Goal: Task Accomplishment & Management: Manage account settings

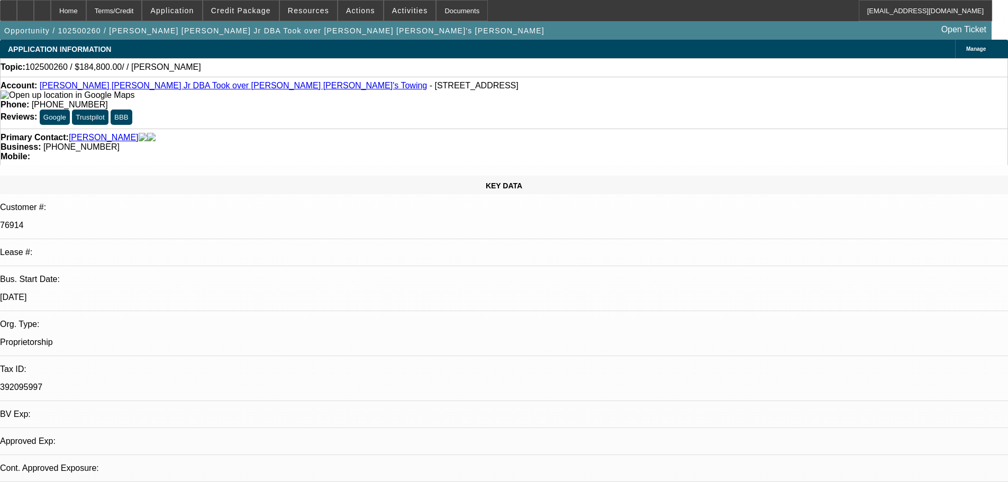
select select "0"
select select "2"
select select "0.1"
select select "4"
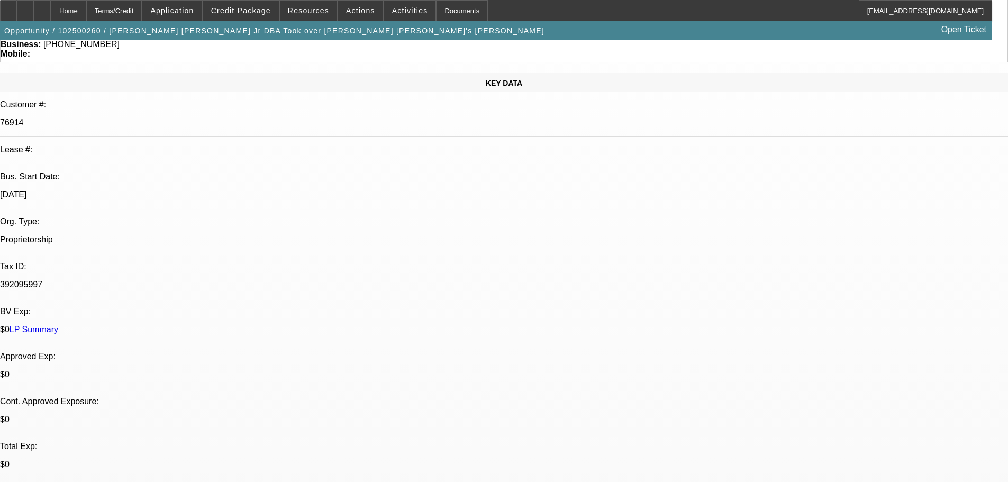
scroll to position [106, 0]
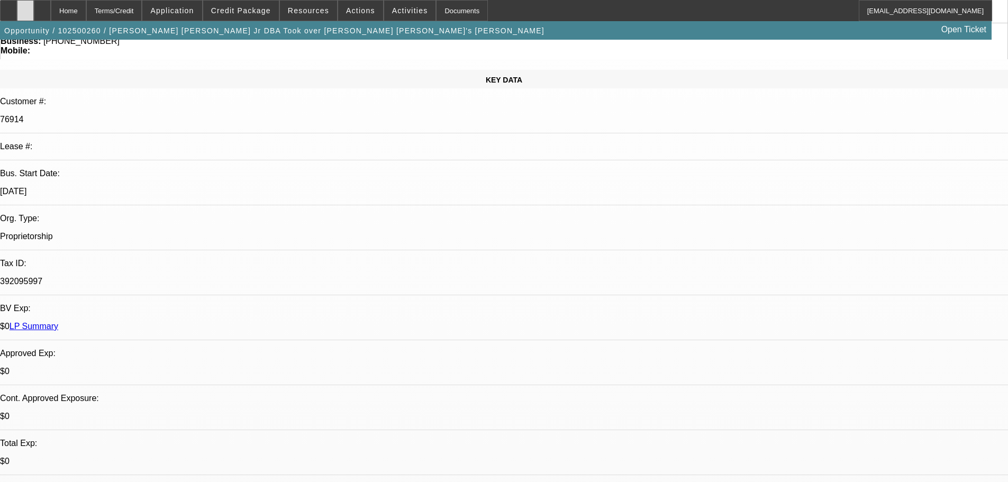
click at [34, 15] on div at bounding box center [25, 10] width 17 height 21
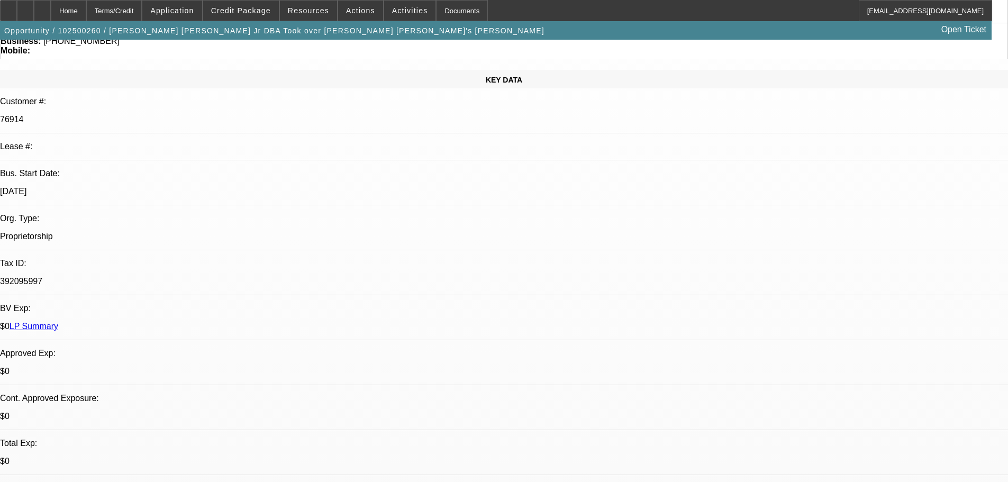
scroll to position [78, 0]
click at [34, 18] on div at bounding box center [25, 10] width 17 height 21
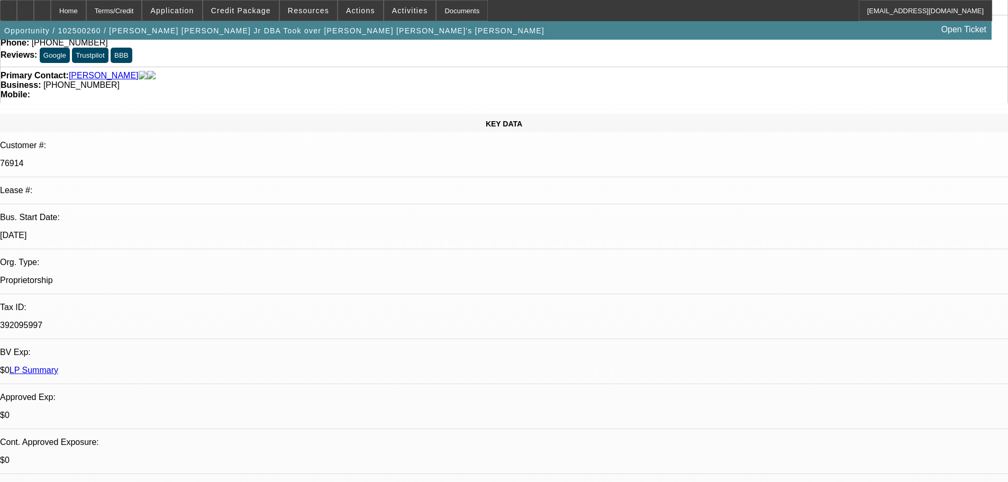
scroll to position [0, 0]
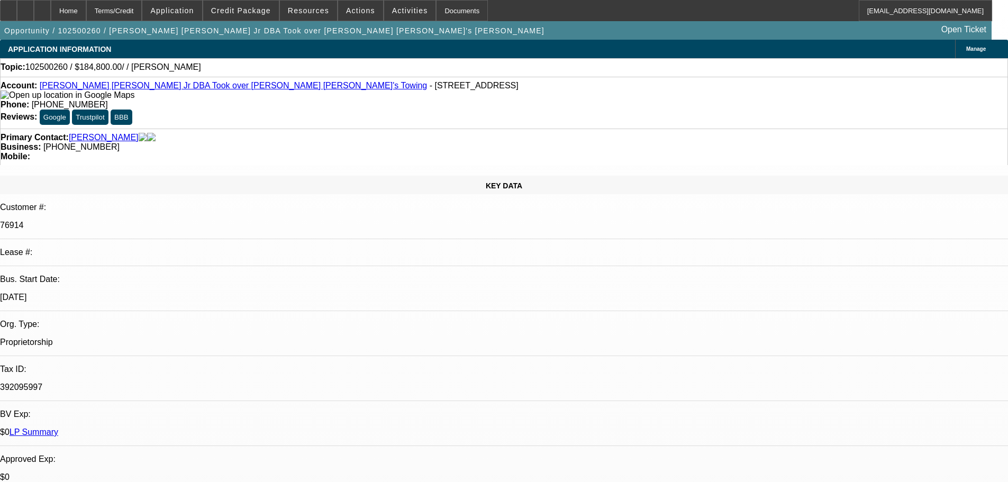
click at [132, 88] on link "James Robert Lane Jr DBA Took over Steven B Redding Steve's Towing" at bounding box center [234, 85] width 388 height 9
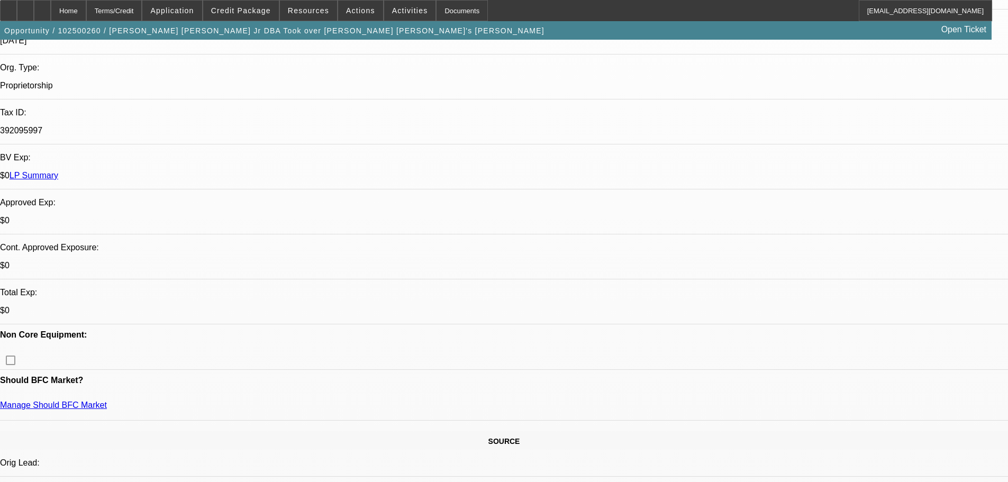
scroll to position [318, 0]
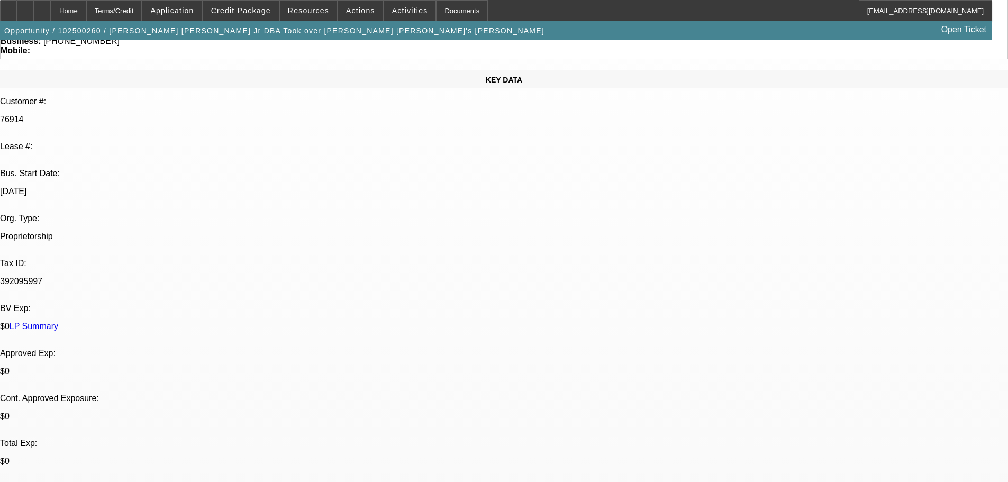
scroll to position [0, 0]
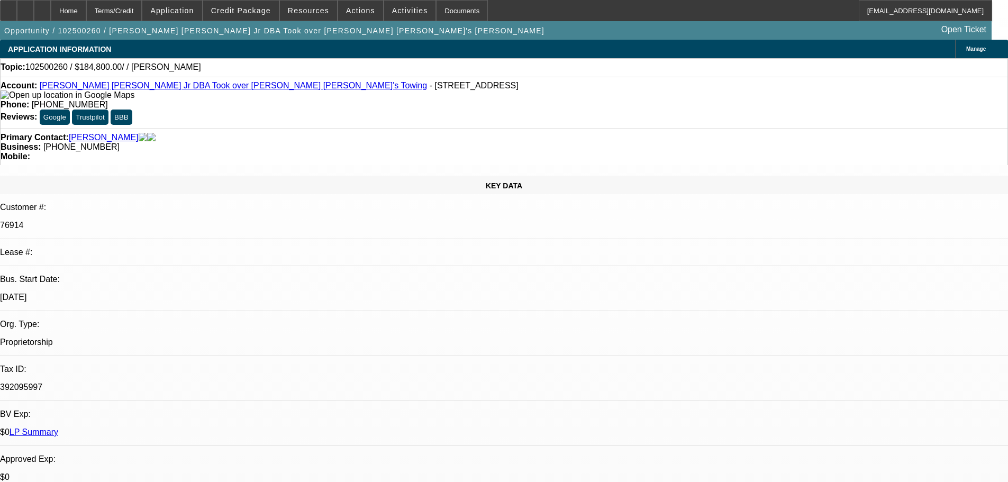
click at [177, 89] on link "James Robert Lane Jr DBA Took over Steven B Redding Steve's Towing" at bounding box center [234, 85] width 388 height 9
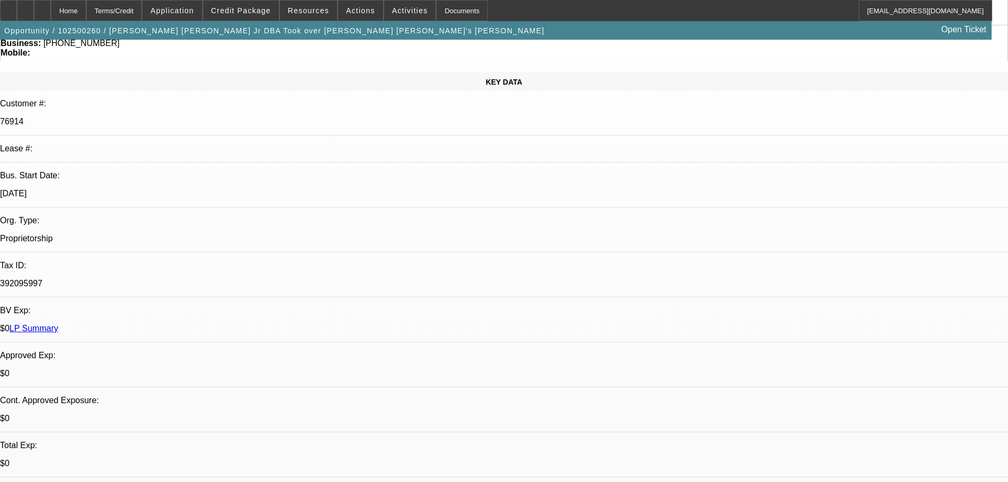
scroll to position [106, 0]
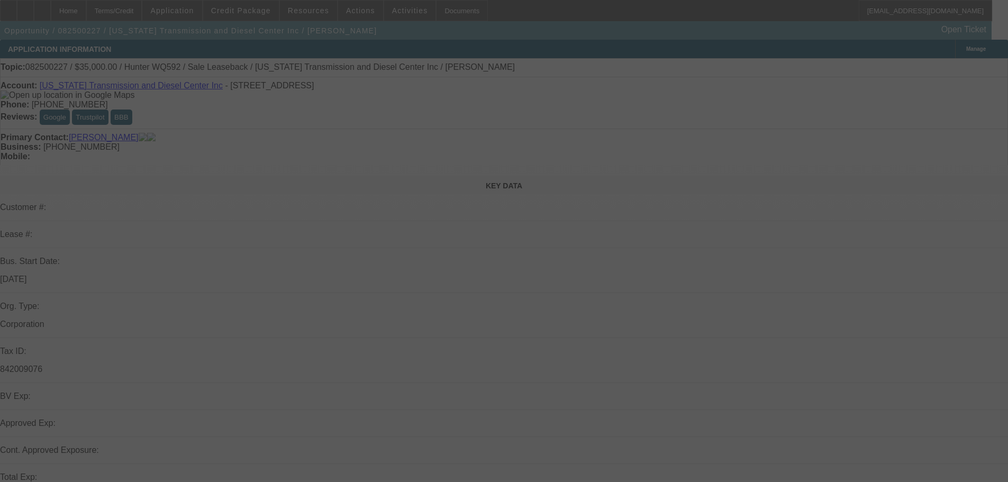
select select "0"
select select "6"
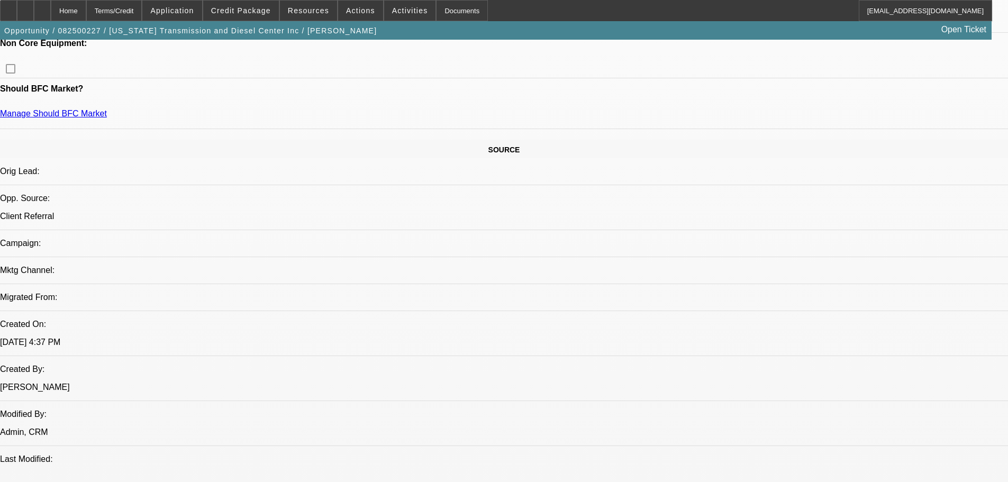
scroll to position [529, 0]
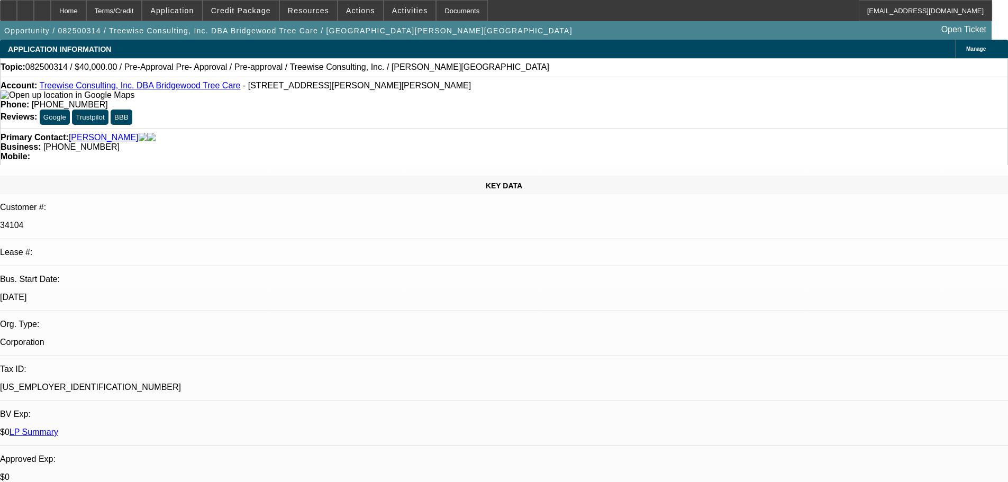
select select "0"
select select "3"
select select "0"
select select "6"
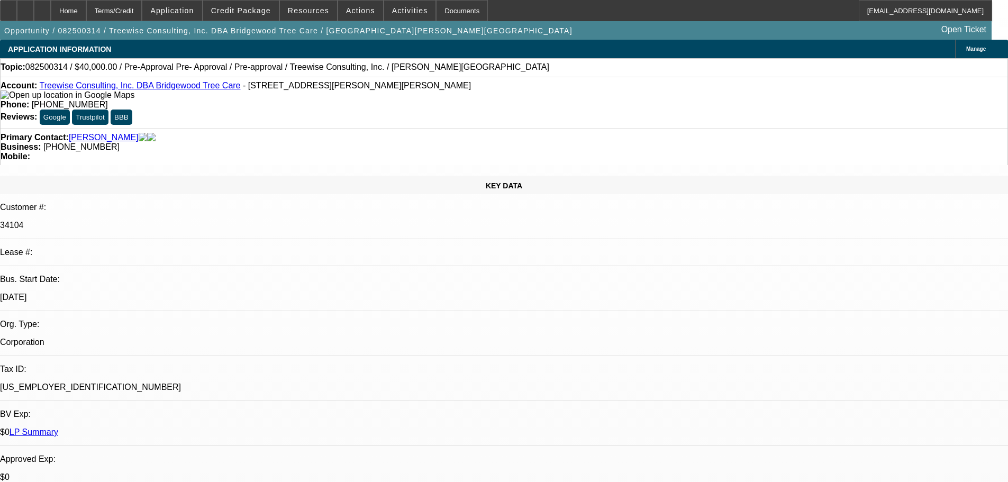
select select "0"
select select "3"
select select "0"
select select "6"
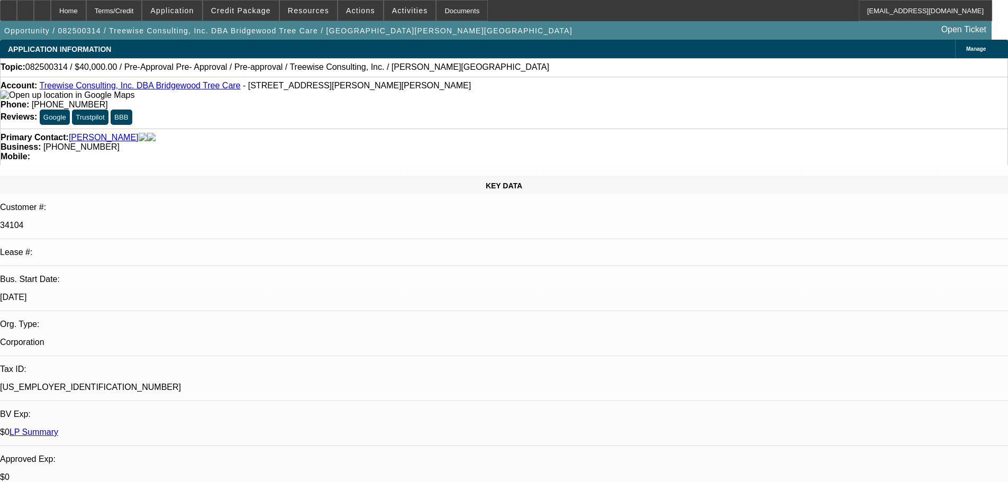
select select "0"
select select "3"
select select "0"
select select "6"
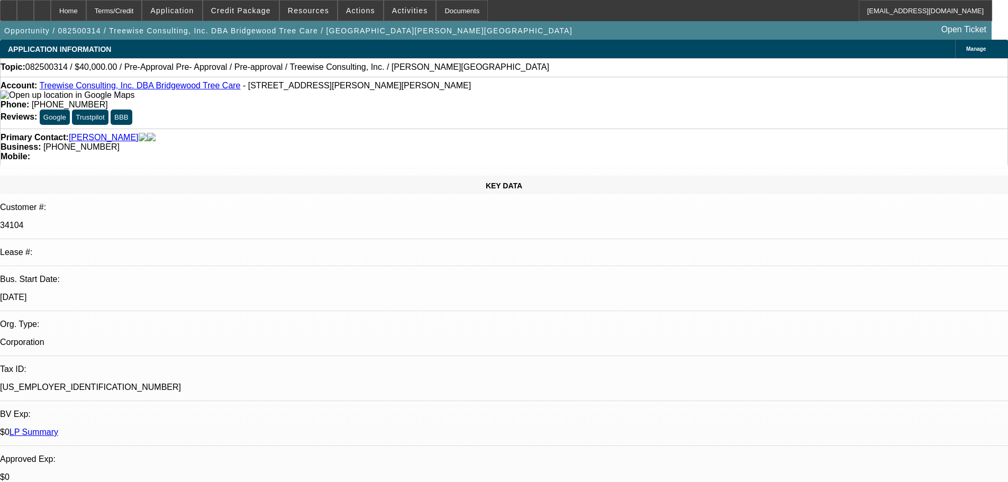
select select "0"
select select "3"
select select "0"
select select "6"
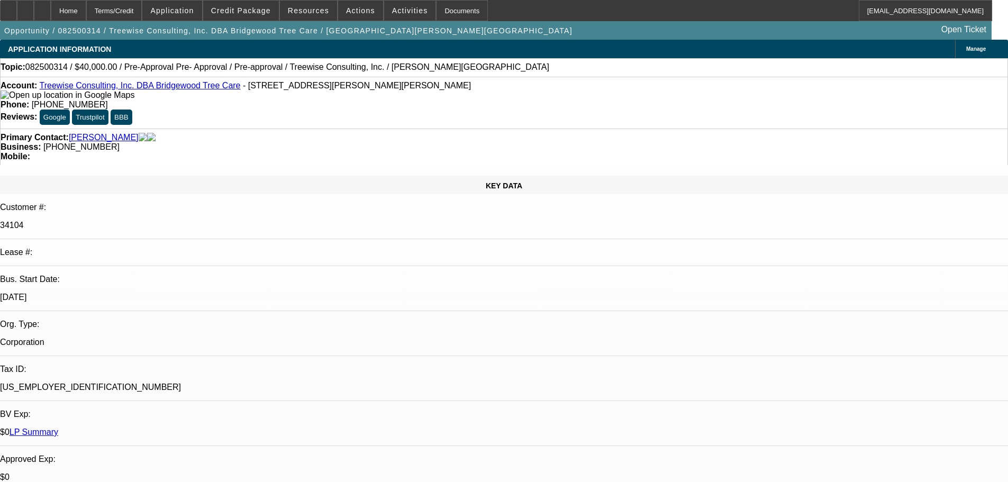
drag, startPoint x: 708, startPoint y: 303, endPoint x: 817, endPoint y: 314, distance: 109.7
drag, startPoint x: 812, startPoint y: 333, endPoint x: 699, endPoint y: 299, distance: 117.4
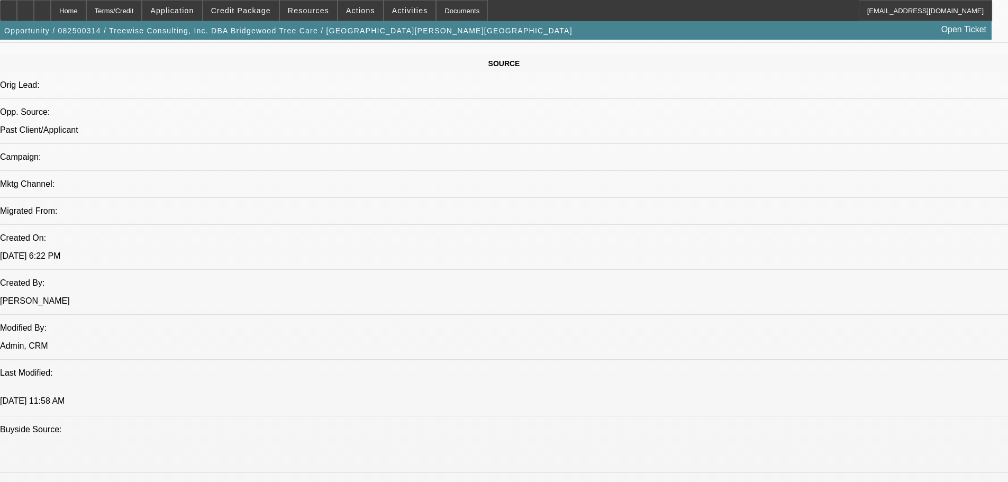
scroll to position [635, 0]
drag, startPoint x: 874, startPoint y: 284, endPoint x: 677, endPoint y: 261, distance: 198.2
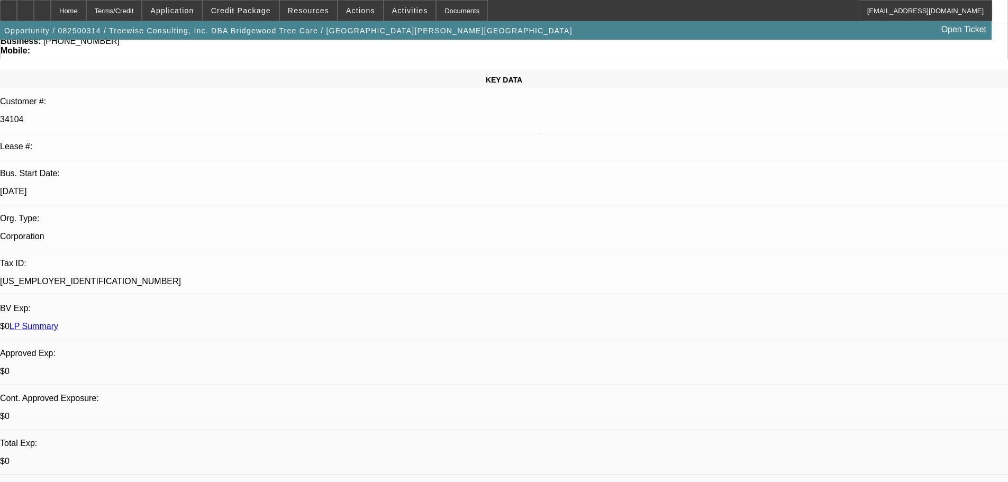
scroll to position [0, 0]
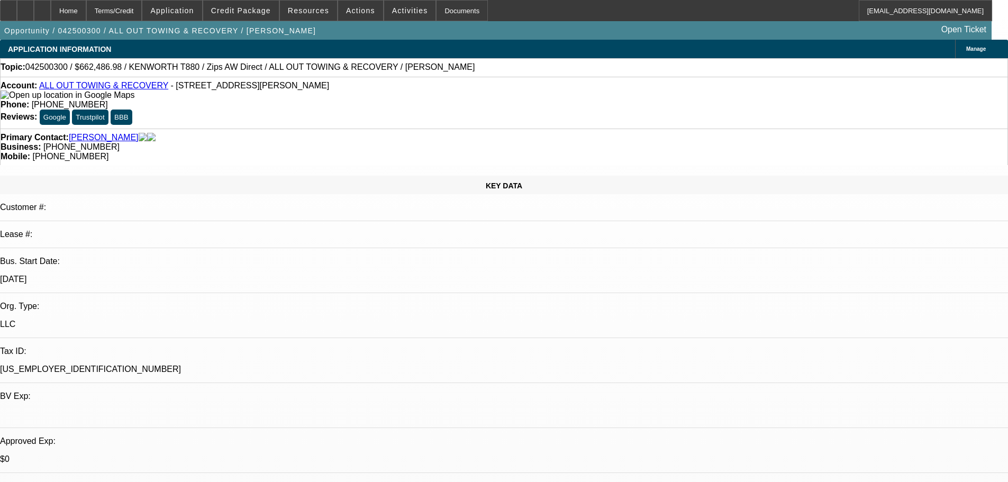
select select "0"
select select "2"
select select "0"
select select "6"
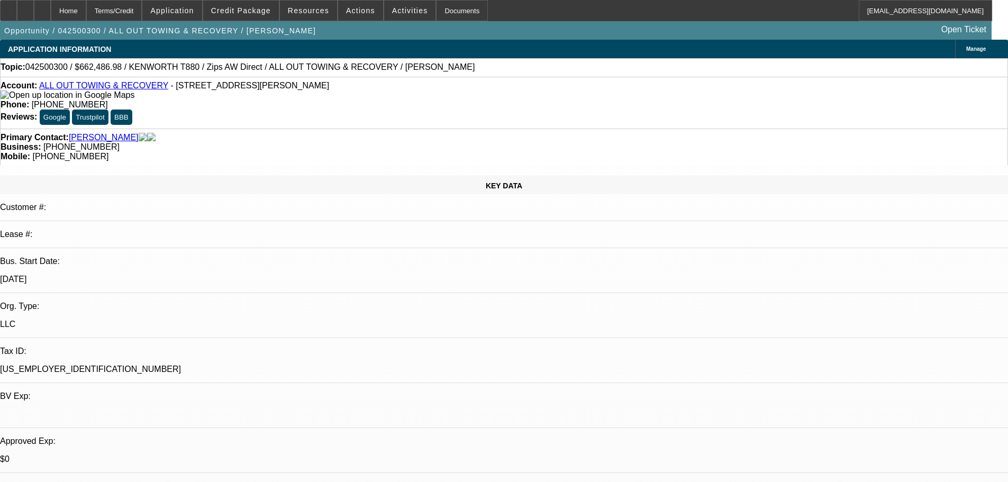
select select "0"
select select "6"
select select "0"
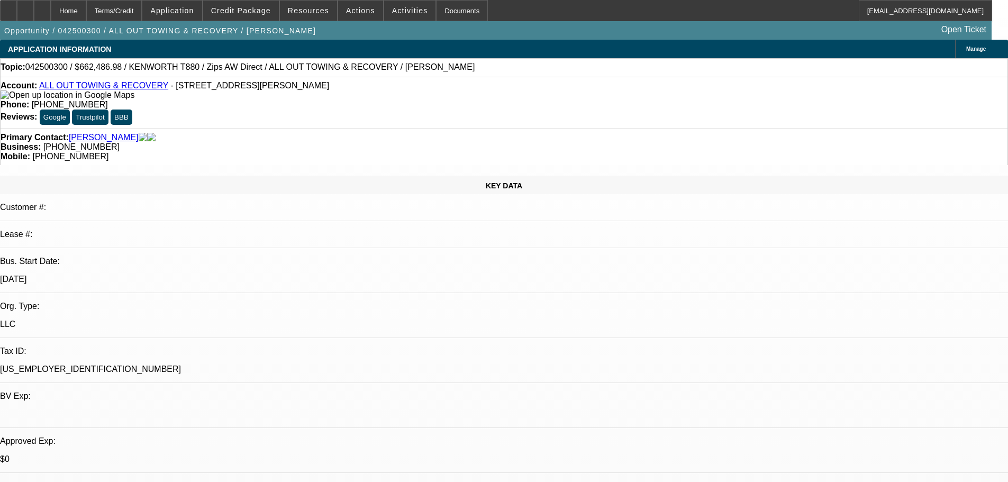
select select "0"
select select "3"
select select "0"
select select "6"
select select "0"
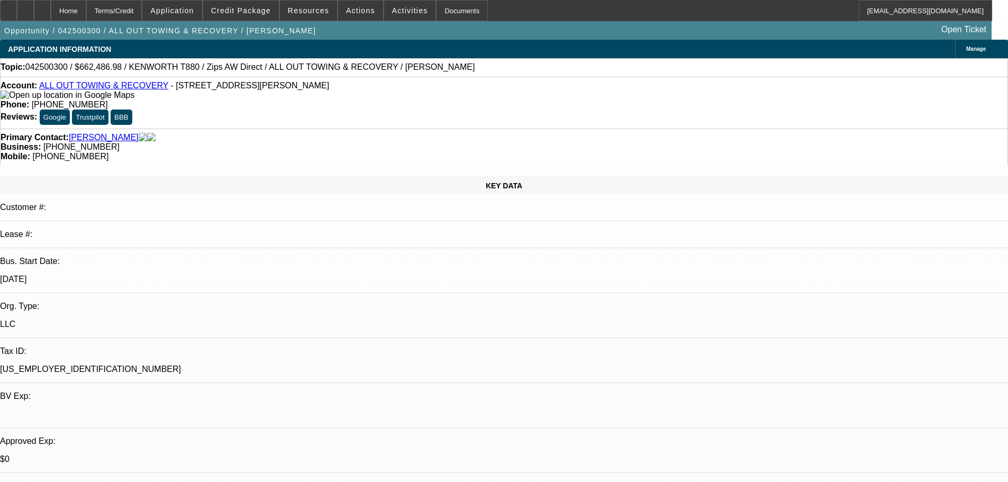
select select "0"
select select "2"
select select "0"
select select "6"
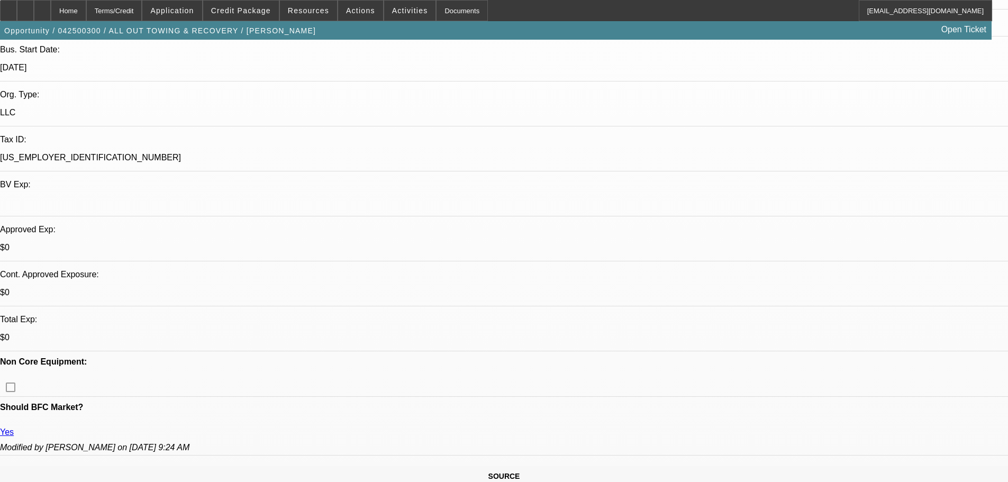
scroll to position [294, 0]
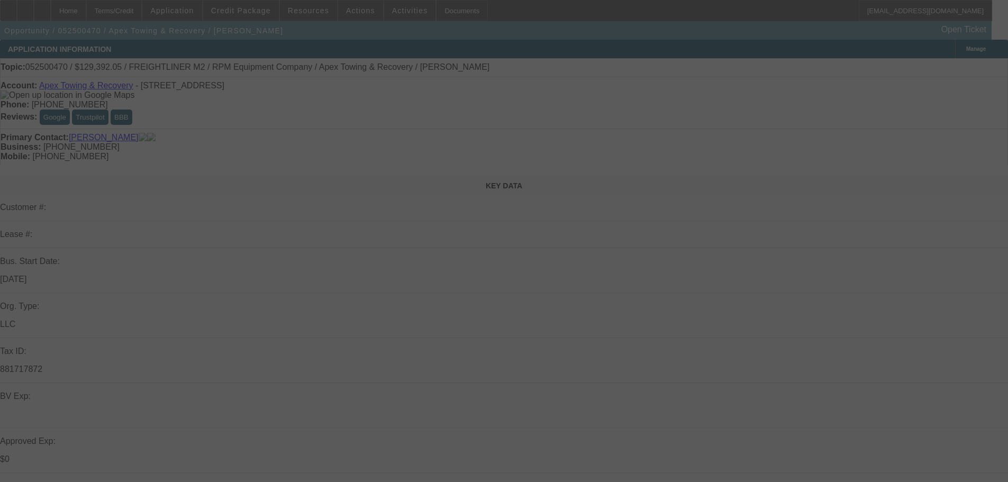
select select "0"
select select "6"
select select "0"
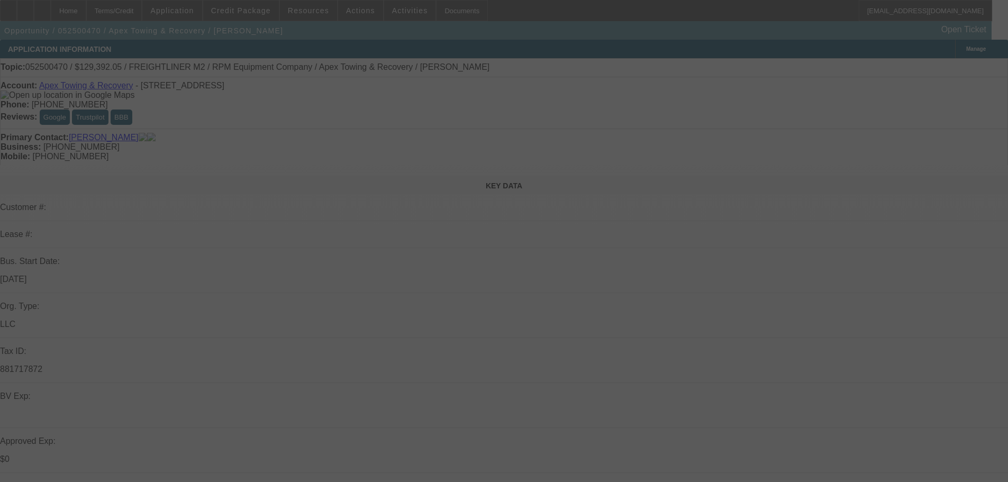
select select "0"
select select "6"
select select "0"
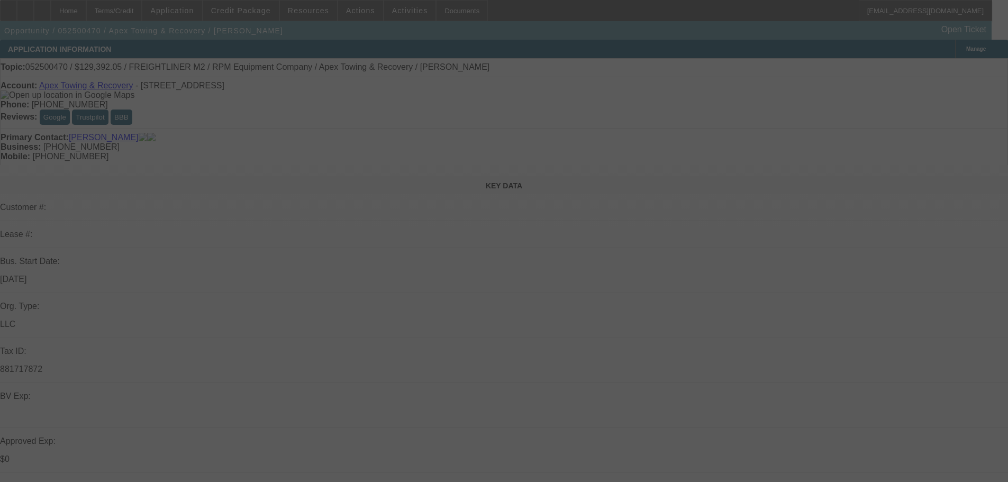
select select "0"
select select "6"
select select "0"
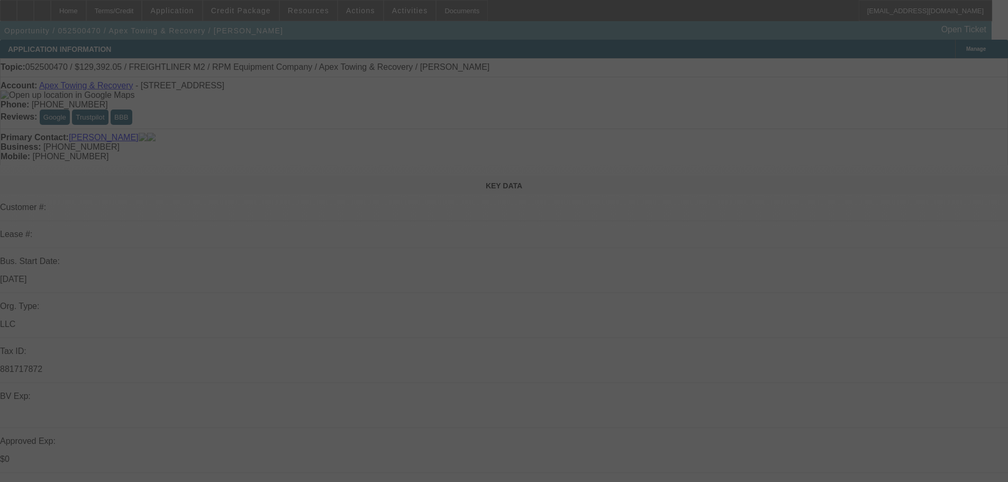
select select "6"
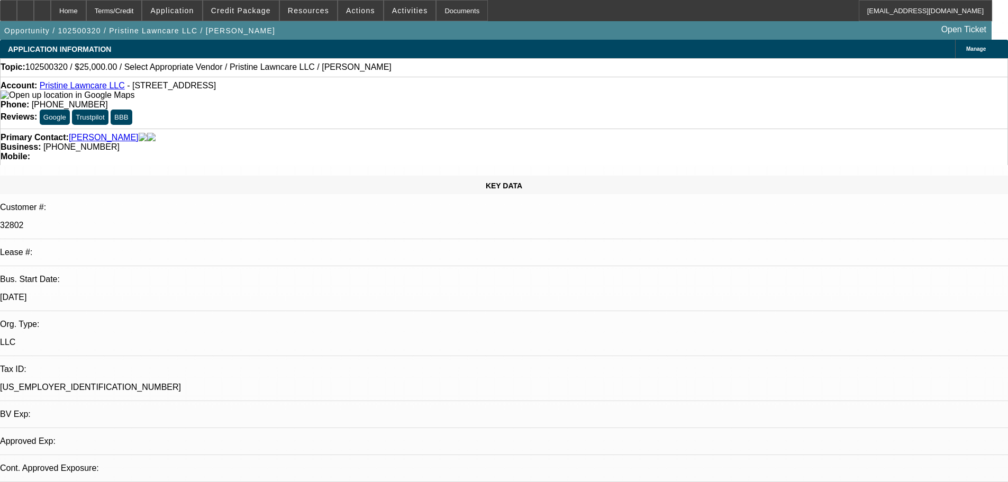
select select "0"
select select "2"
select select "0.1"
select select "4"
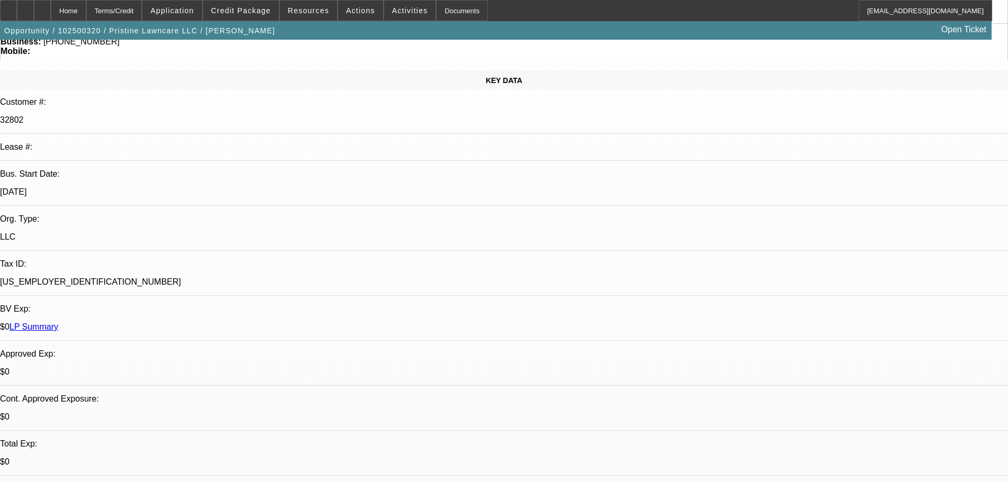
scroll to position [106, 0]
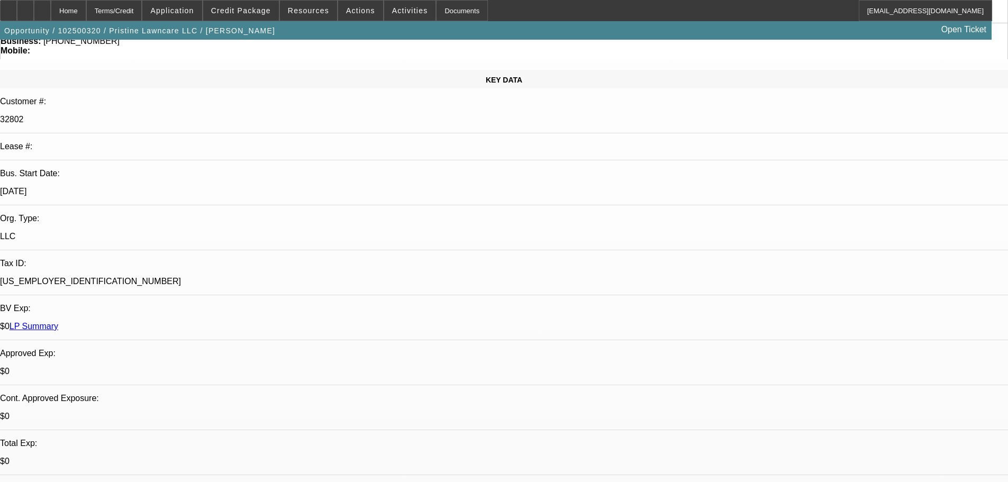
click at [250, 14] on span "Credit Package" at bounding box center [241, 10] width 60 height 8
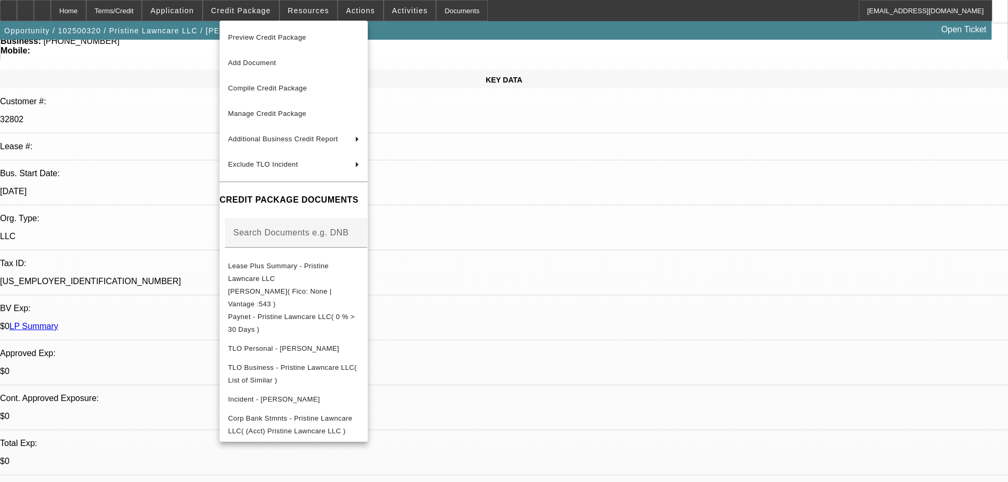
click at [960, 69] on div at bounding box center [504, 241] width 1008 height 482
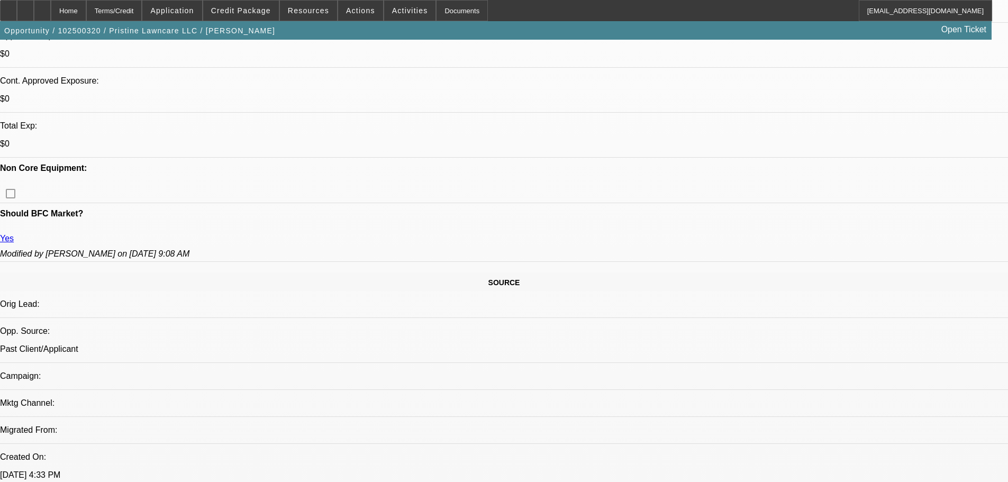
scroll to position [424, 0]
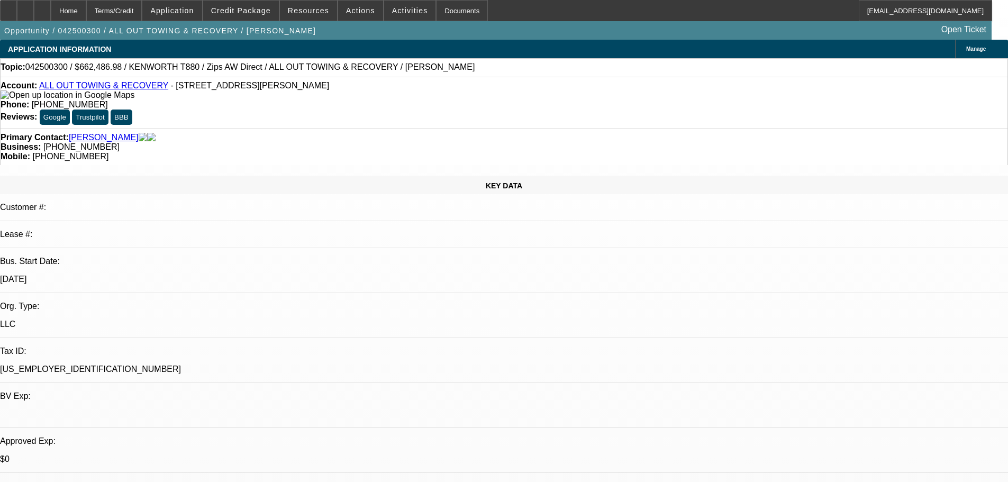
select select "0"
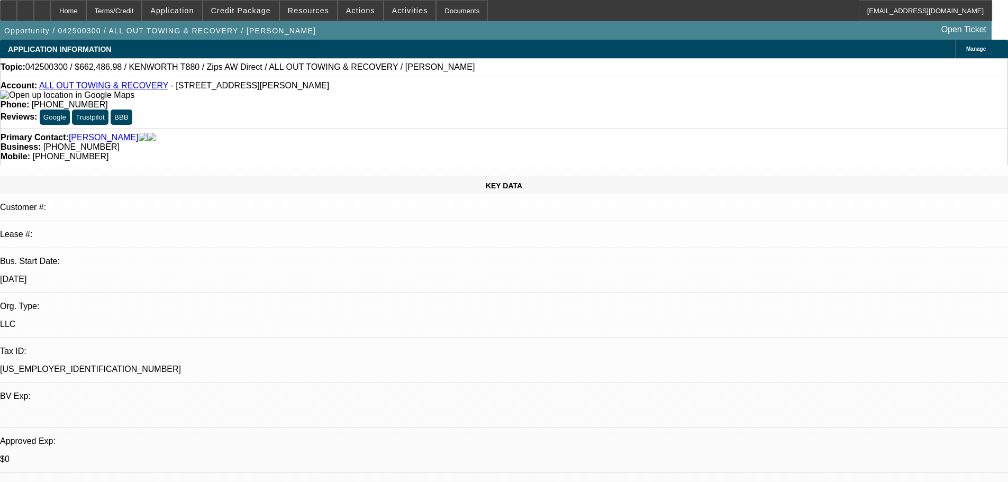
select select "0"
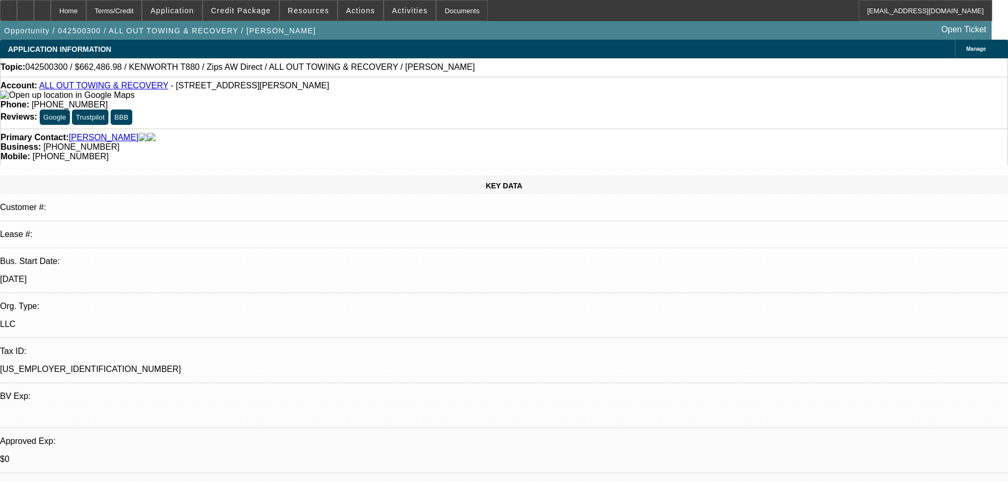
select select "0"
select select "1"
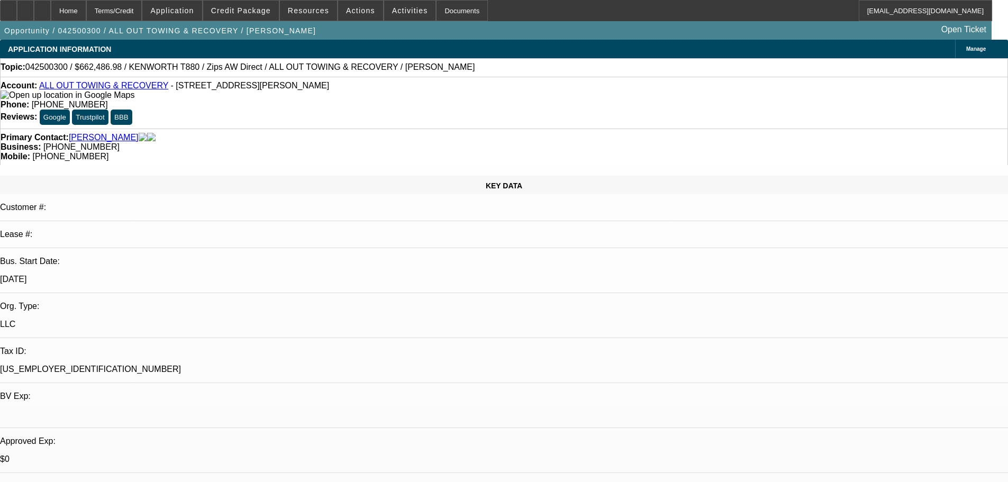
select select "1"
select select "2"
select select "6"
select select "1"
select select "6"
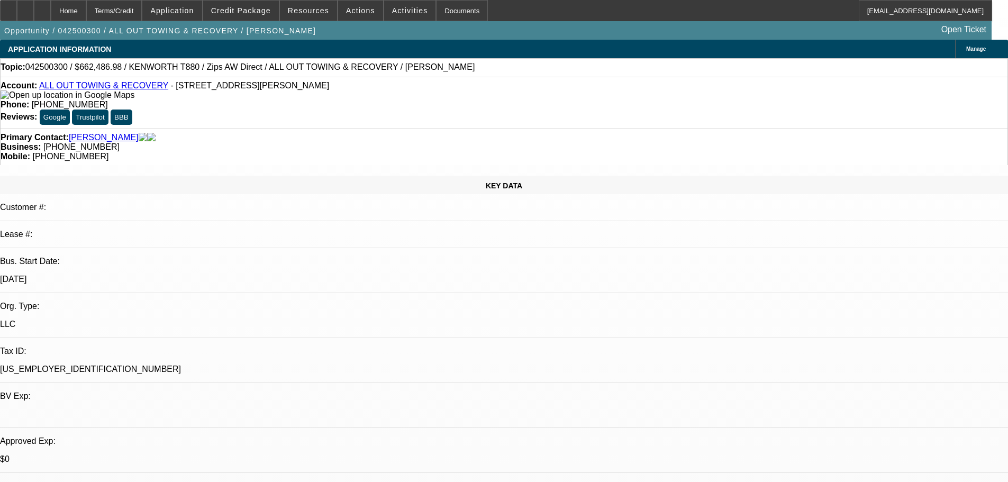
select select "3"
select select "6"
select select "2"
select select "6"
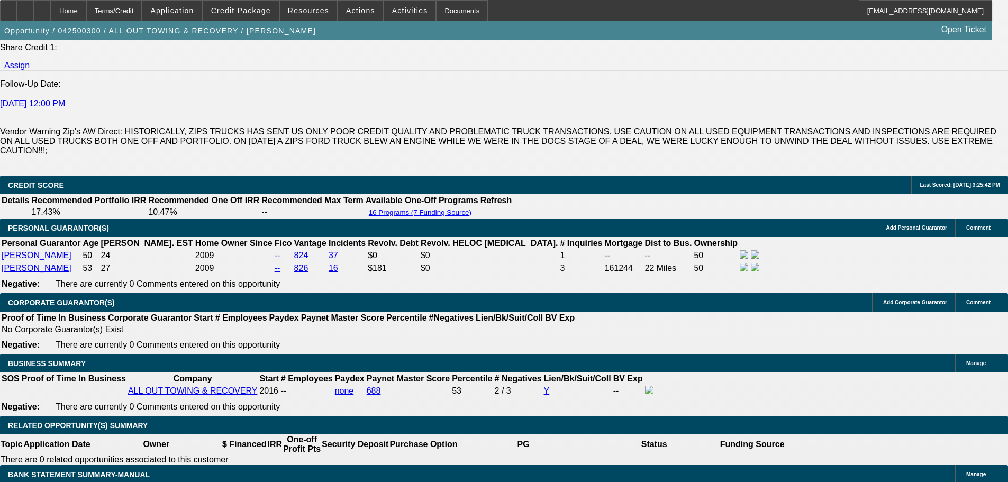
scroll to position [1543, 0]
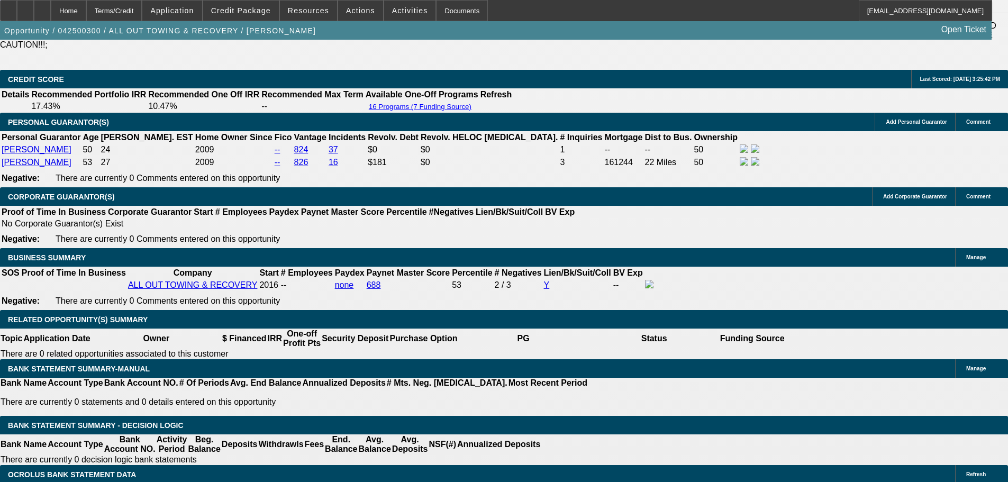
click at [392, 7] on span "Activities" at bounding box center [410, 10] width 36 height 8
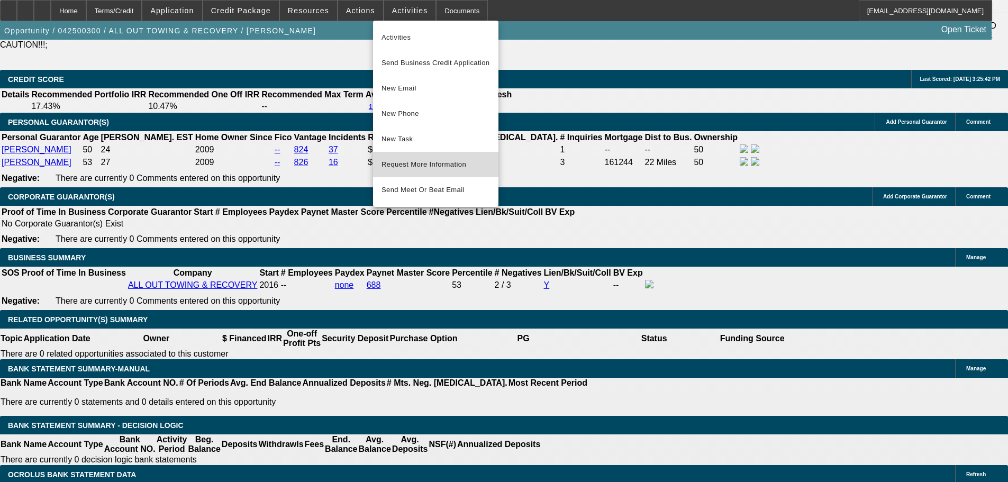
click at [429, 157] on button "Request More Information" at bounding box center [435, 164] width 125 height 25
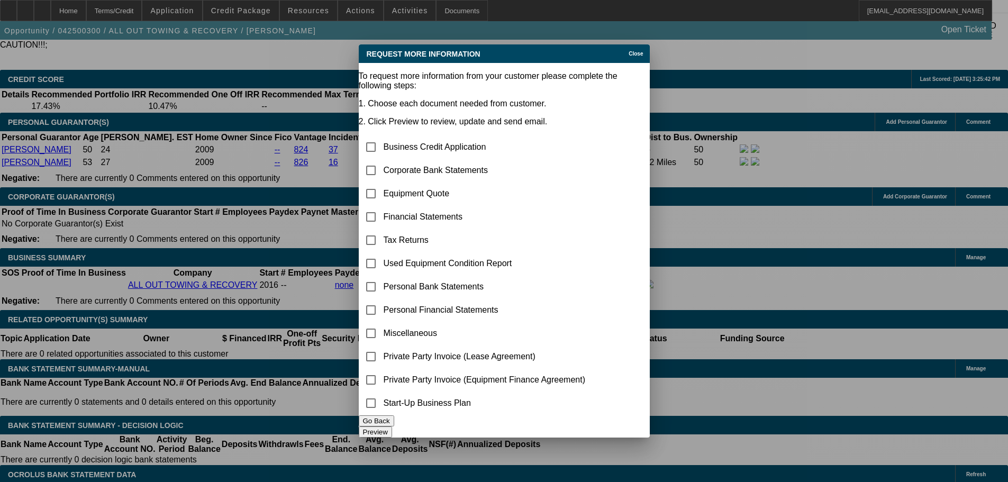
scroll to position [0, 0]
click at [382, 160] on input "checkbox" at bounding box center [371, 170] width 21 height 21
checkbox input "true"
click at [382, 183] on input "checkbox" at bounding box center [371, 193] width 21 height 21
checkbox input "true"
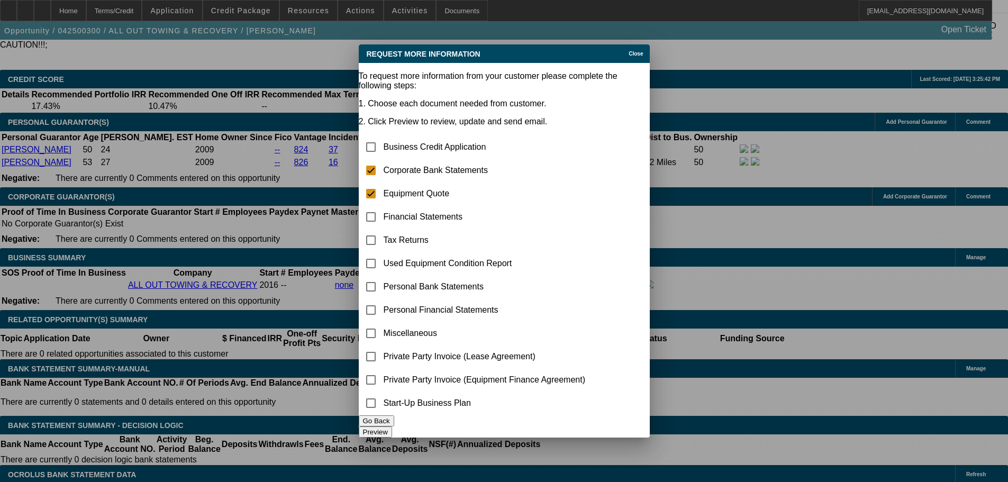
click at [392, 429] on button "Preview" at bounding box center [375, 432] width 33 height 11
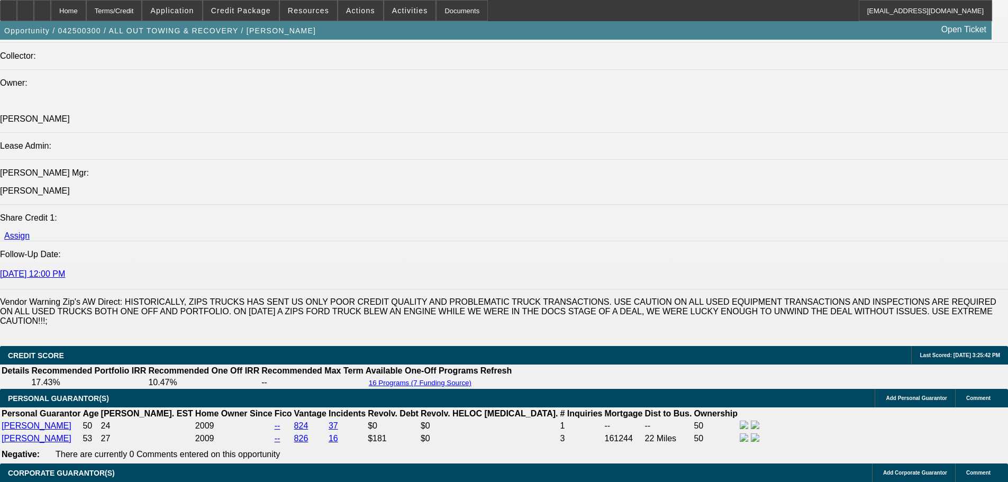
scroll to position [1437, 0]
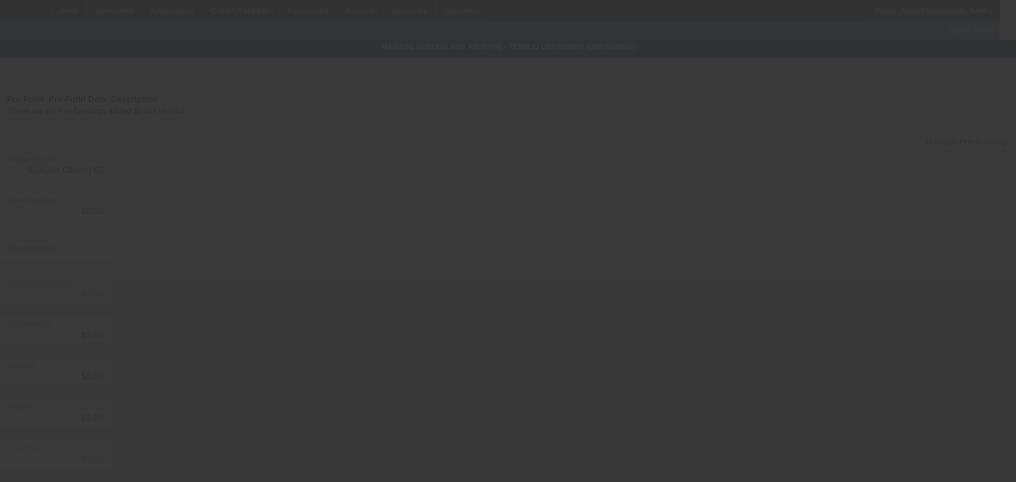
type input "$667,486.98"
type input "$5,000.00"
type input "$662,486.98"
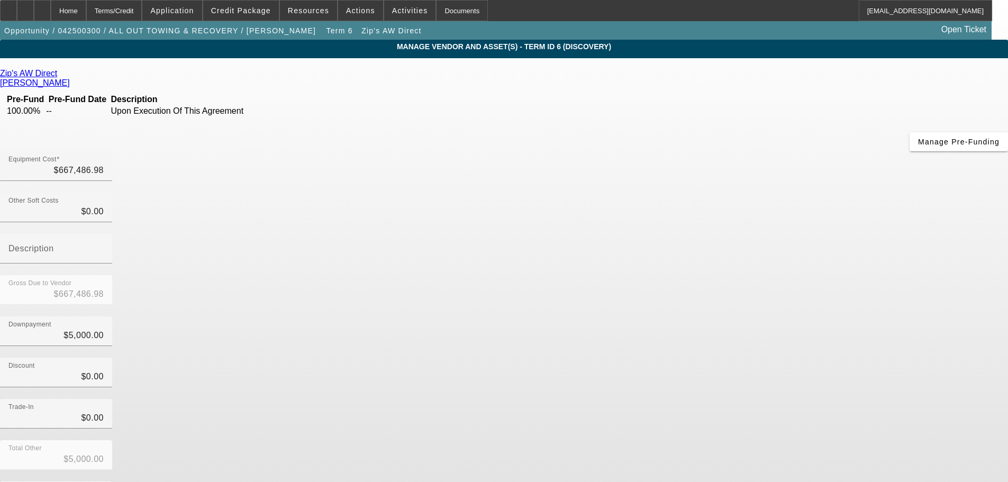
click at [60, 76] on icon at bounding box center [60, 73] width 0 height 9
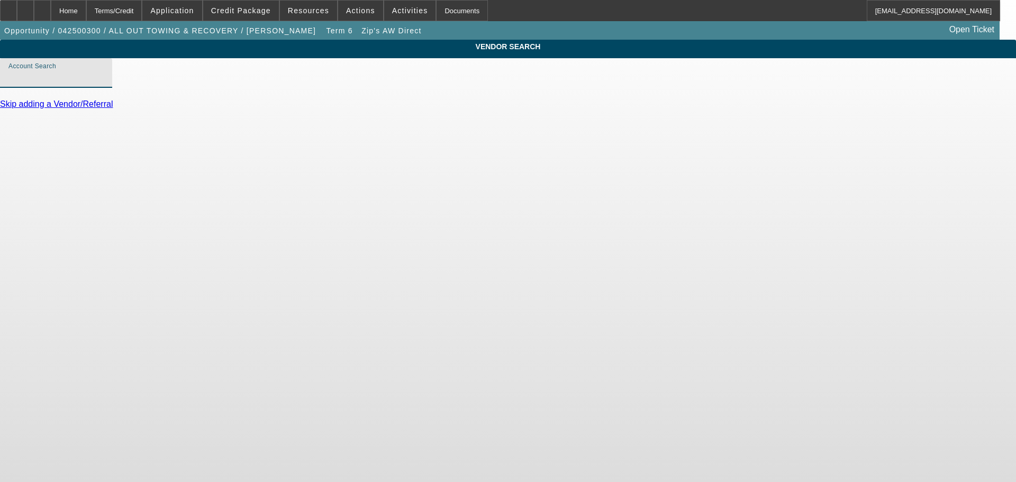
click at [104, 84] on input "Account Search" at bounding box center [55, 77] width 95 height 13
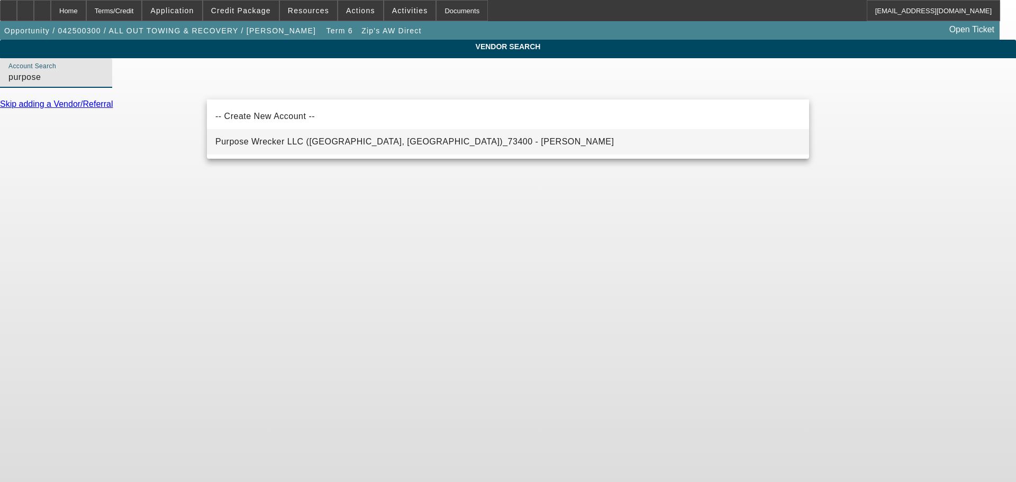
click at [286, 148] on mat-option "Purpose Wrecker LLC (Wentzville, MO)_73400 - Pellow, Randy" at bounding box center [508, 141] width 602 height 25
type input "Purpose Wrecker LLC (Wentzville, MO)_73400 - Pellow, Randy"
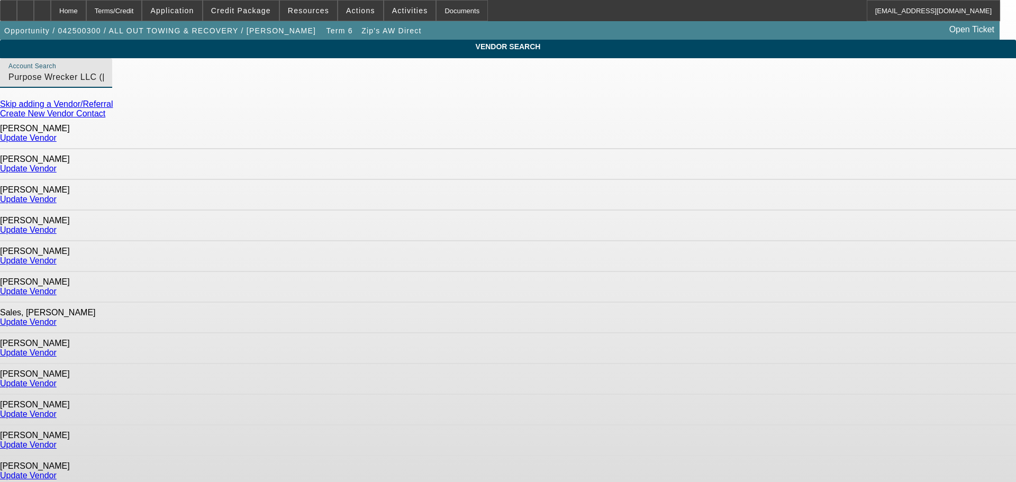
click at [57, 164] on link "Update Vendor" at bounding box center [28, 168] width 57 height 9
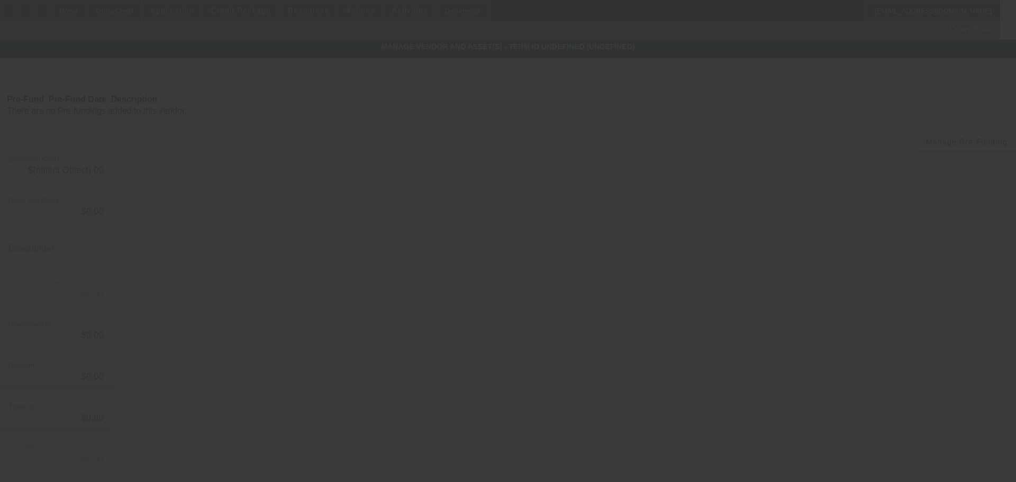
type input "$667,486.98"
type input "$5,000.00"
type input "$662,486.98"
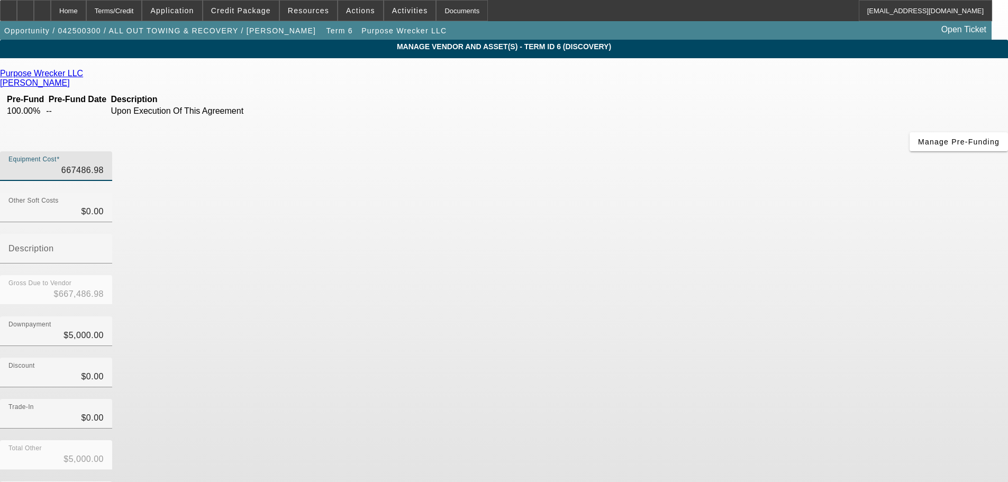
drag, startPoint x: 601, startPoint y: 87, endPoint x: 671, endPoint y: 92, distance: 70.6
click at [671, 151] on div "Equipment Cost 667486.98" at bounding box center [504, 171] width 1008 height 41
type input "4"
type input "$4.00"
type input "$-4,996.00"
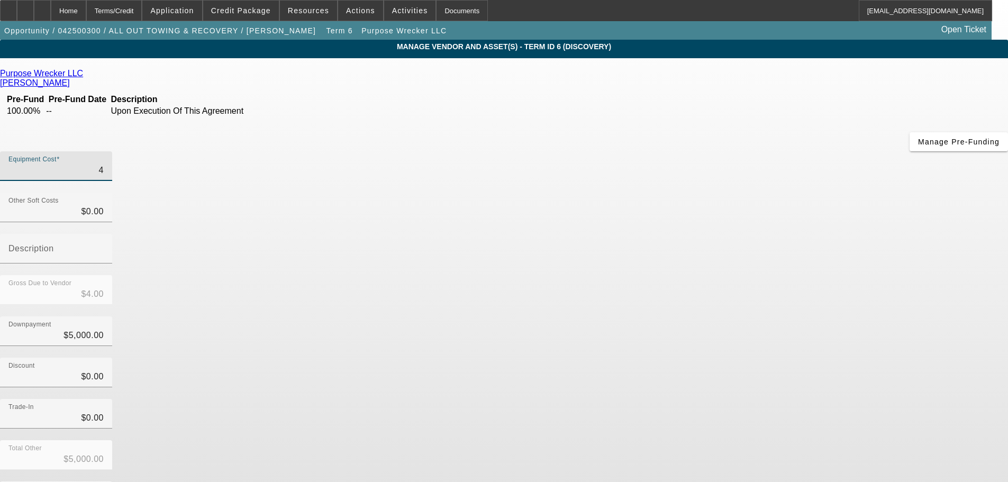
type input "46"
type input "$46.00"
type input "$-4,954.00"
type input "460"
type input "$460.00"
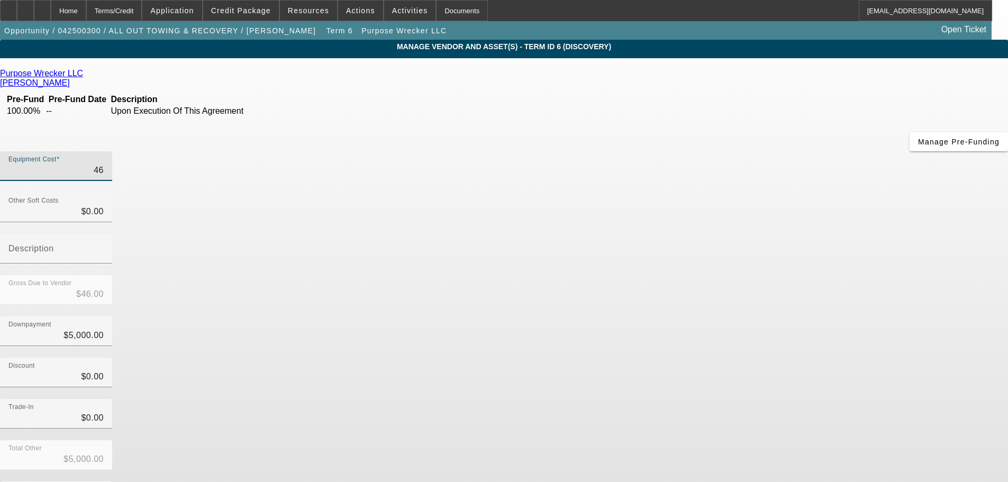
type input "$-4,540.00"
type input "4600"
type input "$4,600.00"
type input "$-400.00"
type input "46000"
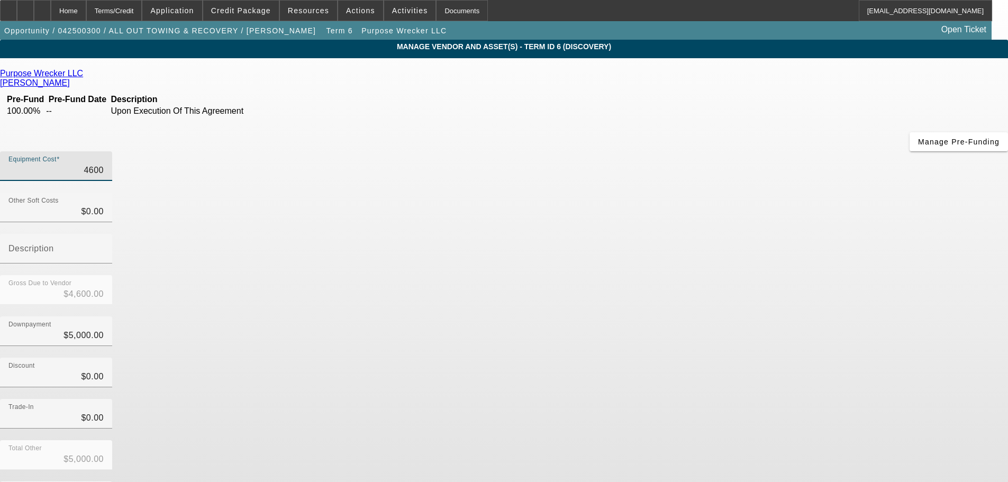
type input "$46,000.00"
type input "$41,000.00"
type input "460000"
type input "$460,000.00"
type input "$455,000.00"
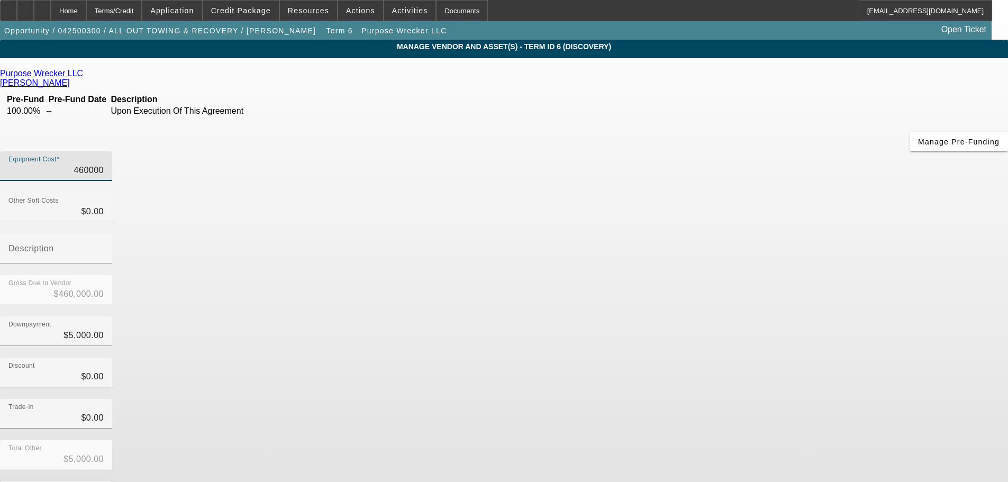
type input "$460,000.00"
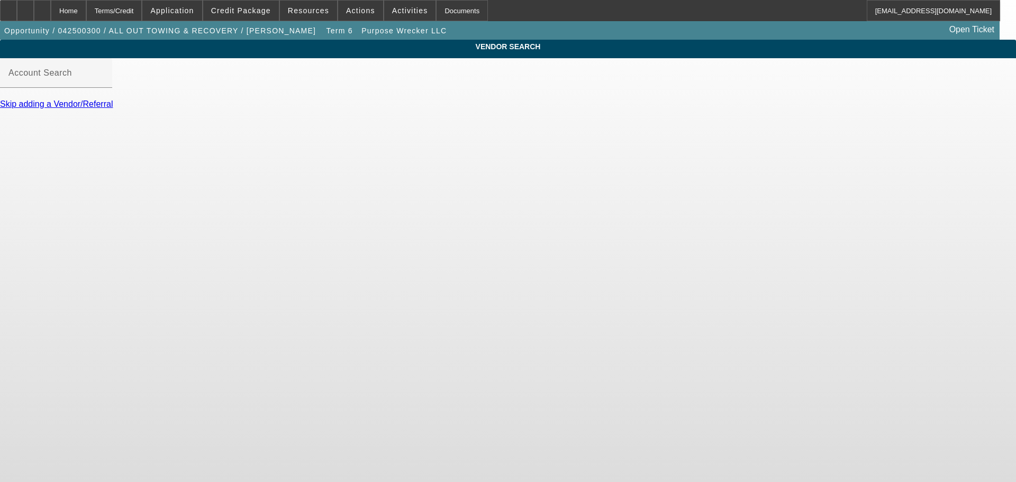
click at [113, 109] on link "Skip adding a Vendor/Referral" at bounding box center [56, 104] width 113 height 9
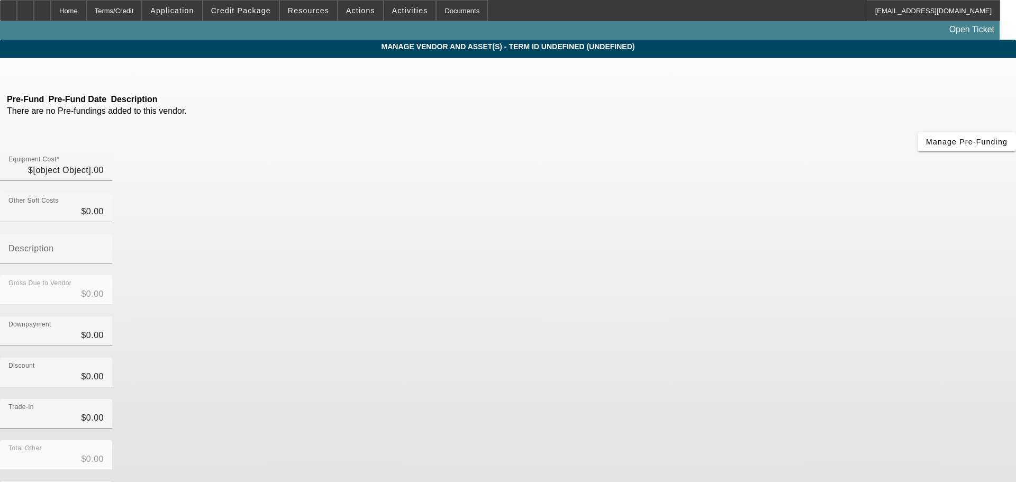
type input "$460,000.00"
type input "$5,000.00"
type input "$455,000.00"
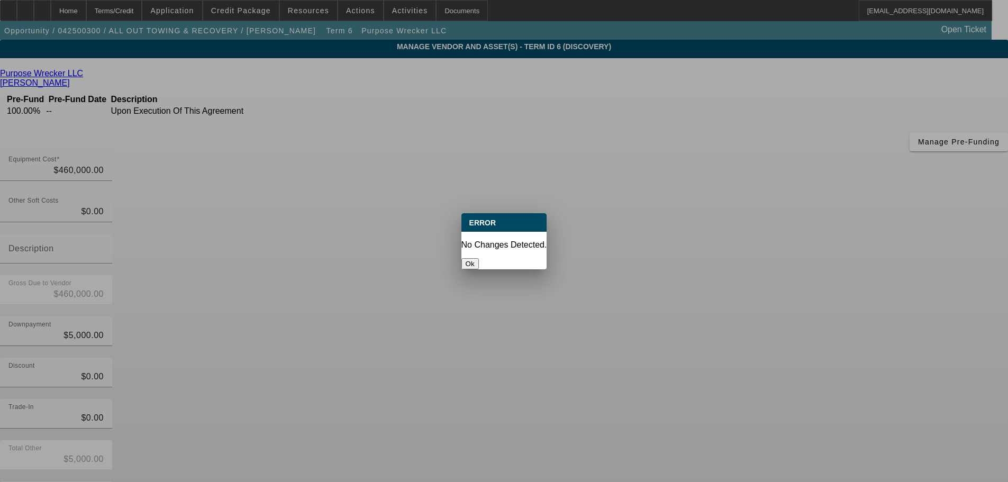
drag, startPoint x: 518, startPoint y: 250, endPoint x: 499, endPoint y: 224, distance: 32.2
click at [479, 258] on button "Ok" at bounding box center [470, 263] width 17 height 11
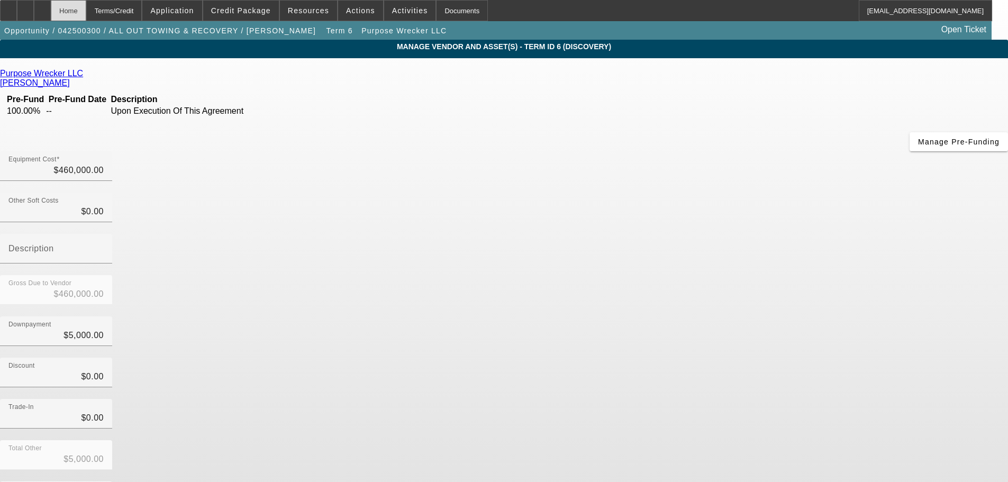
click at [86, 16] on div "Home" at bounding box center [68, 10] width 35 height 21
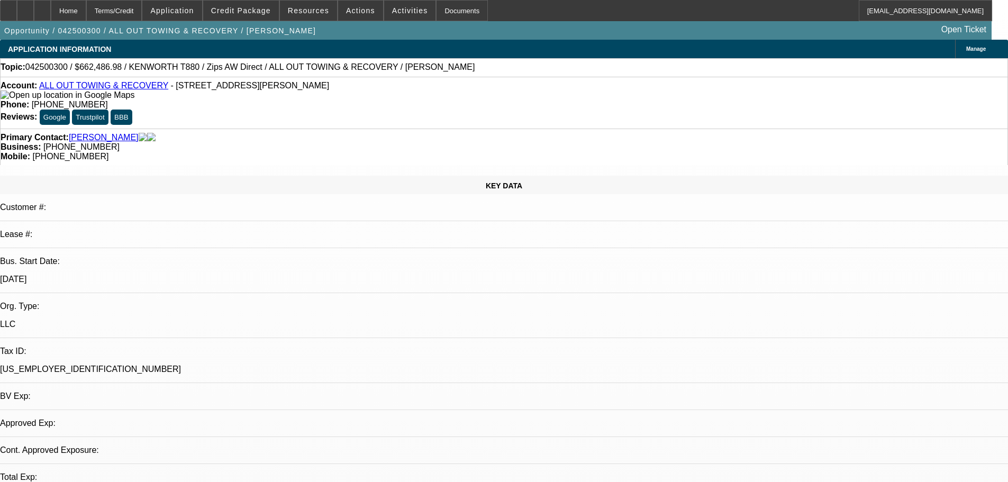
select select "0"
select select "2"
select select "0"
select select "6"
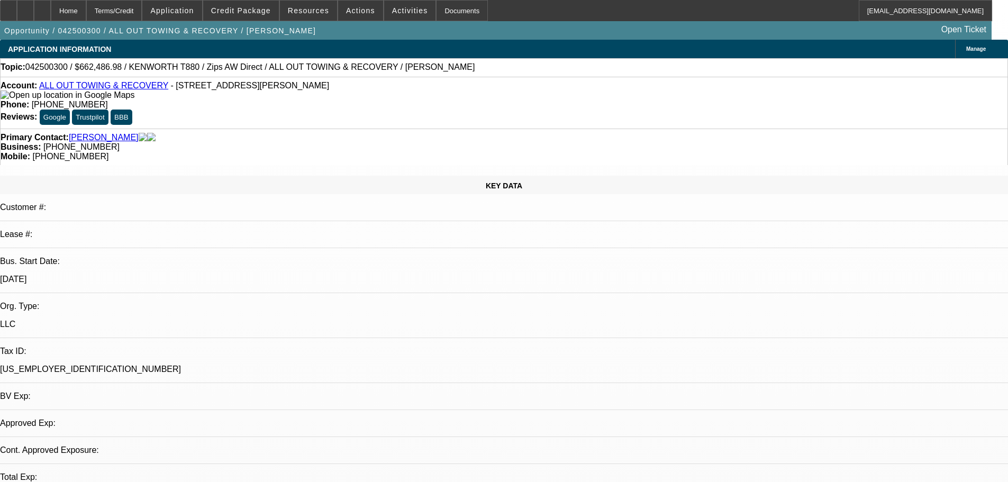
select select "0"
select select "6"
select select "0"
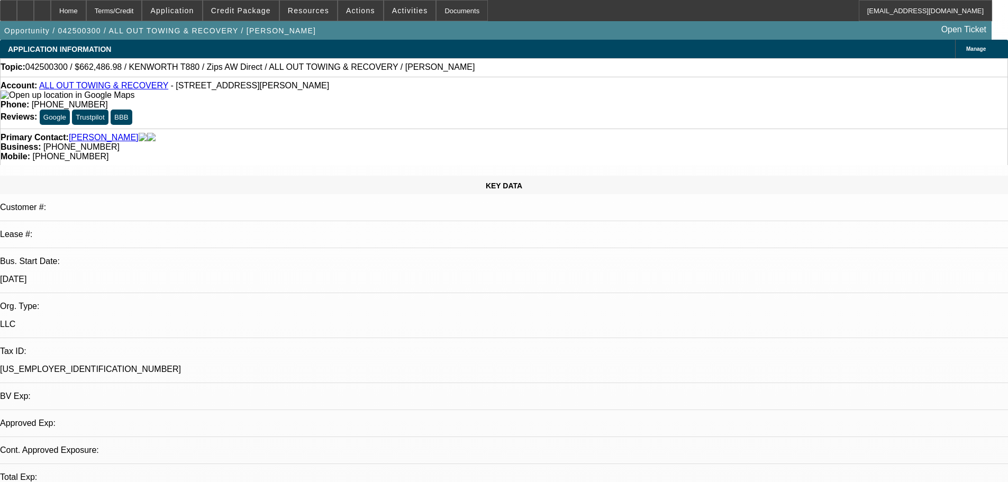
select select "0"
select select "3"
select select "0"
select select "6"
select select "0"
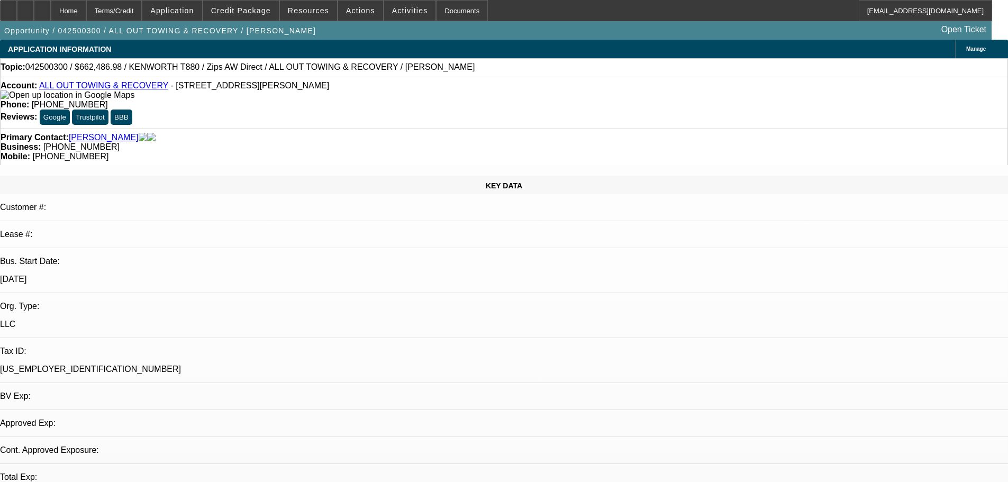
select select "0"
select select "2"
select select "0"
select select "6"
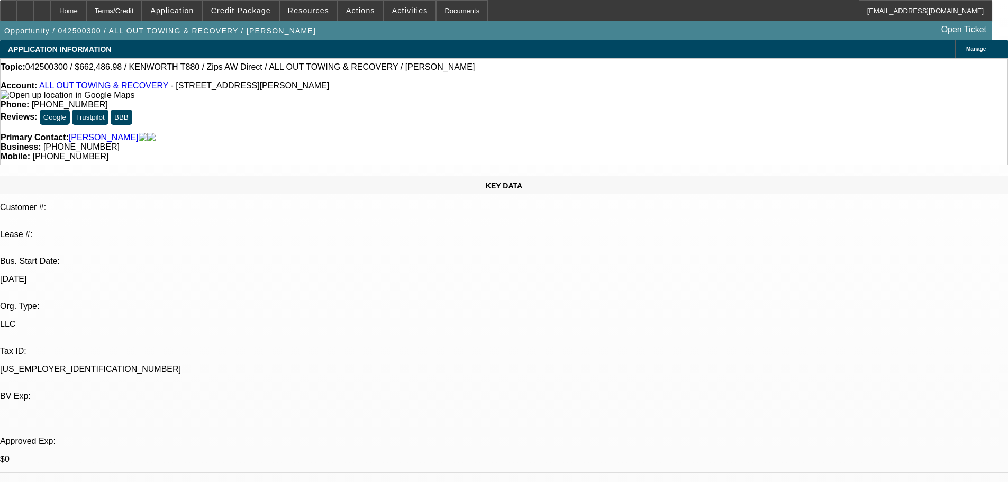
scroll to position [212, 0]
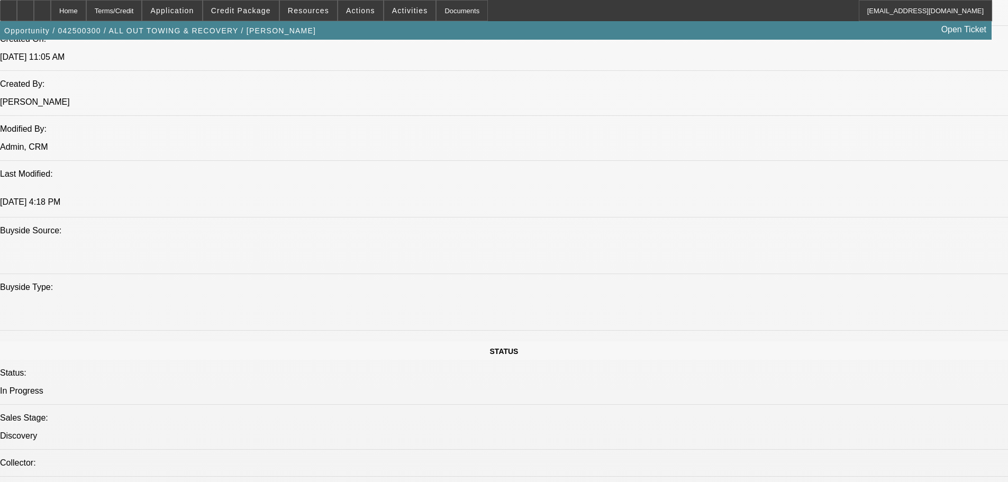
scroll to position [1059, 0]
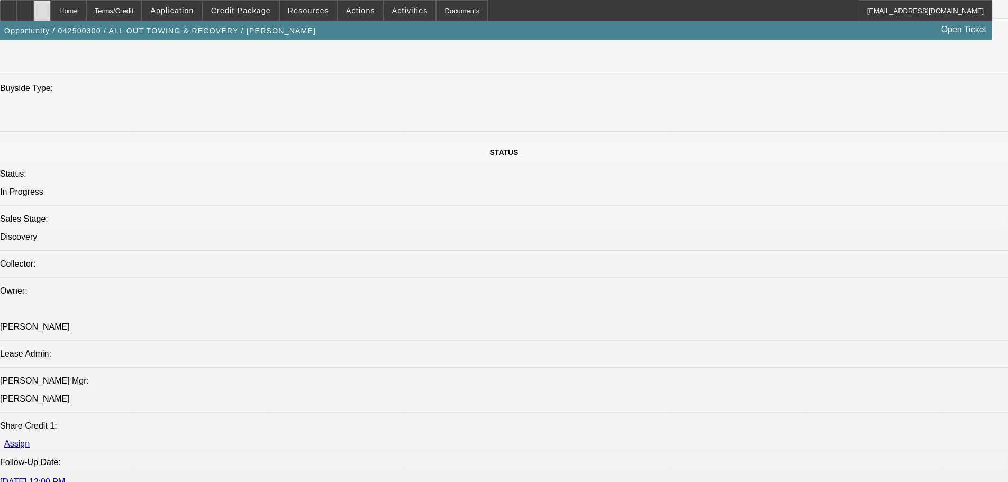
click at [51, 20] on div at bounding box center [42, 10] width 17 height 21
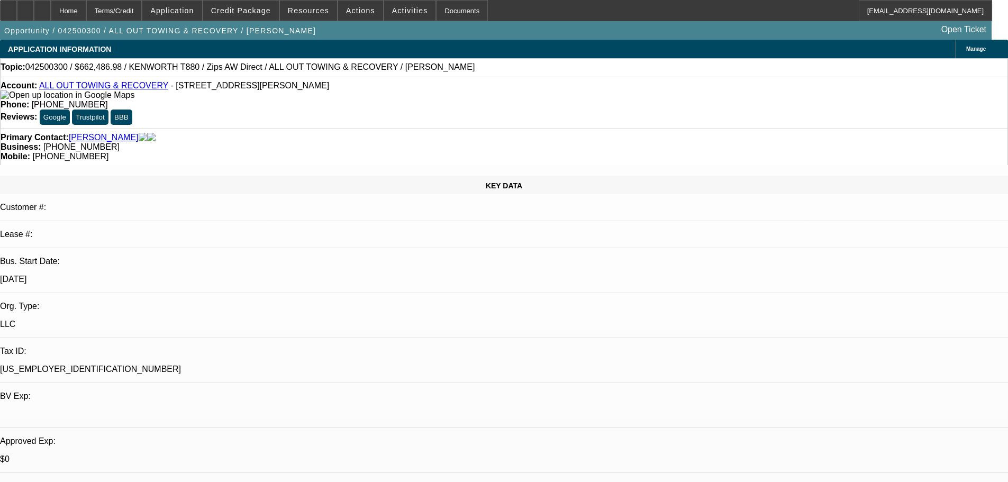
select select "0"
select select "2"
select select "0"
select select "6"
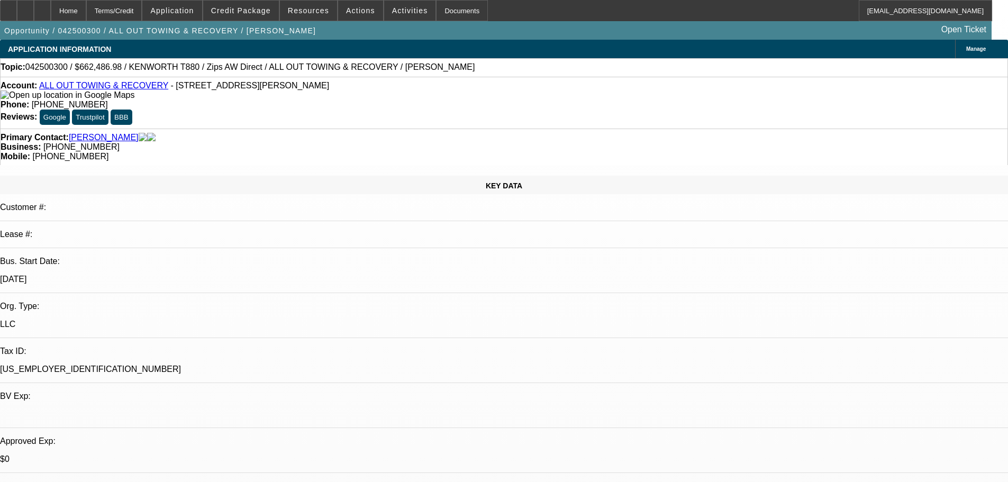
select select "0"
select select "6"
select select "0"
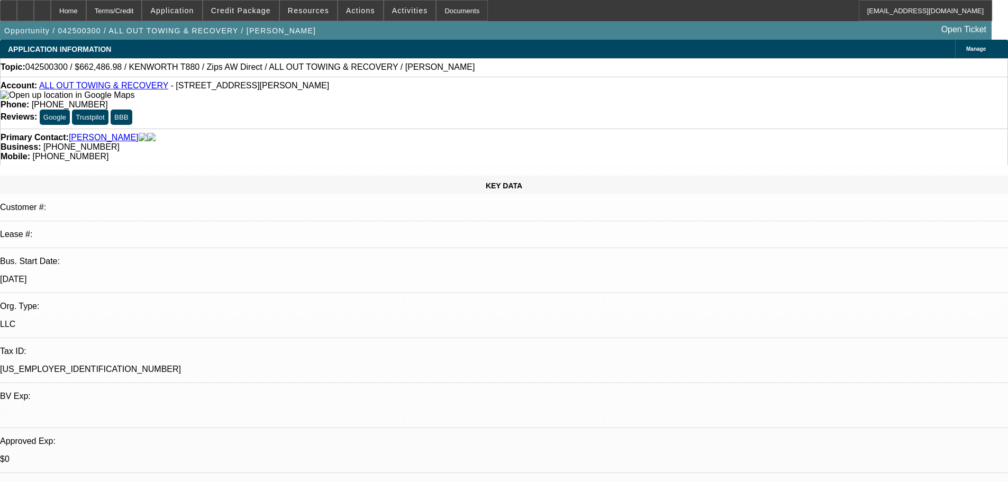
select select "0"
select select "3"
select select "0"
select select "6"
select select "0"
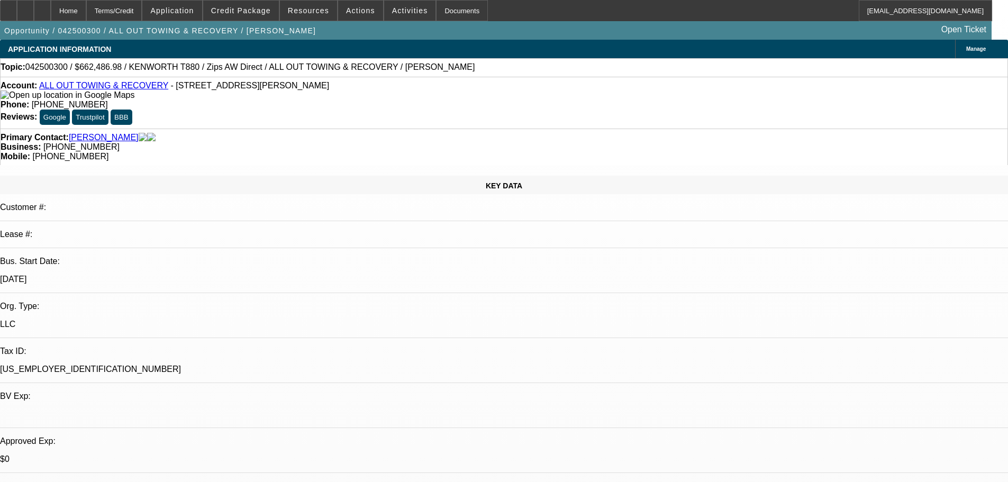
select select "0"
select select "2"
select select "0"
select select "6"
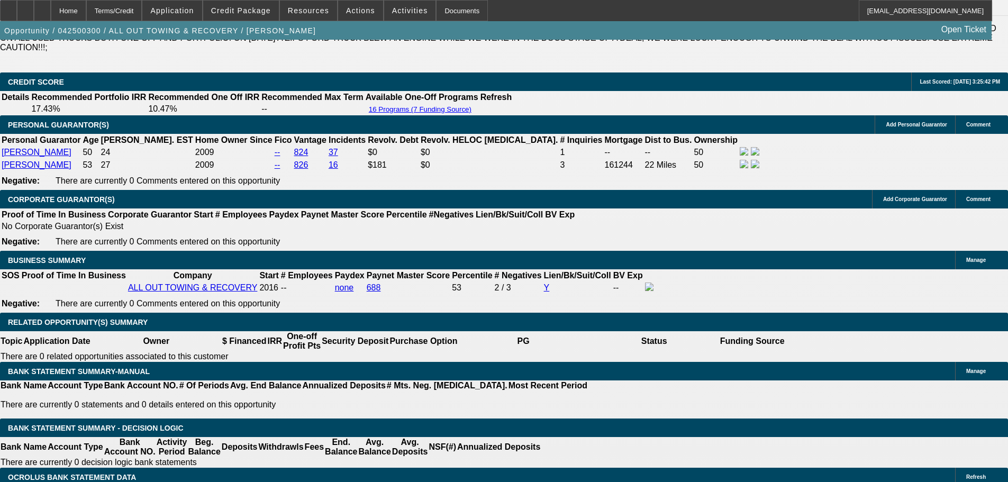
scroll to position [1543, 0]
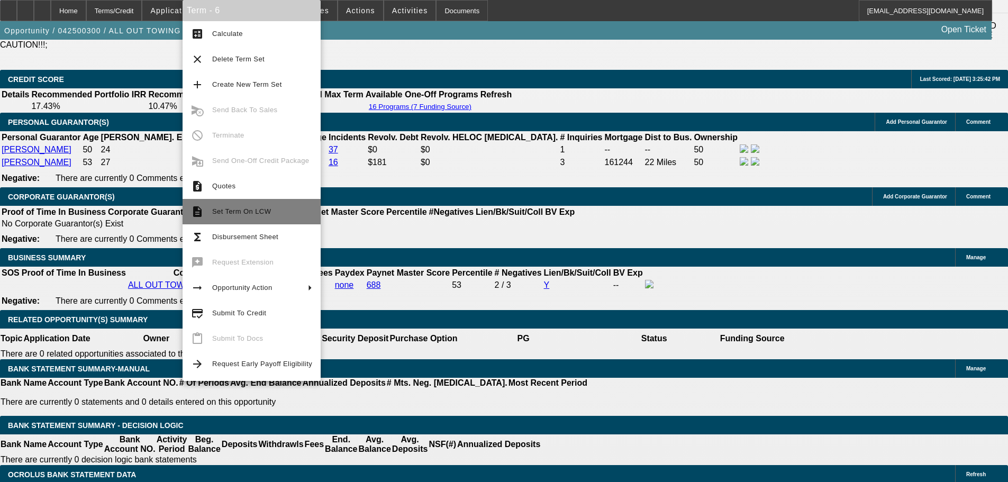
click at [266, 209] on span "Set Term On LCW" at bounding box center [241, 212] width 59 height 8
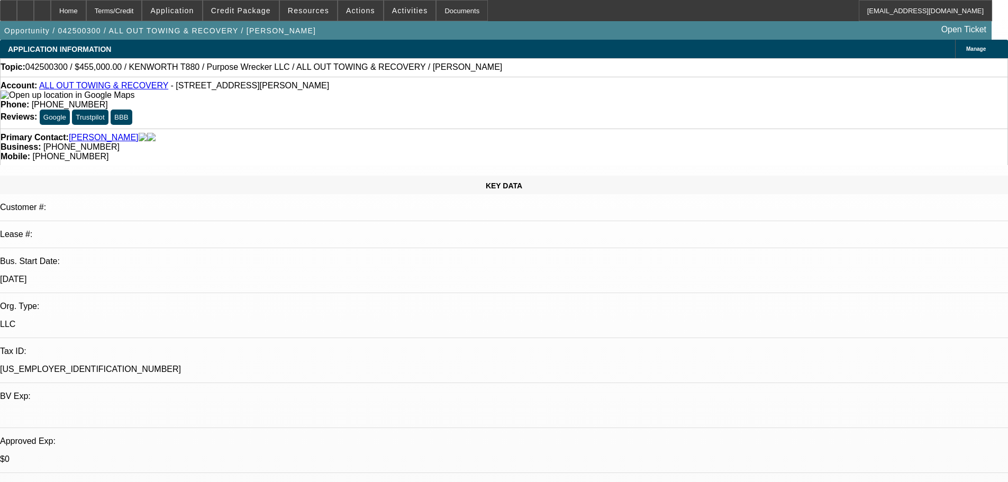
select select "0"
select select "2"
select select "0"
select select "6"
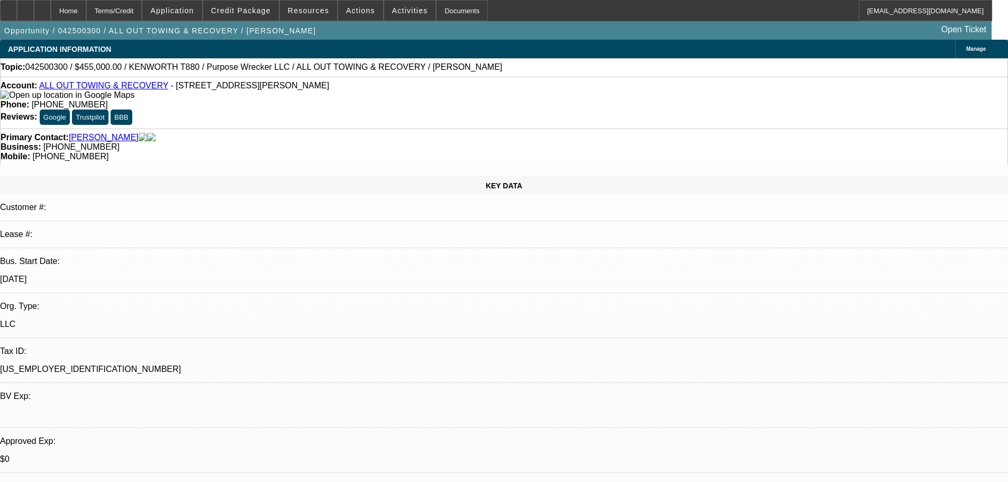
select select "0"
select select "6"
select select "0"
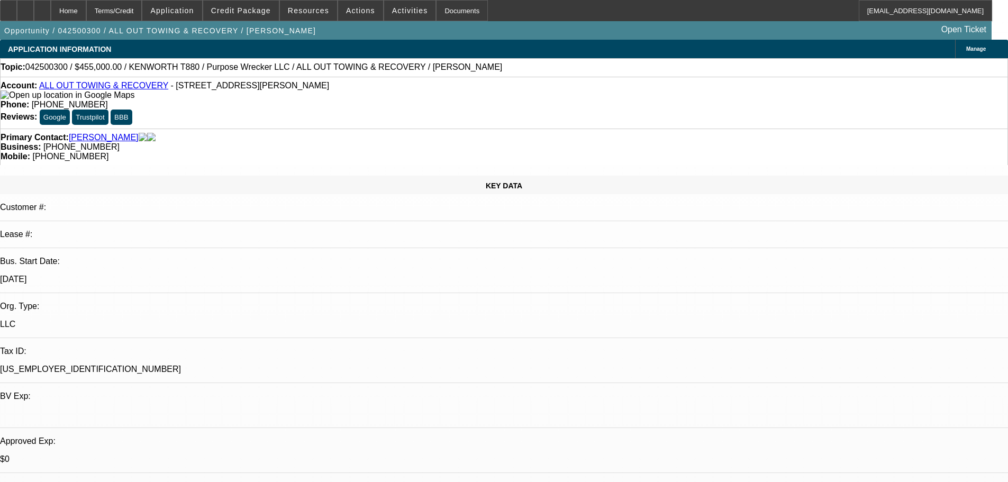
select select "0"
select select "3"
select select "0"
select select "6"
select select "0"
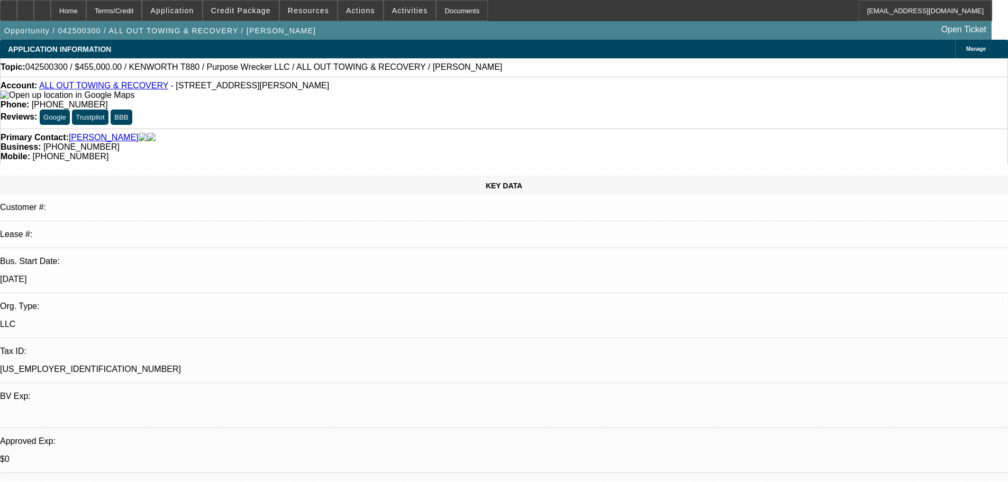
select select "0"
select select "2"
select select "0"
select select "6"
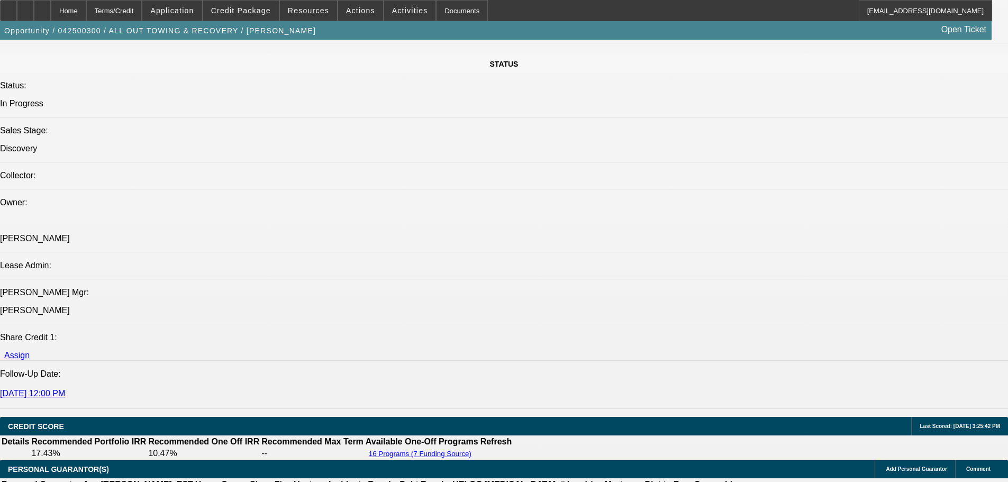
scroll to position [1059, 0]
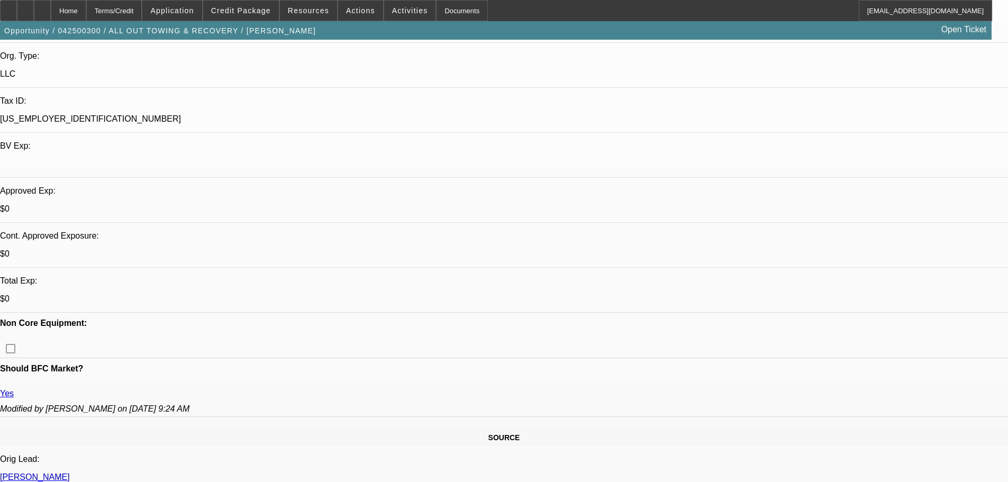
scroll to position [212, 0]
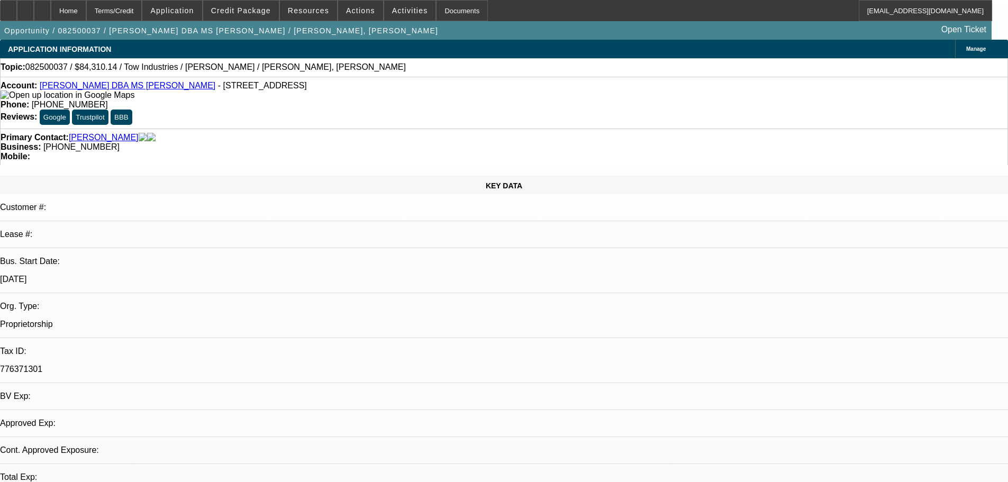
select select "0"
select select "2"
select select "0.1"
select select "4"
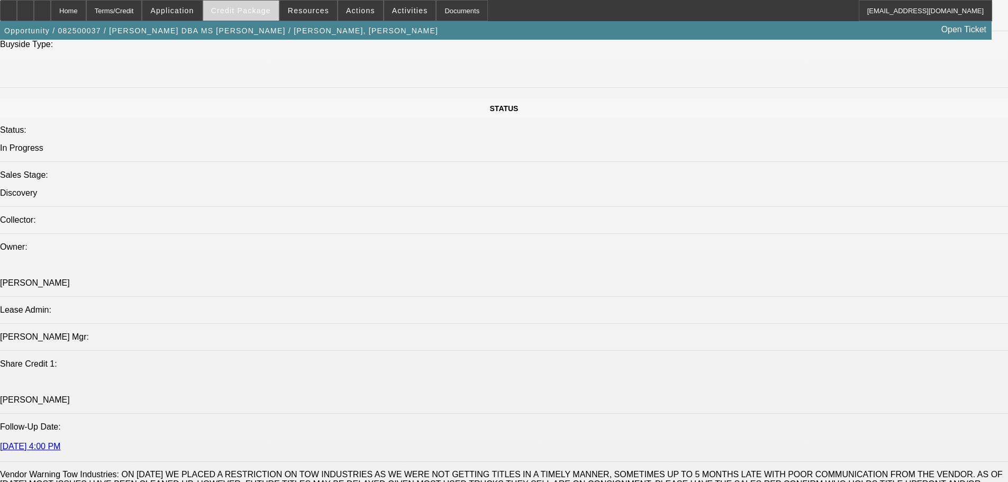
scroll to position [847, 0]
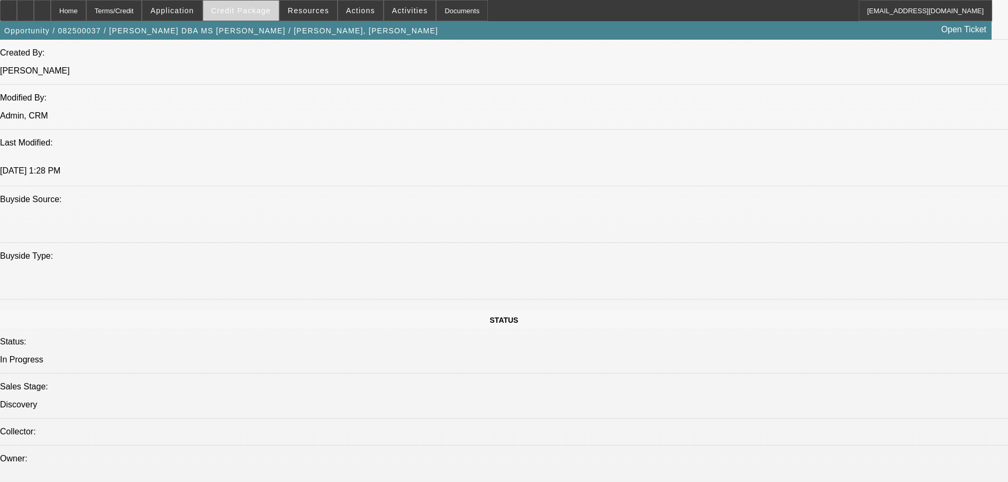
click at [259, 15] on span at bounding box center [241, 10] width 76 height 25
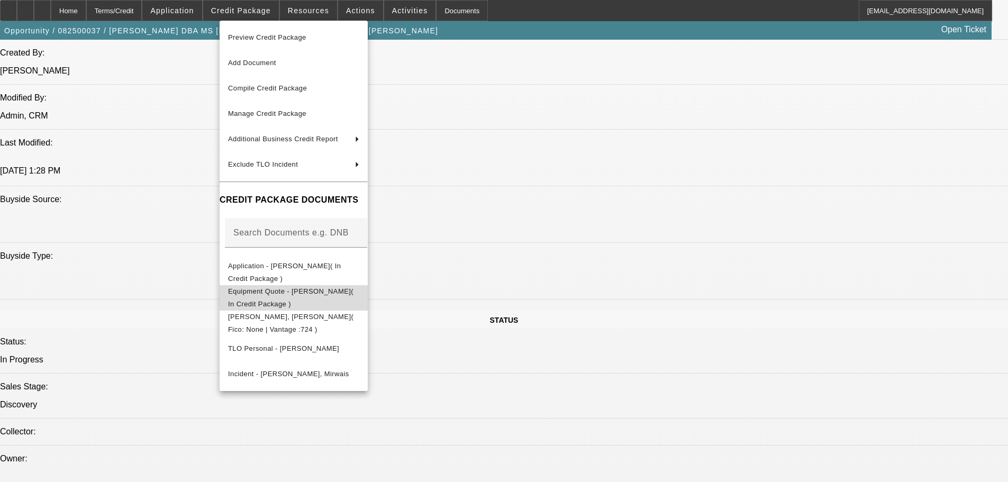
click at [343, 304] on button "Equipment Quote - [PERSON_NAME]( In Credit Package )" at bounding box center [294, 297] width 148 height 25
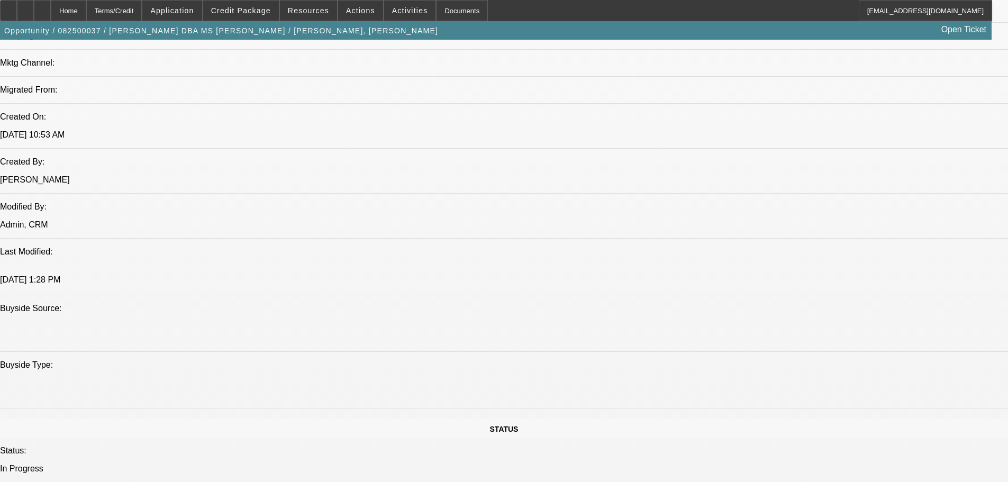
scroll to position [0, 0]
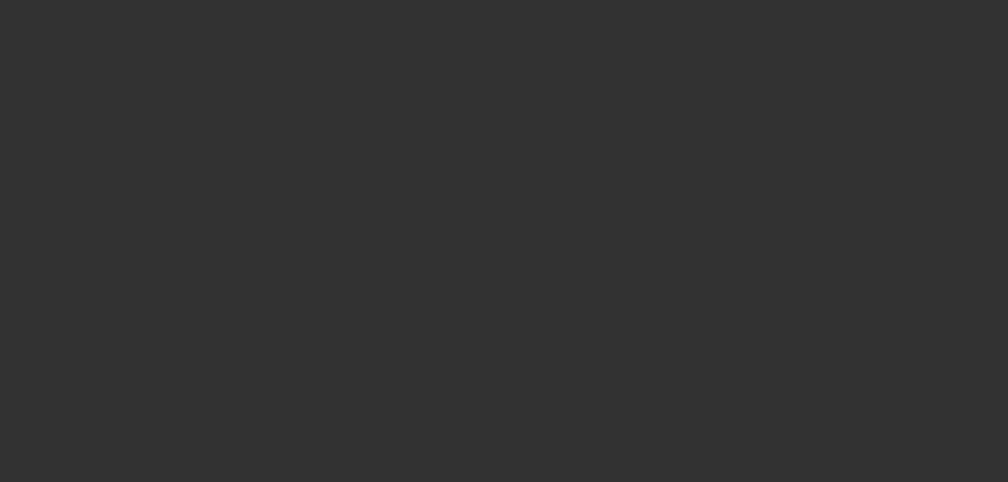
select select "0"
select select "2"
select select "0.1"
select select "4"
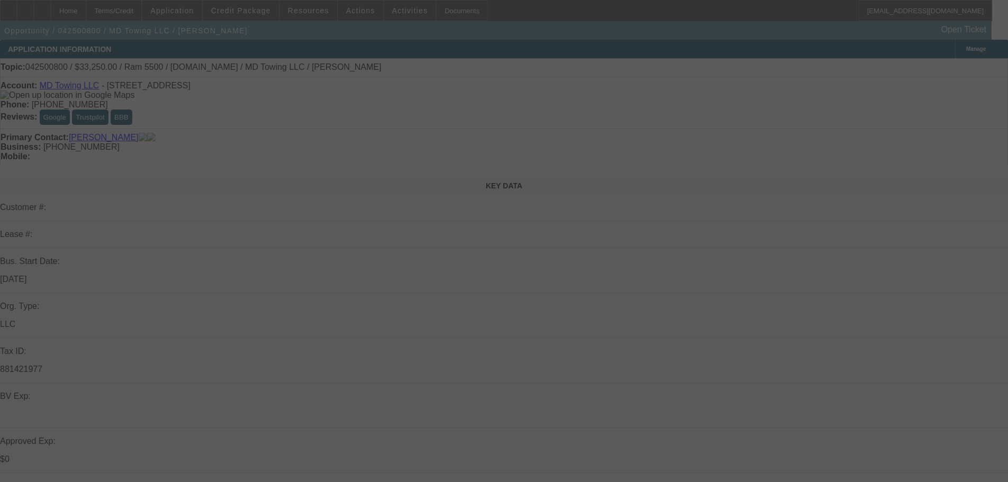
select select "0"
select select "2"
select select "0"
select select "6"
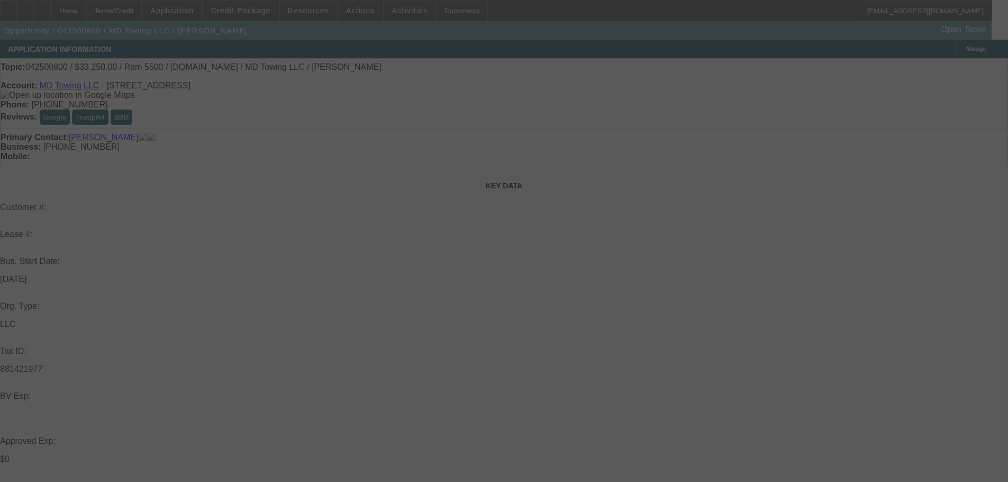
select select "0"
select select "2"
select select "0"
select select "6"
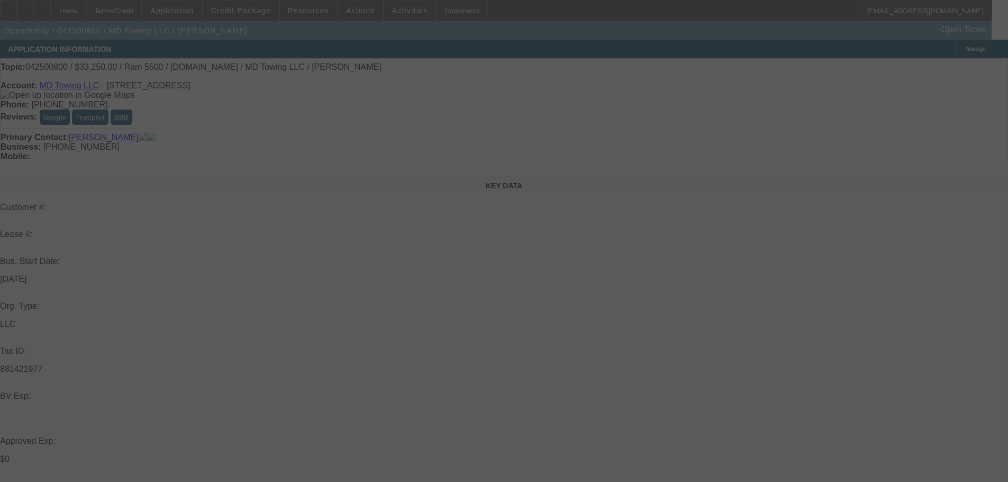
select select "0"
select select "2"
select select "0"
select select "6"
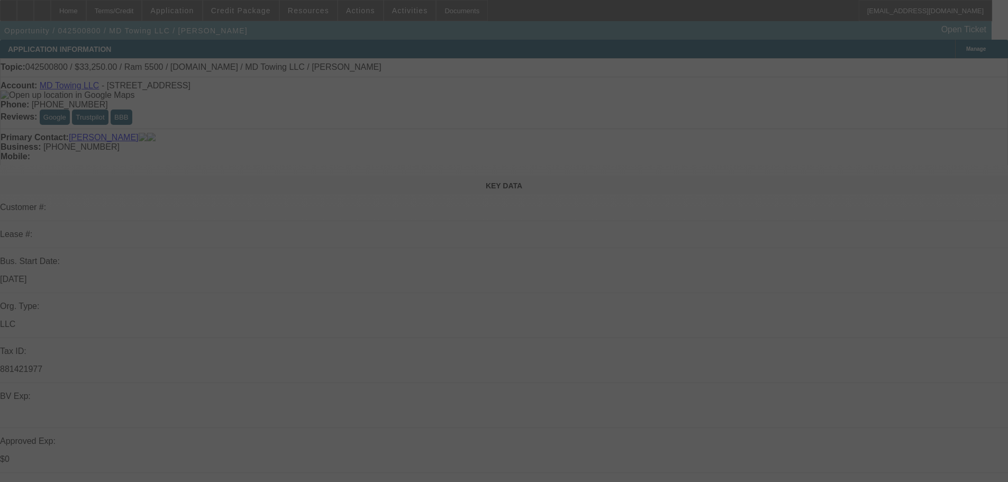
select select "0.1"
select select "2"
select select "0"
select select "6"
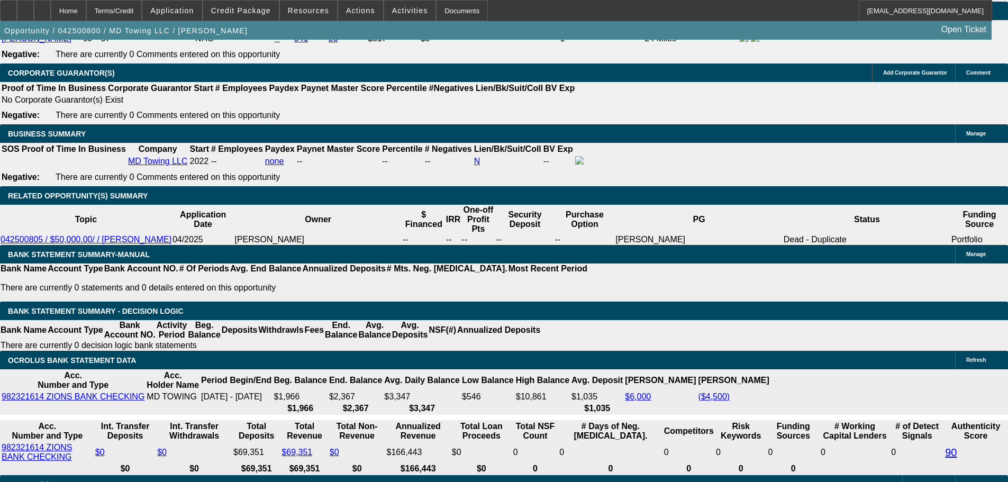
scroll to position [1694, 0]
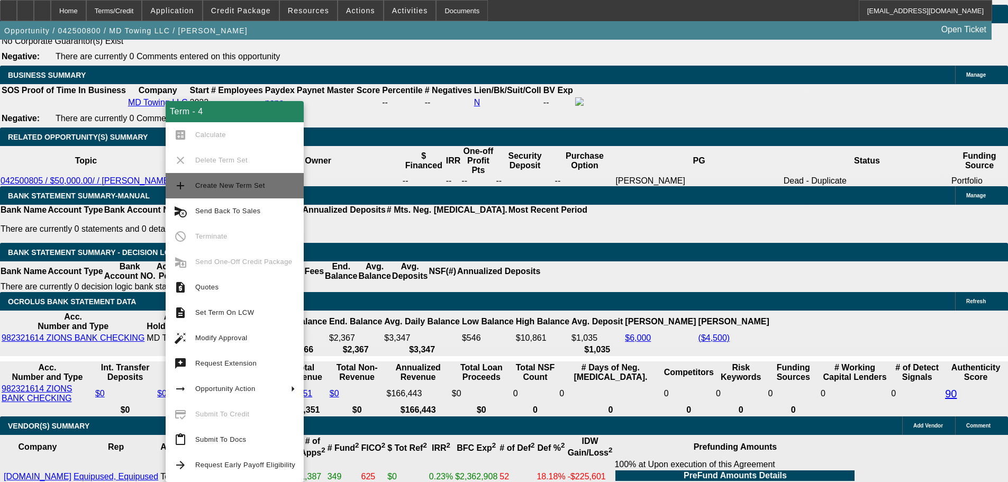
click at [256, 192] on button "add Create New Term Set" at bounding box center [235, 185] width 138 height 25
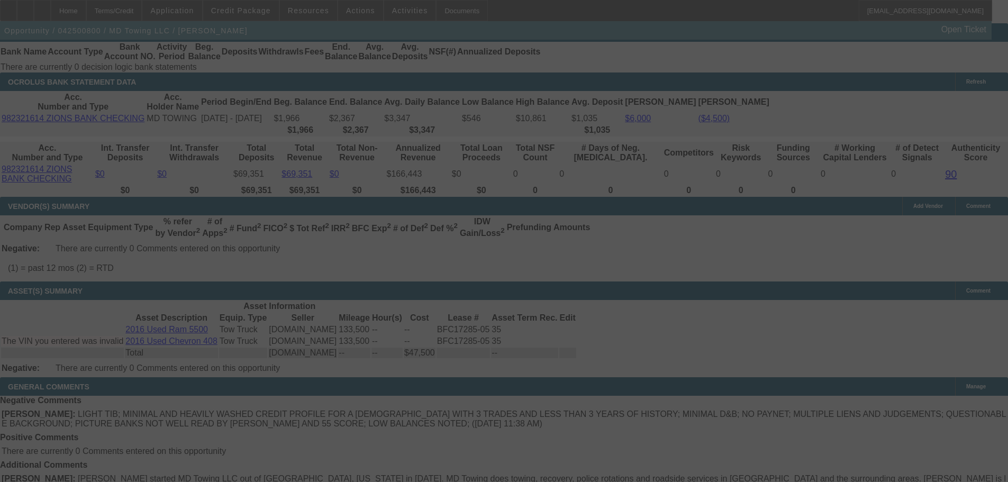
select select "0"
select select "2"
select select "0"
select select "6"
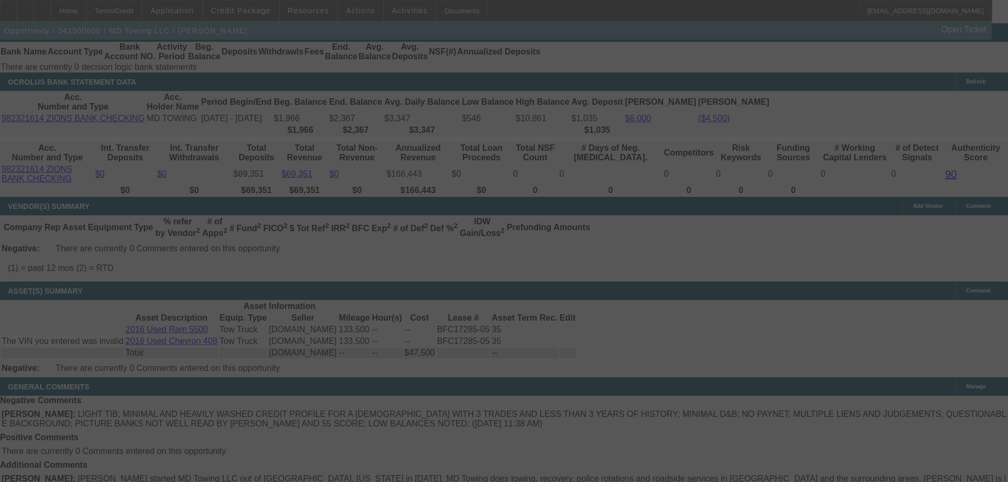
select select "0"
select select "2"
select select "0"
select select "6"
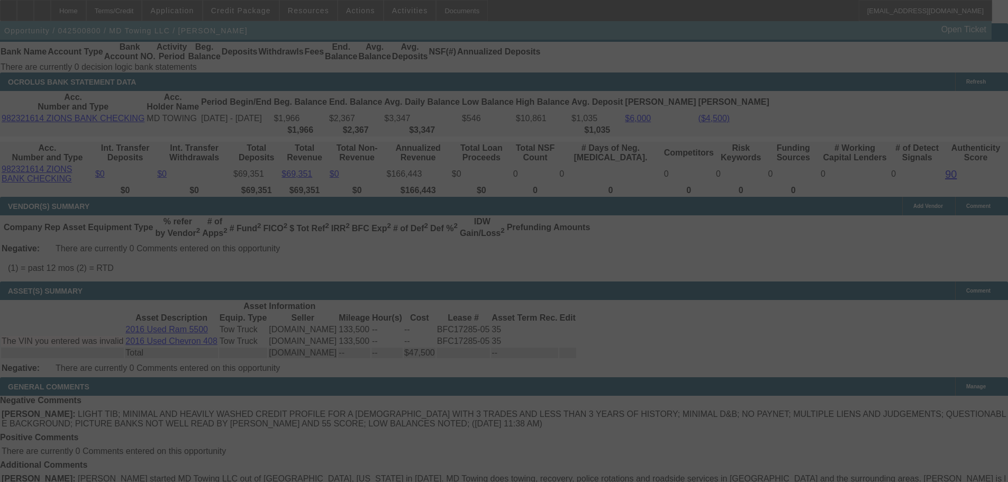
select select "0"
select select "2"
select select "0"
select select "6"
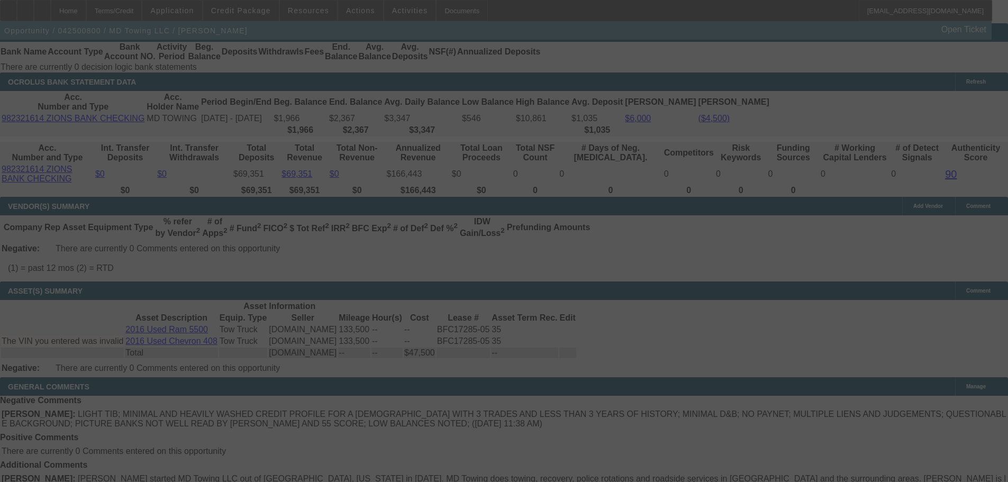
select select "0"
select select "2"
select select "0"
select select "6"
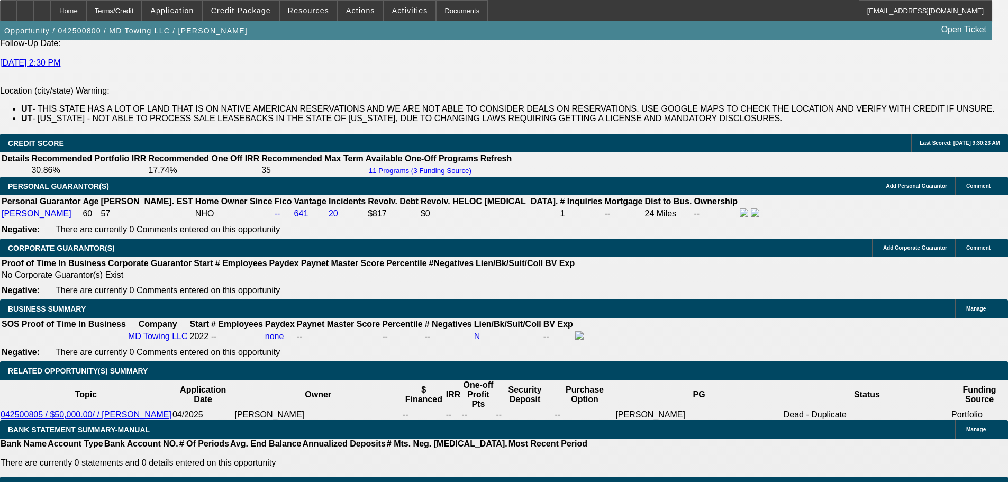
scroll to position [1424, 0]
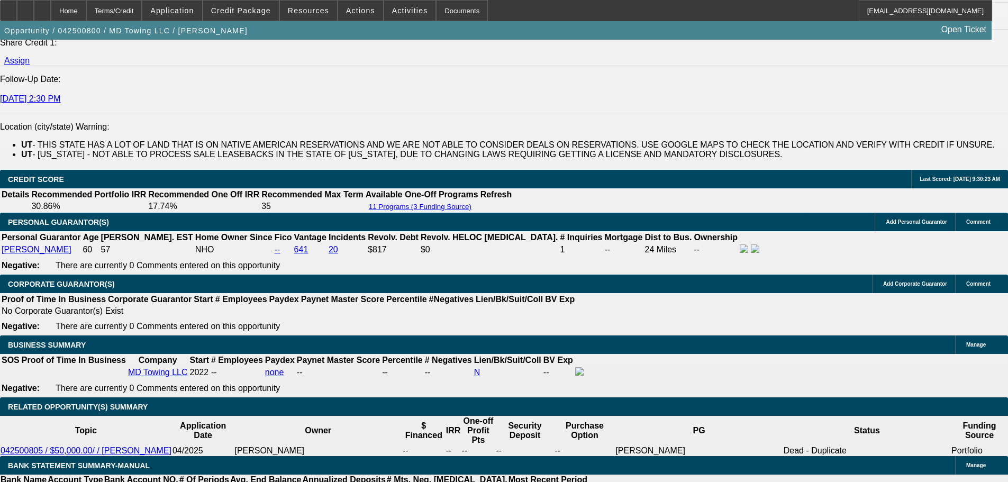
select select "0.1"
select select "2"
select select "0"
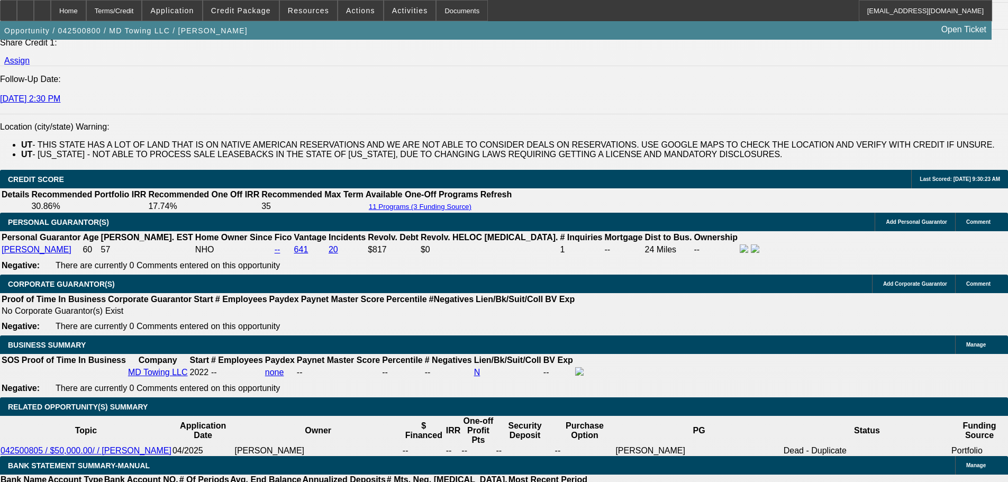
select select "6"
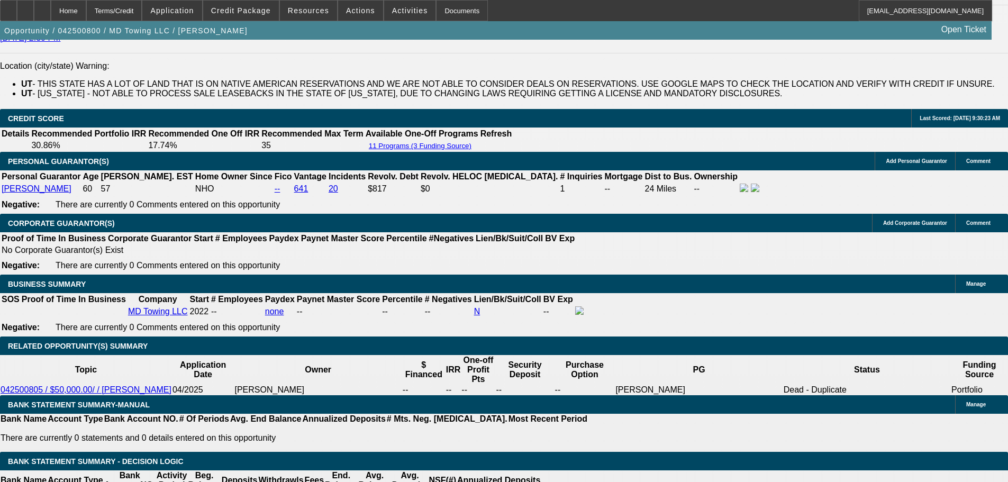
select select "0"
select select "2"
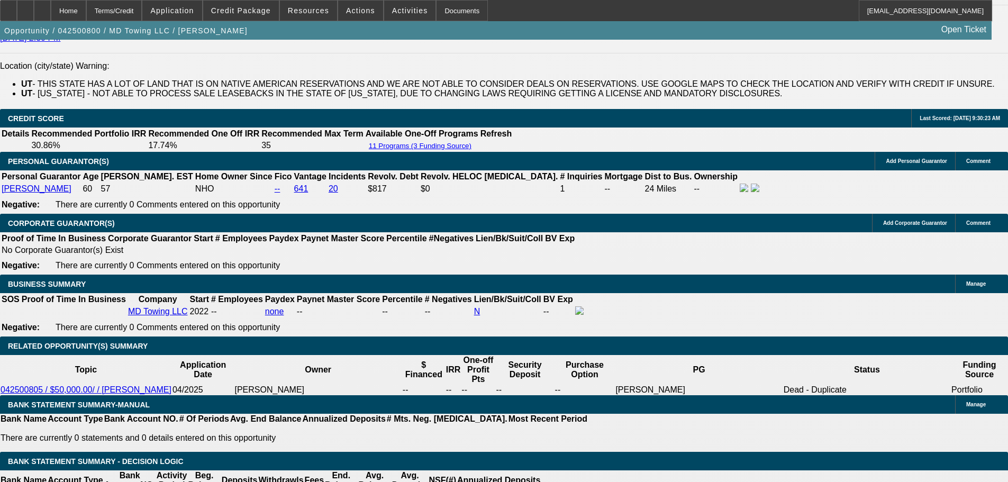
select select "0"
select select "6"
select select "0"
select select "2"
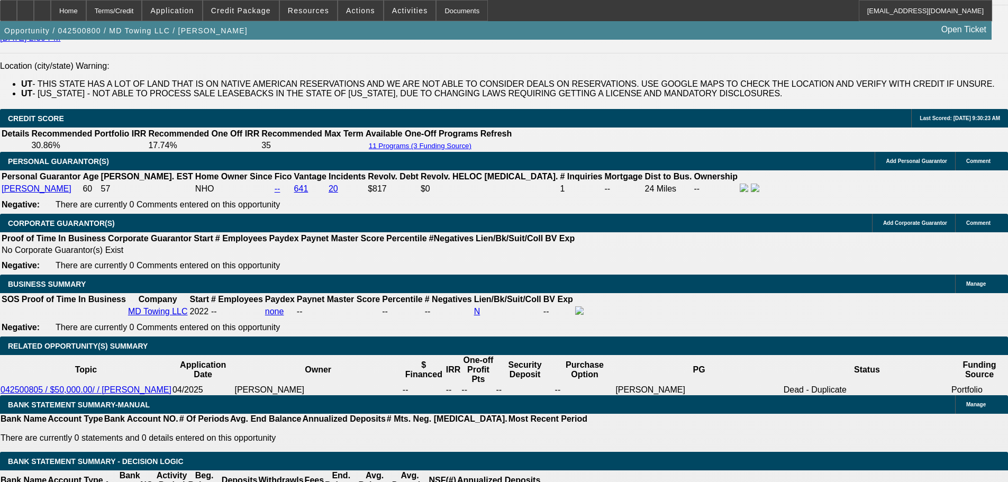
select select "0"
select select "6"
select select "0"
select select "2"
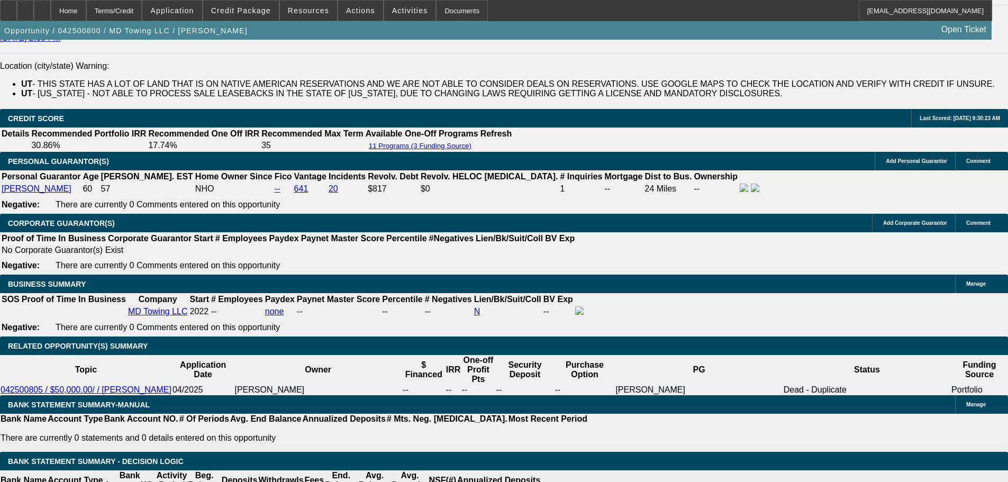
select select "0"
select select "6"
select select "0"
select select "2"
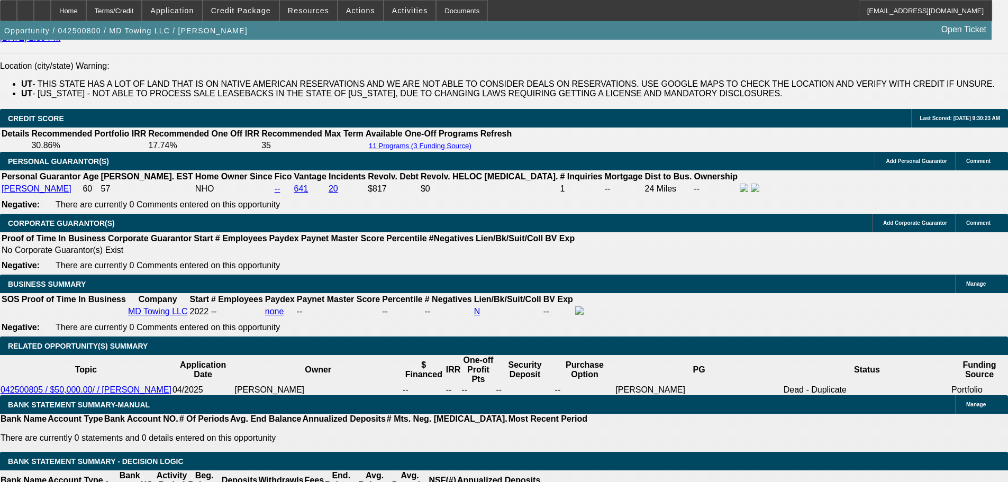
select select "0"
select select "6"
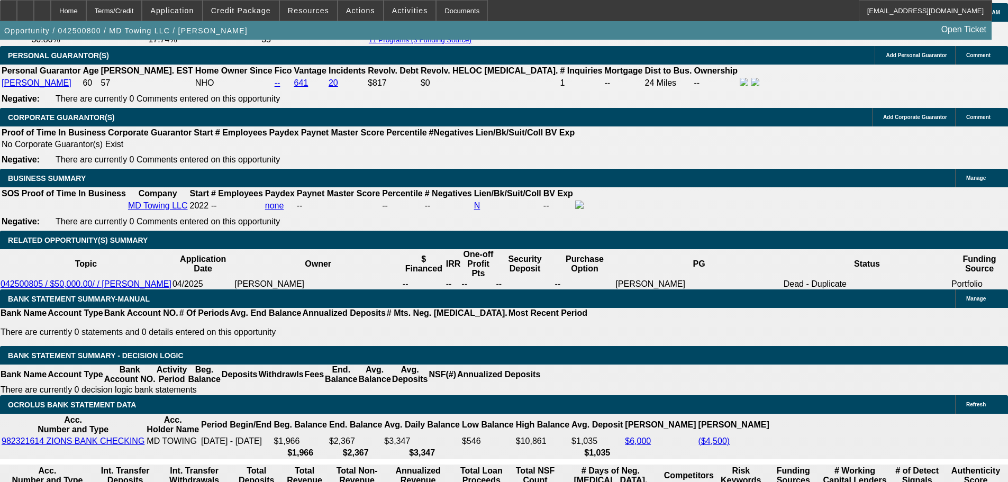
scroll to position [1591, 0]
drag, startPoint x: 187, startPoint y: 261, endPoint x: 245, endPoint y: 259, distance: 57.7
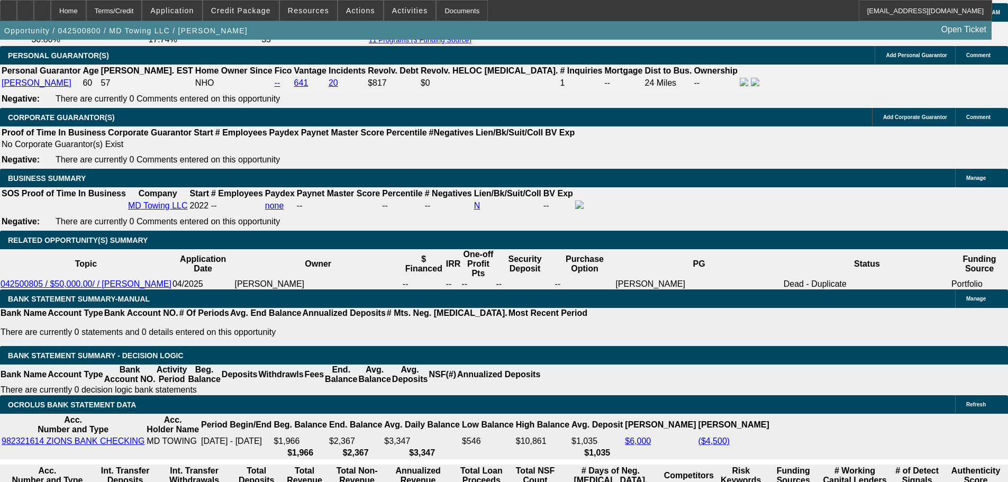
type input "$0.00"
type input "UNKNOWN"
type input "$1,898.66"
type input "$3,797.32"
drag, startPoint x: 129, startPoint y: 150, endPoint x: 156, endPoint y: 102, distance: 55.4
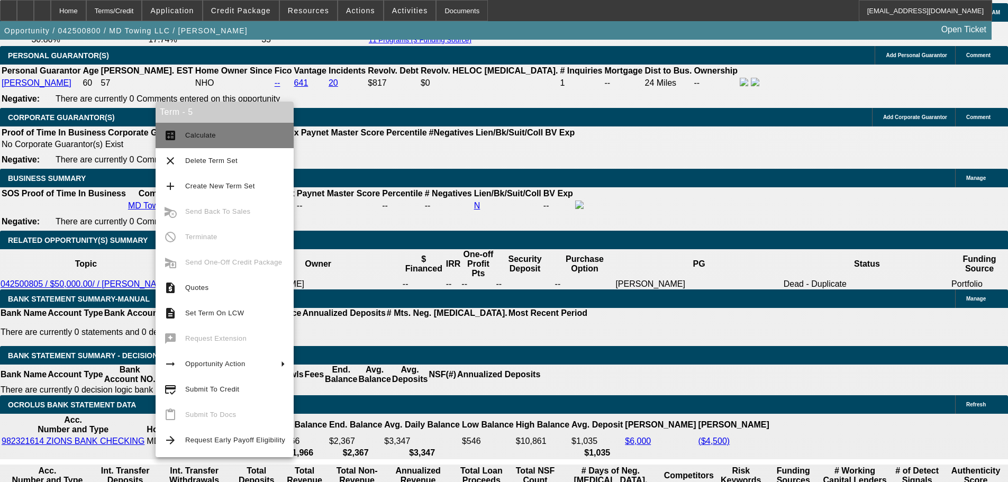
click at [194, 130] on span "Calculate" at bounding box center [235, 135] width 100 height 13
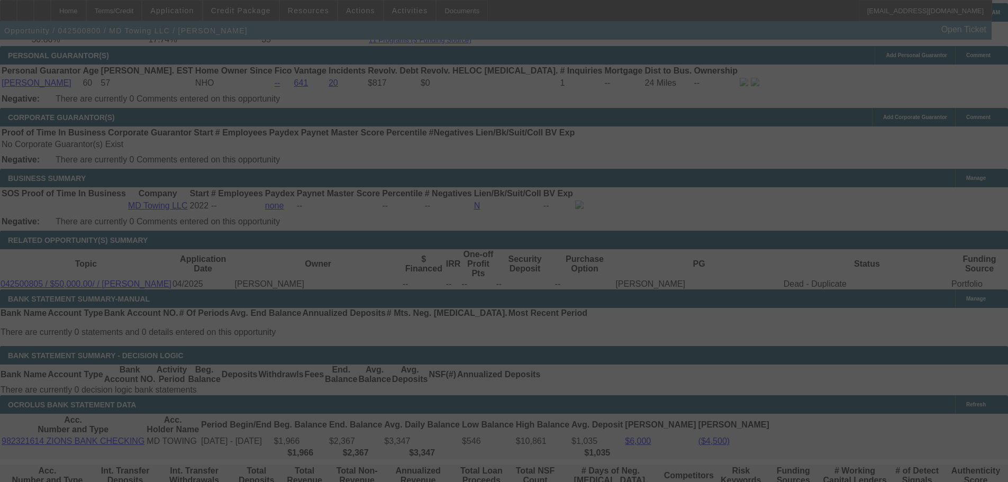
select select "0"
select select "2"
select select "0"
select select "6"
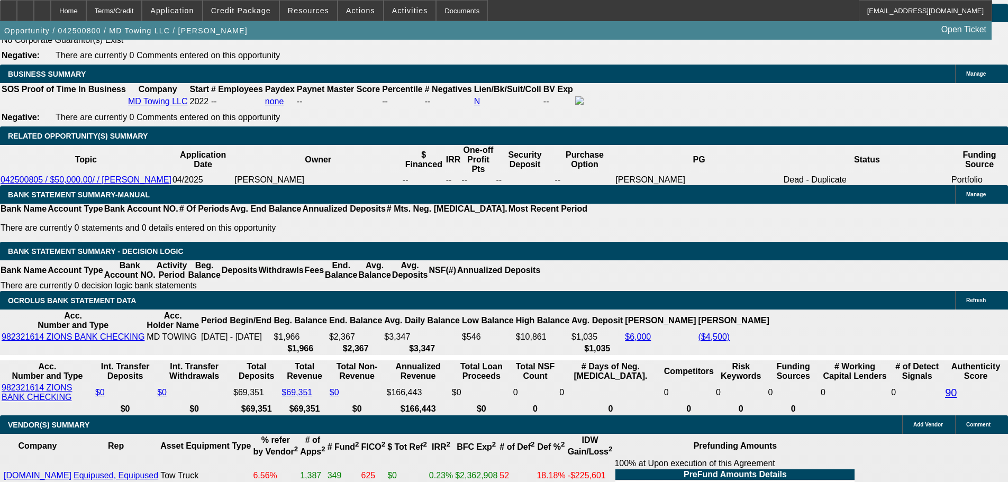
scroll to position [1697, 0]
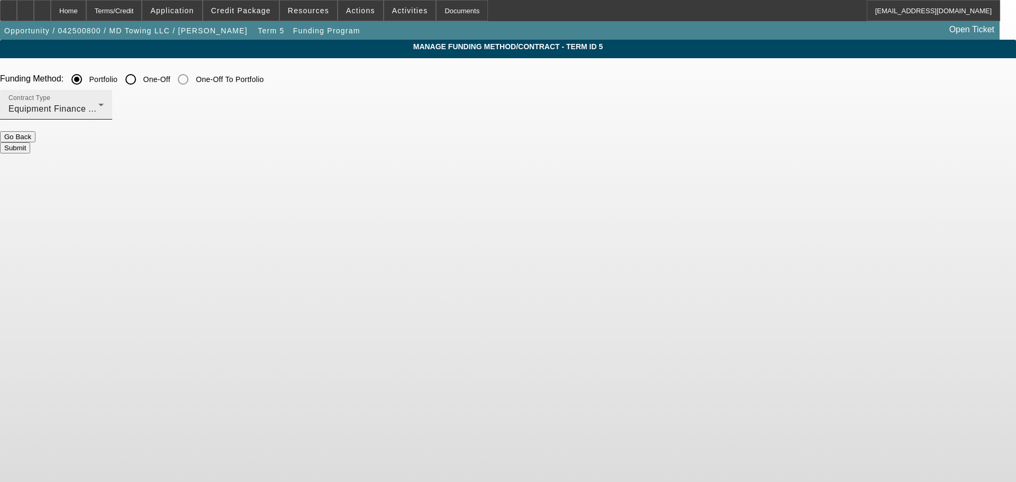
click at [132, 106] on span "Equipment Finance Agreement" at bounding box center [69, 108] width 123 height 9
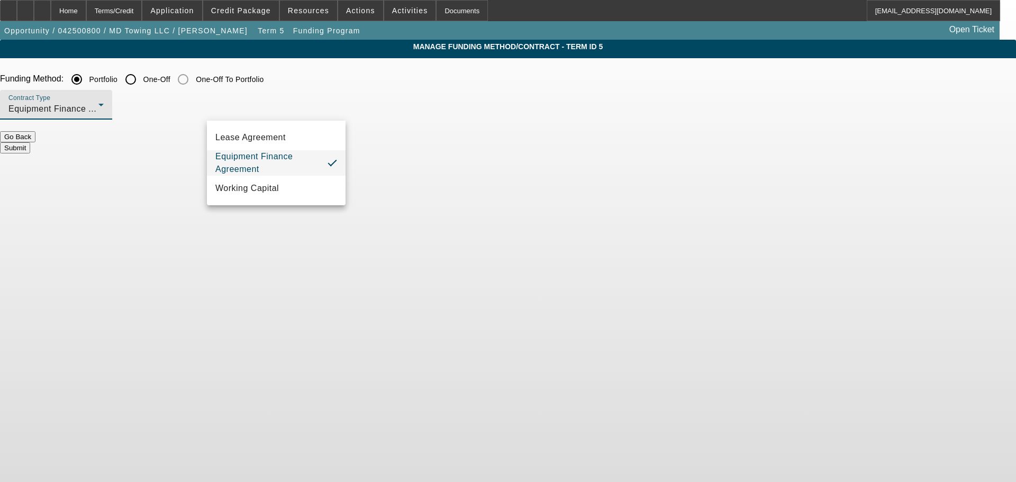
click at [397, 198] on div at bounding box center [508, 241] width 1016 height 482
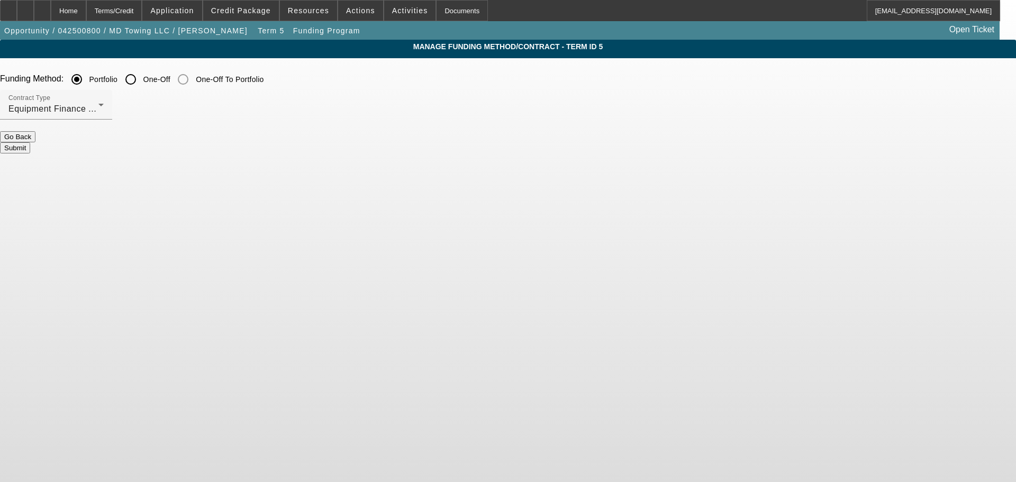
click at [170, 73] on div "One-Off" at bounding box center [145, 79] width 50 height 21
click at [170, 77] on label "One-Off" at bounding box center [155, 79] width 29 height 11
click at [141, 77] on input "One-Off" at bounding box center [130, 79] width 21 height 21
radio input "true"
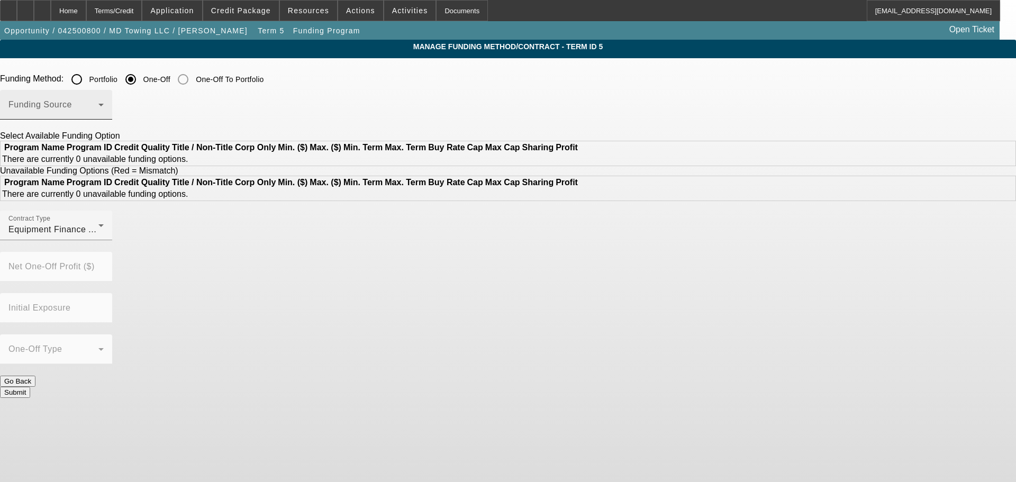
click at [104, 100] on div "Funding Source" at bounding box center [55, 105] width 95 height 30
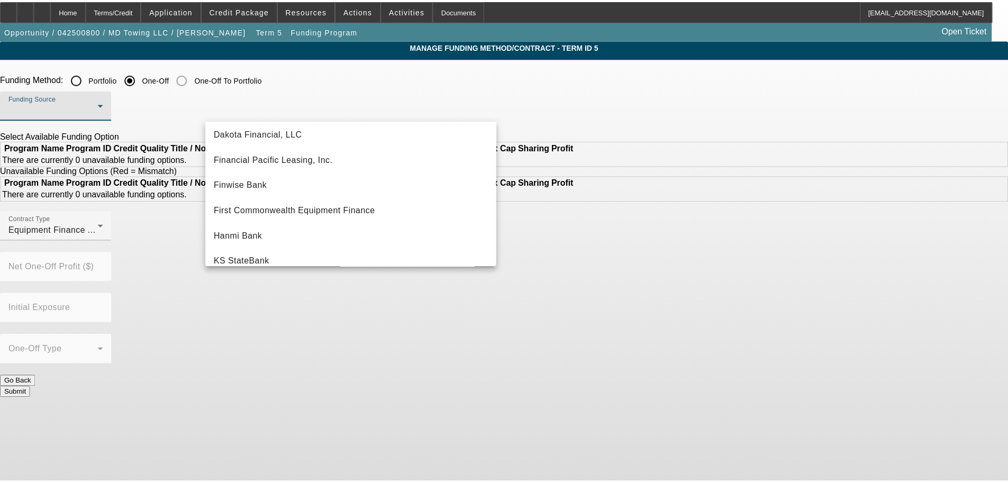
scroll to position [106, 0]
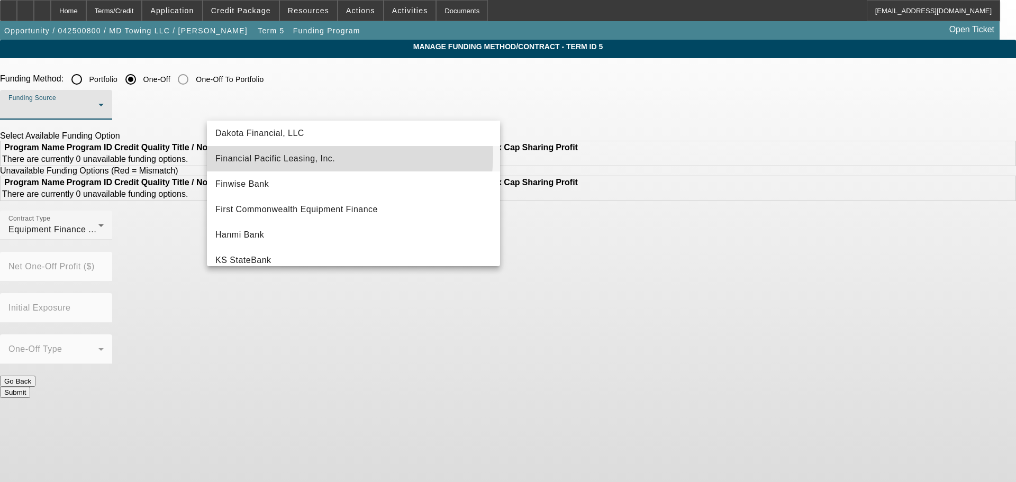
click at [325, 154] on span "Financial Pacific Leasing, Inc." at bounding box center [275, 158] width 120 height 13
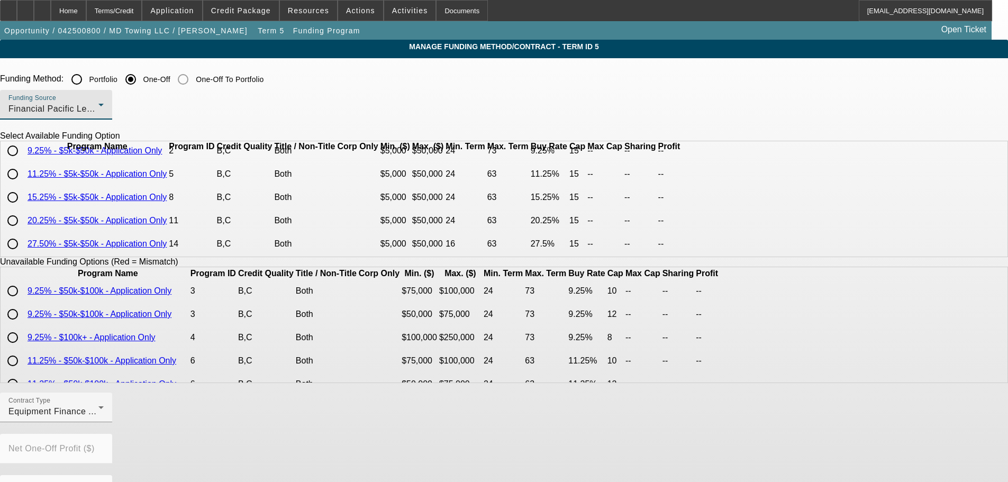
scroll to position [73, 0]
click at [23, 191] on input "radio" at bounding box center [12, 197] width 21 height 21
radio input "true"
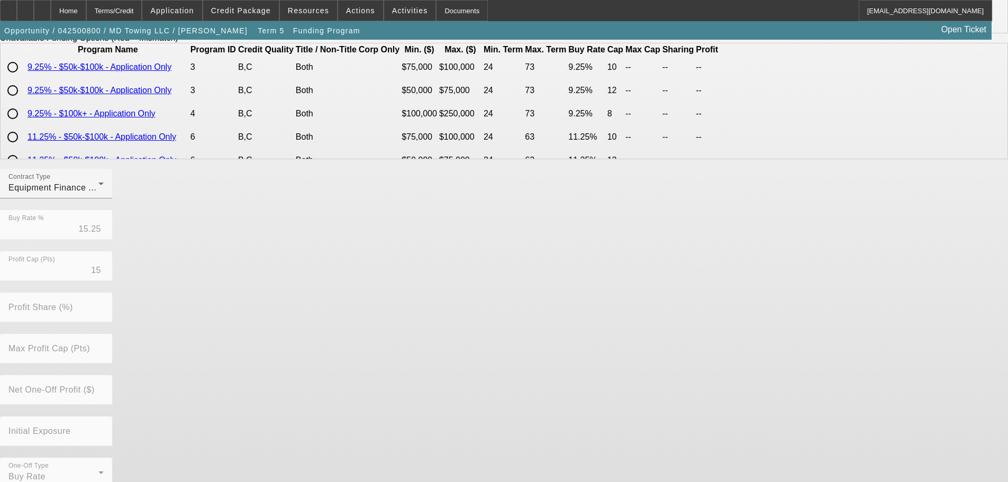
scroll to position [241, 0]
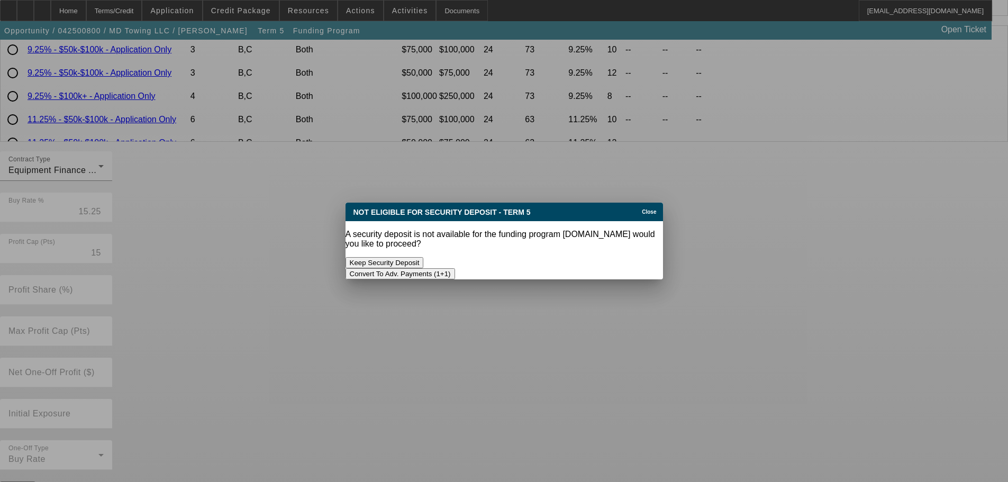
click at [455, 268] on button "Convert To Adv. Payments (1+1)" at bounding box center [401, 273] width 110 height 11
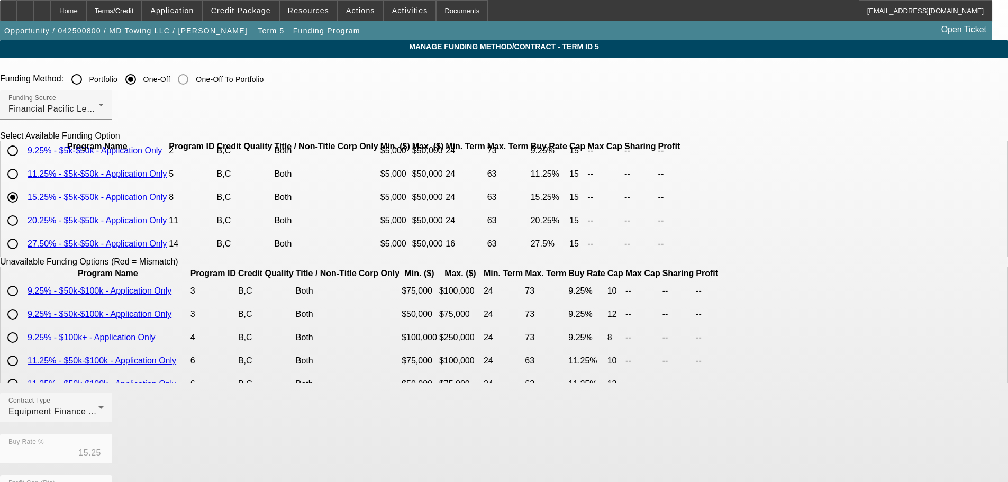
scroll to position [241, 0]
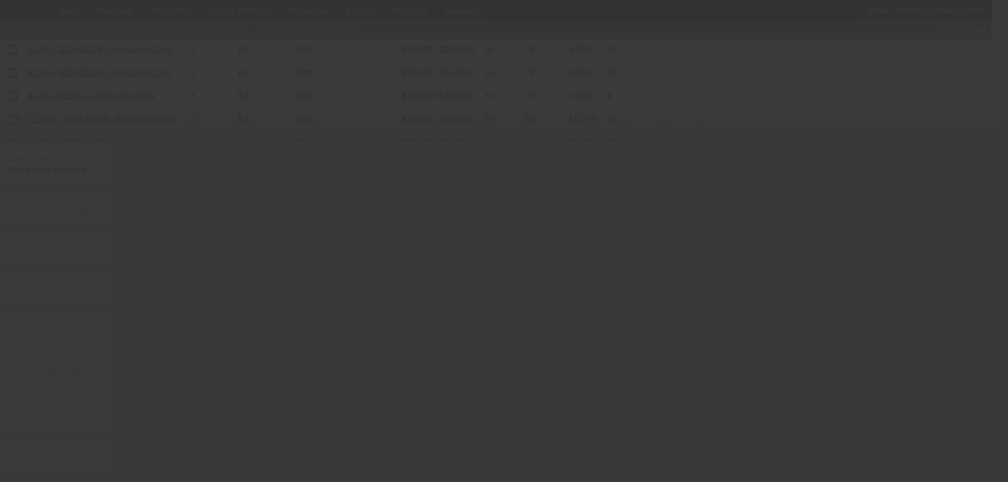
radio input "true"
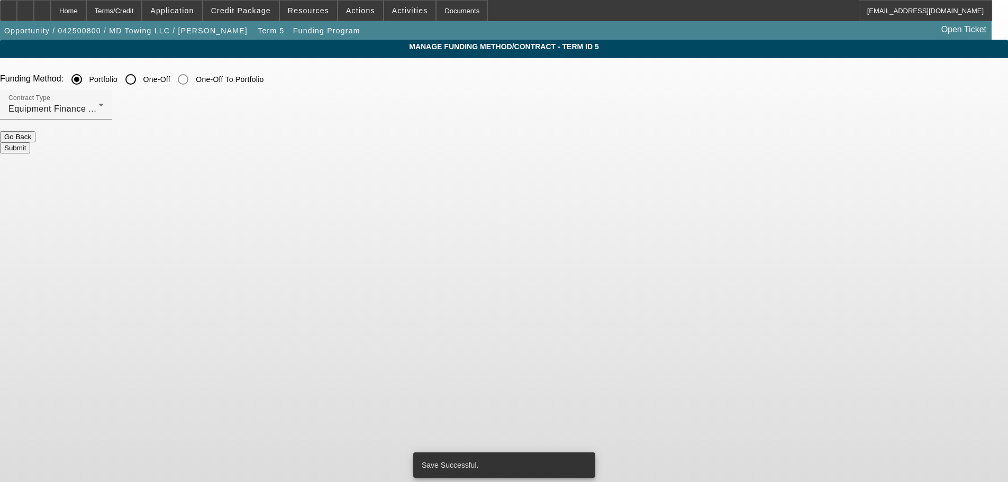
scroll to position [0, 0]
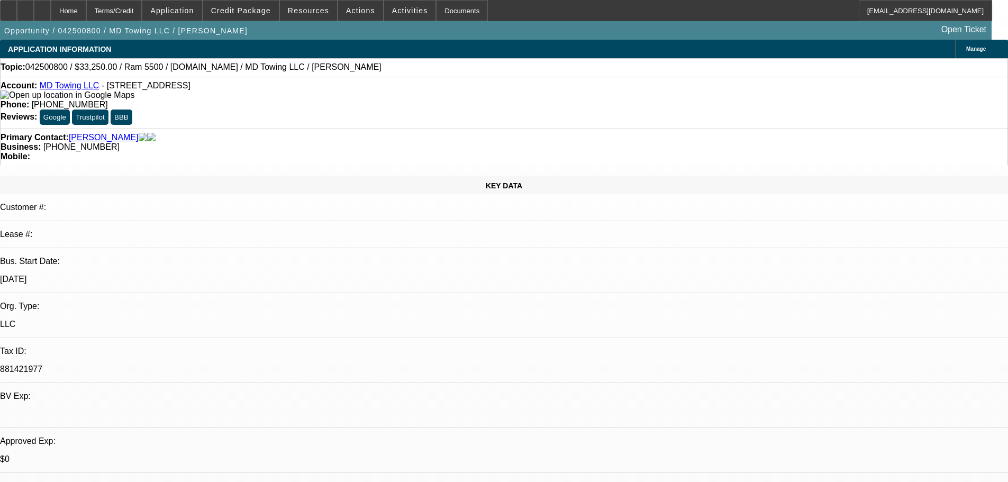
select select "0"
select select "6"
select select "0"
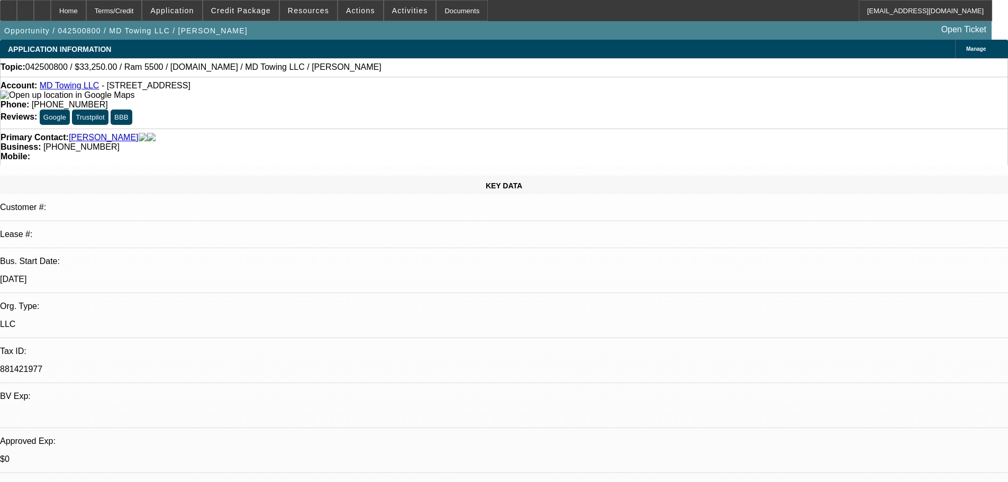
select select "2"
select select "0"
select select "6"
select select "0"
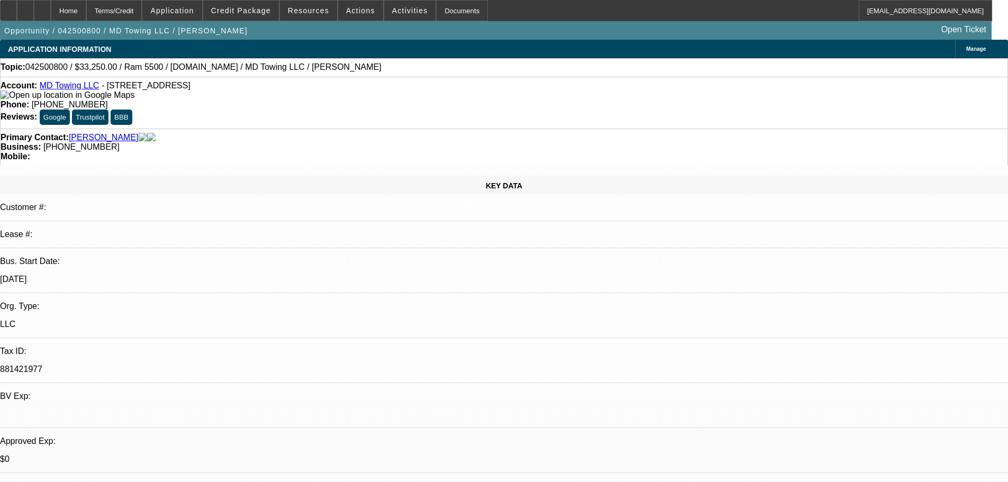
select select "2"
select select "0"
select select "6"
select select "0"
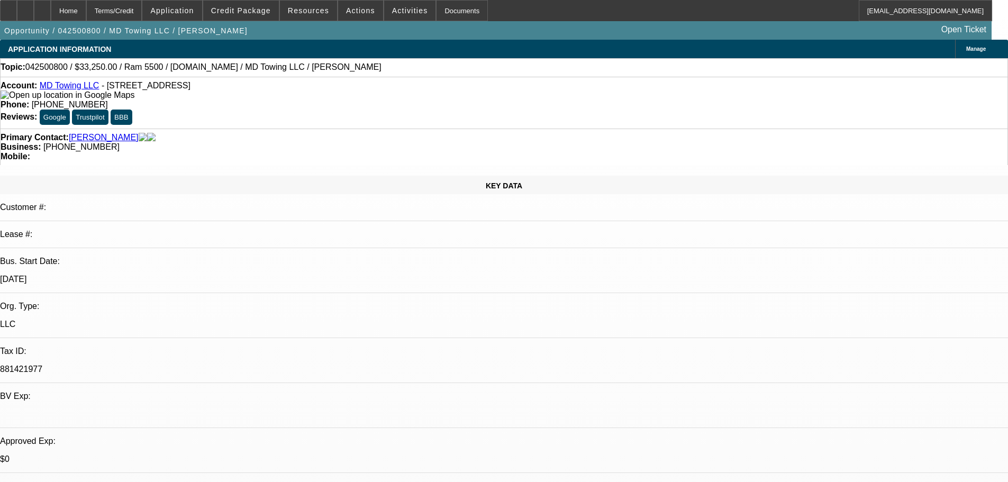
select select "2"
select select "0"
select select "6"
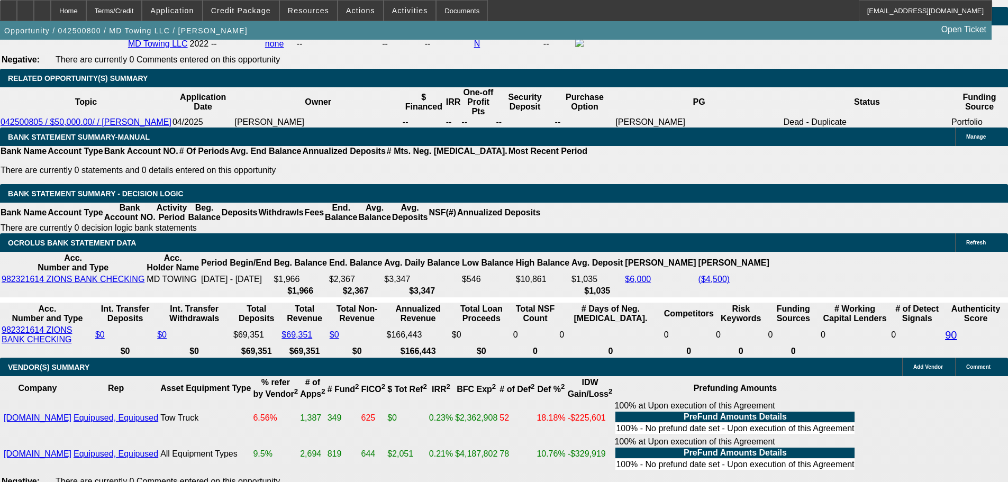
scroll to position [1755, 0]
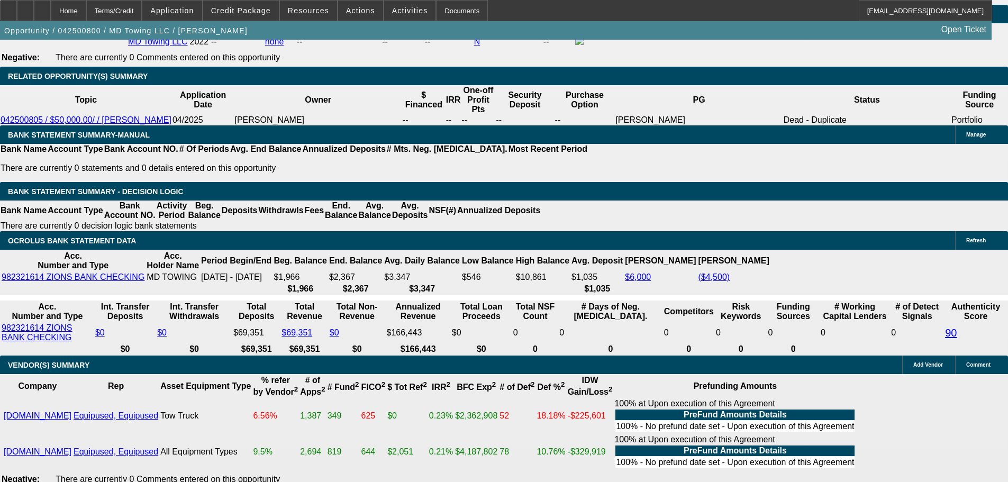
drag, startPoint x: 226, startPoint y: 178, endPoint x: 253, endPoint y: 177, distance: 27.0
type input "1"
type input "UNKNOWN"
type input "$1,339.88"
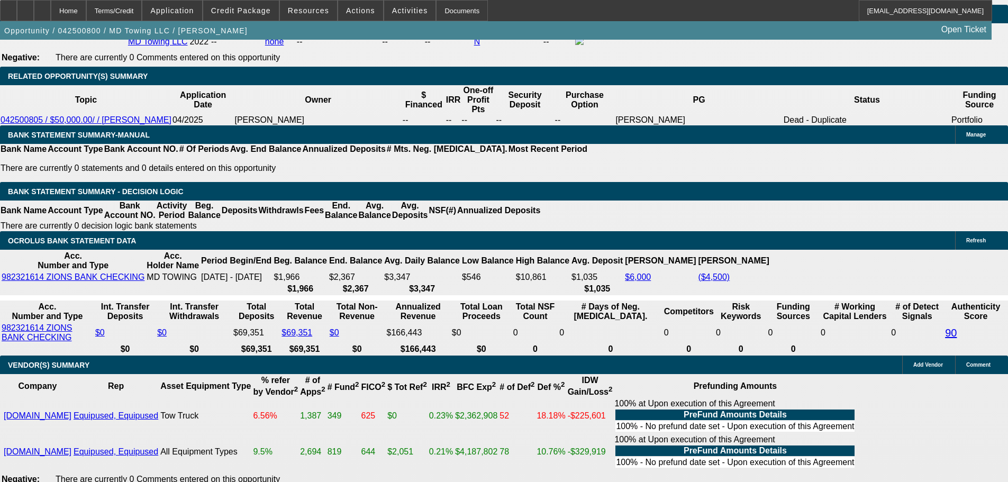
type input "18"
type input "$1,717.24"
type input "18"
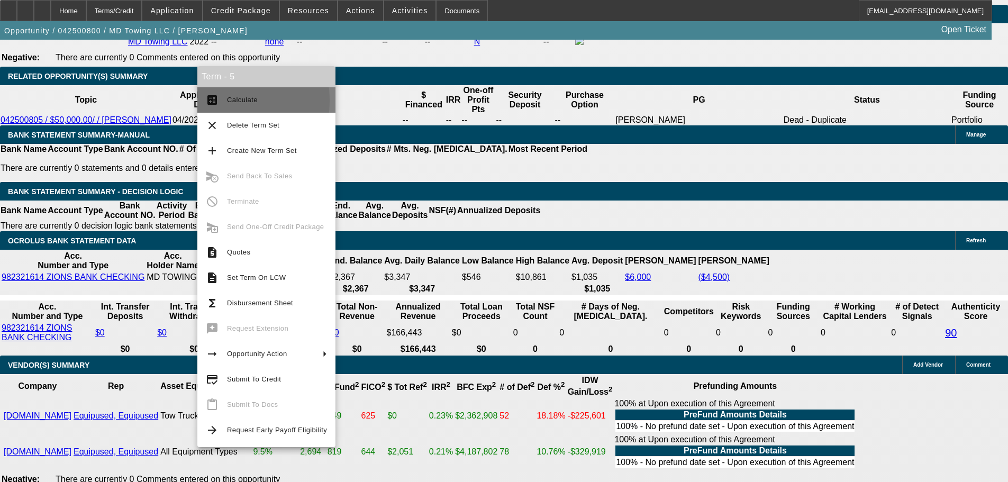
click at [217, 101] on mat-icon "calculate" at bounding box center [212, 100] width 13 height 13
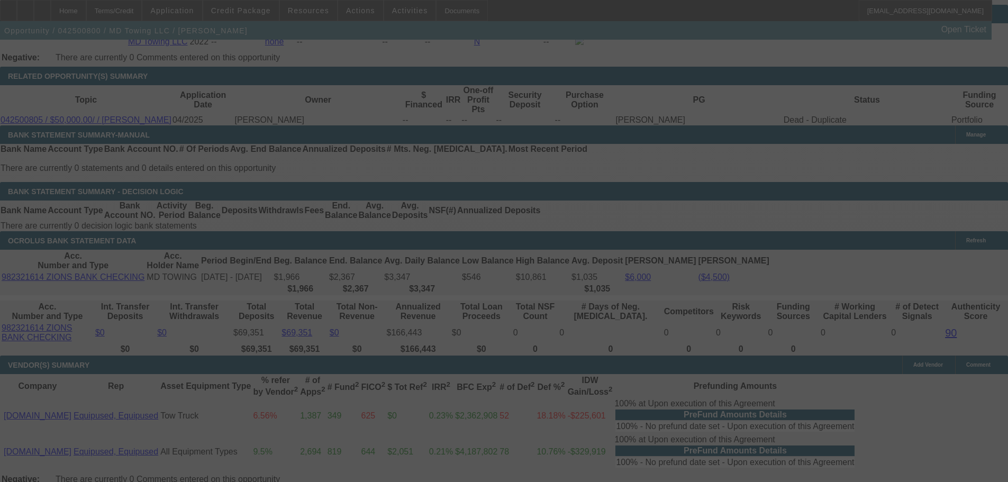
select select "0"
select select "6"
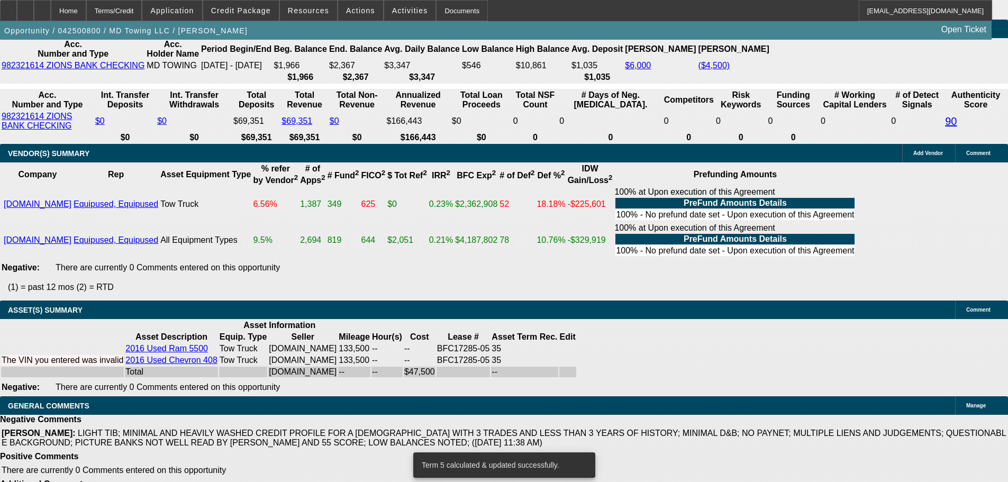
scroll to position [106, 0]
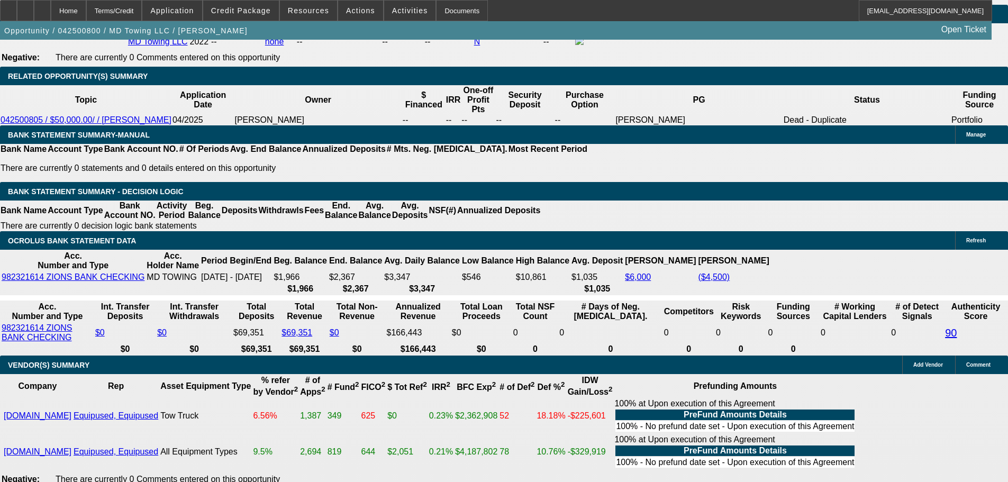
scroll to position [1649, 0]
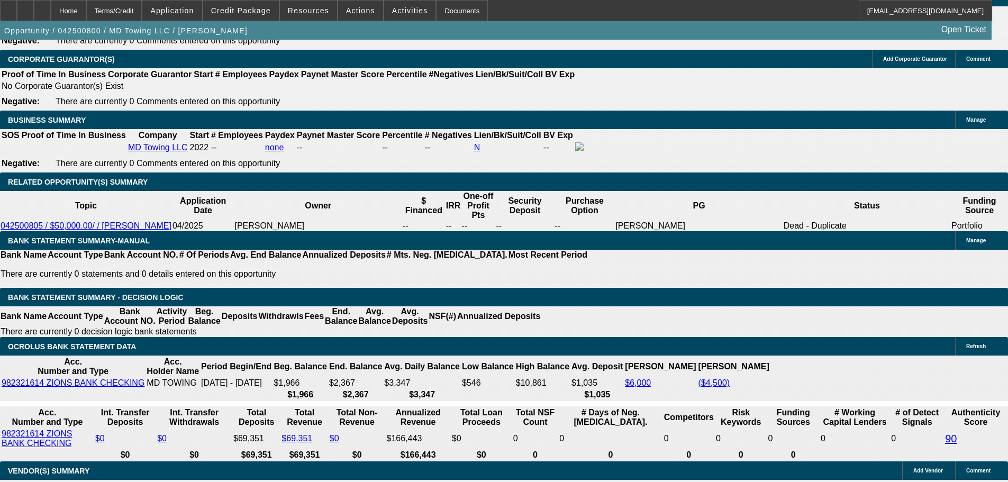
drag, startPoint x: 238, startPoint y: 284, endPoint x: 250, endPoint y: 281, distance: 12.7
type input "19"
type input "UNKNOWN"
type input "$1,741.16"
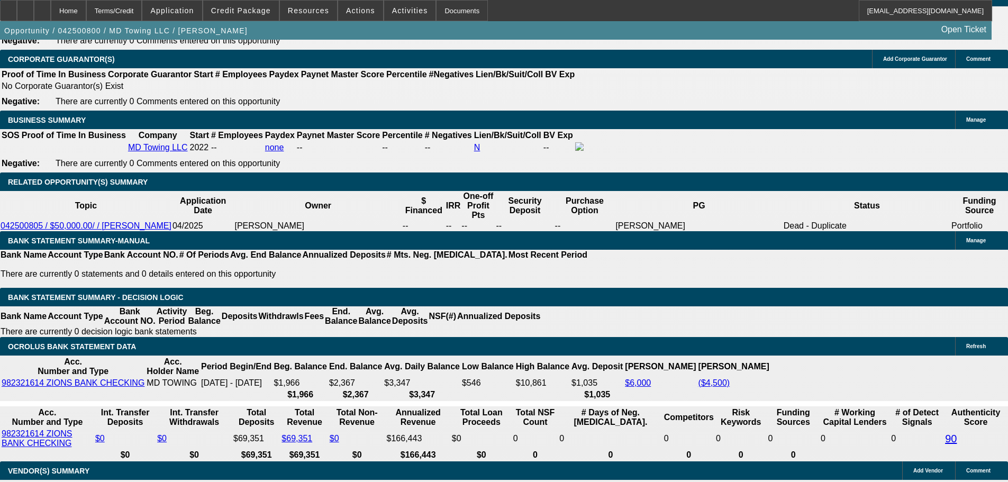
type input "19.999"
type input "$1,762.85"
type input "19.999"
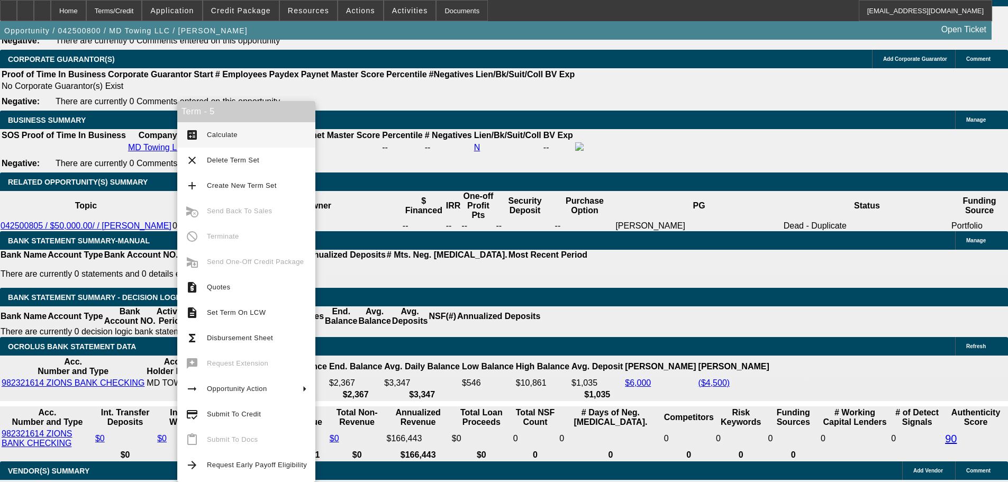
scroll to position [0, 0]
click at [196, 134] on mat-icon "calculate" at bounding box center [192, 135] width 13 height 13
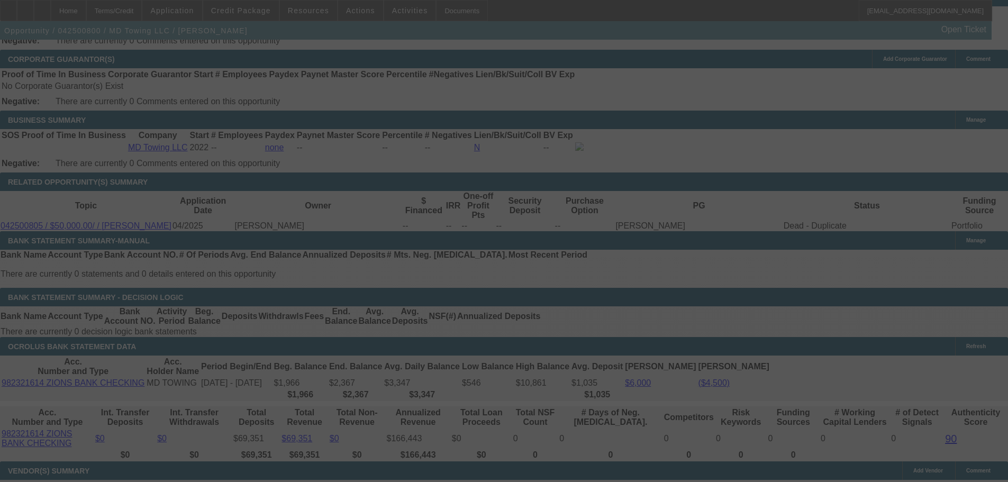
select select "0"
select select "6"
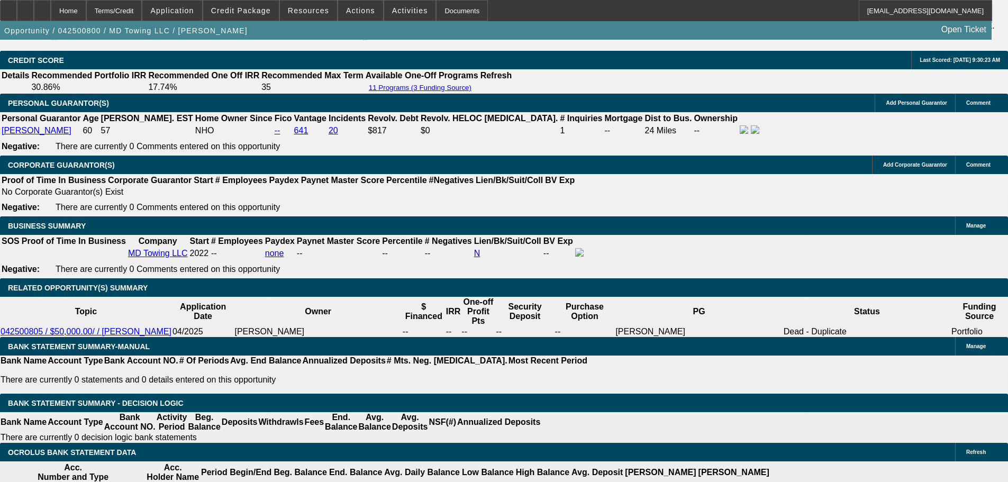
scroll to position [1543, 0]
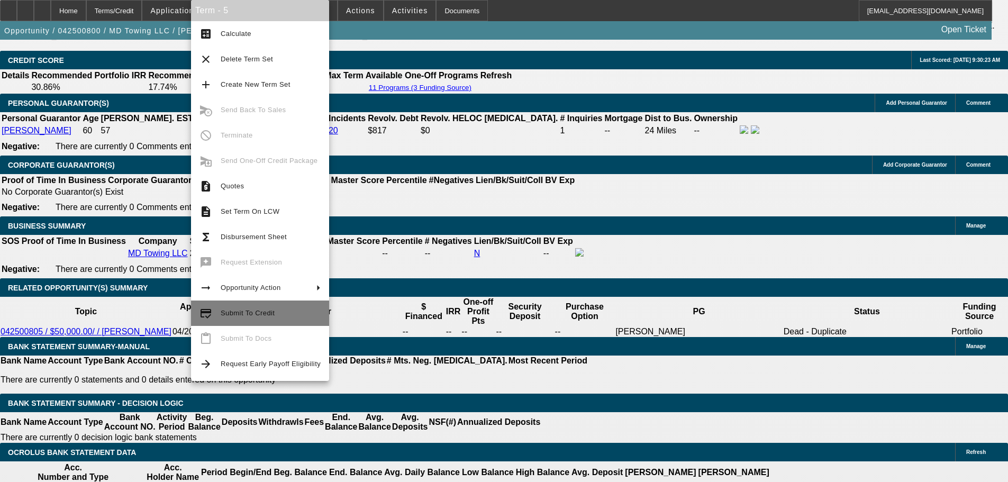
click at [270, 312] on span "Submit To Credit" at bounding box center [248, 313] width 54 height 8
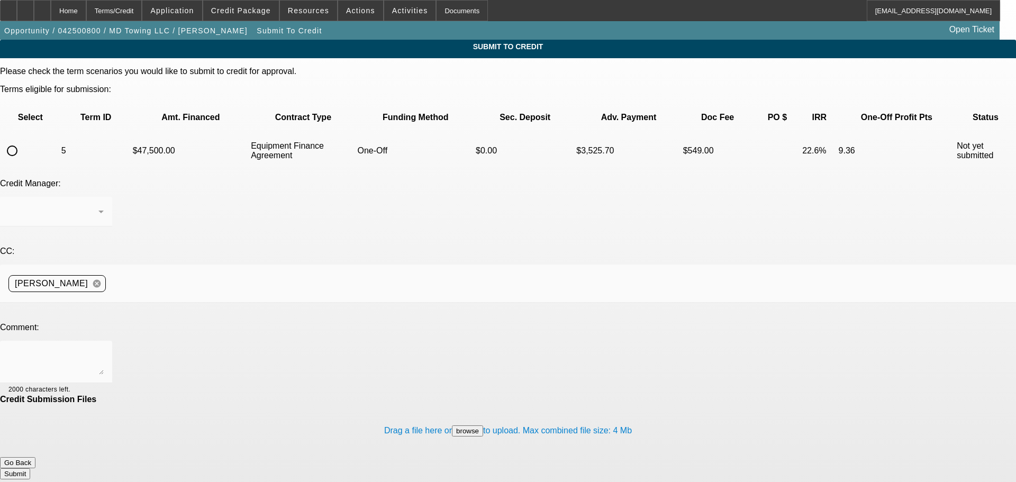
click at [23, 140] on input "radio" at bounding box center [12, 150] width 21 height 21
radio input "true"
click at [104, 341] on div at bounding box center [55, 362] width 95 height 42
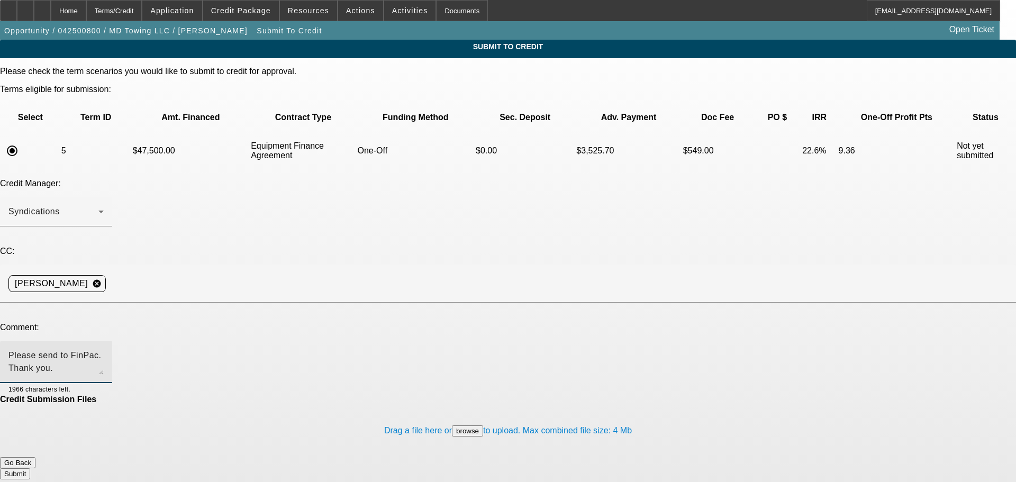
type textarea "Please send to FinPac. Thank you."
click at [30, 469] on button "Submit" at bounding box center [15, 474] width 30 height 11
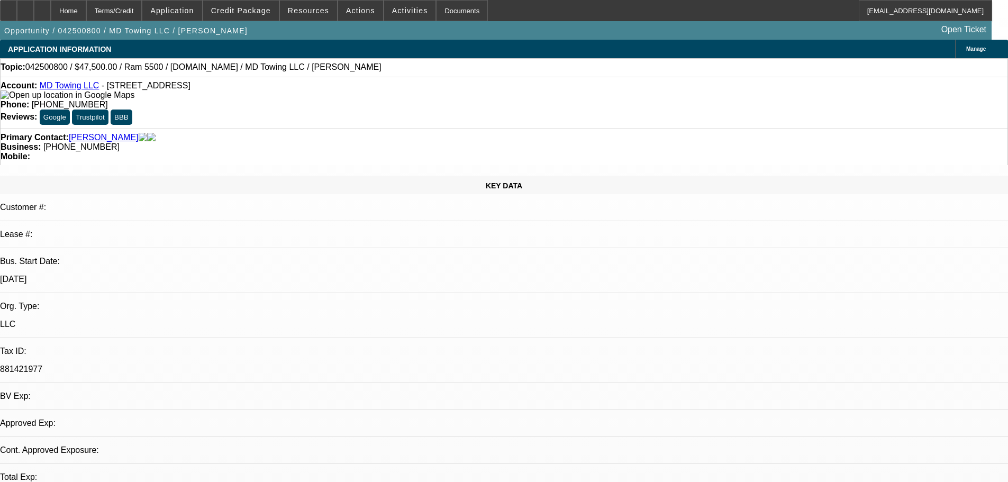
select select "0"
select select "6"
select select "0"
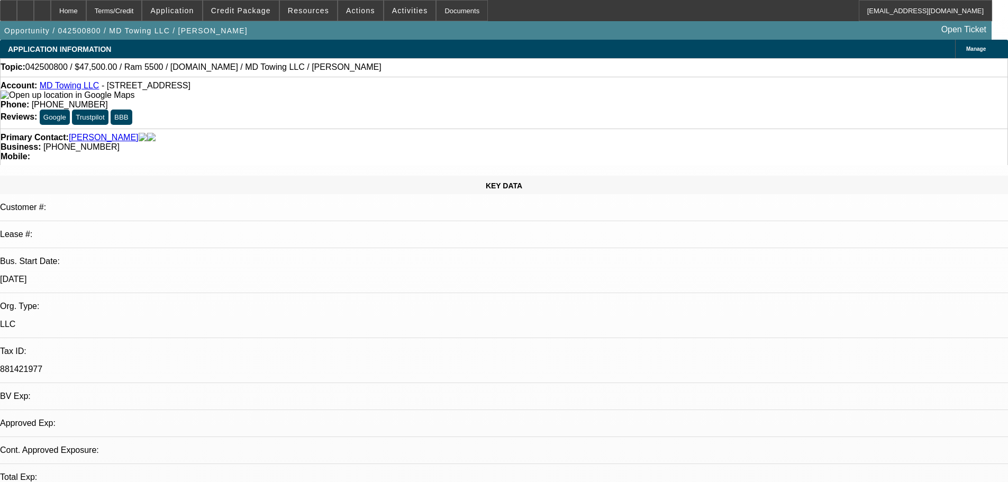
select select "2"
select select "0"
select select "6"
select select "0"
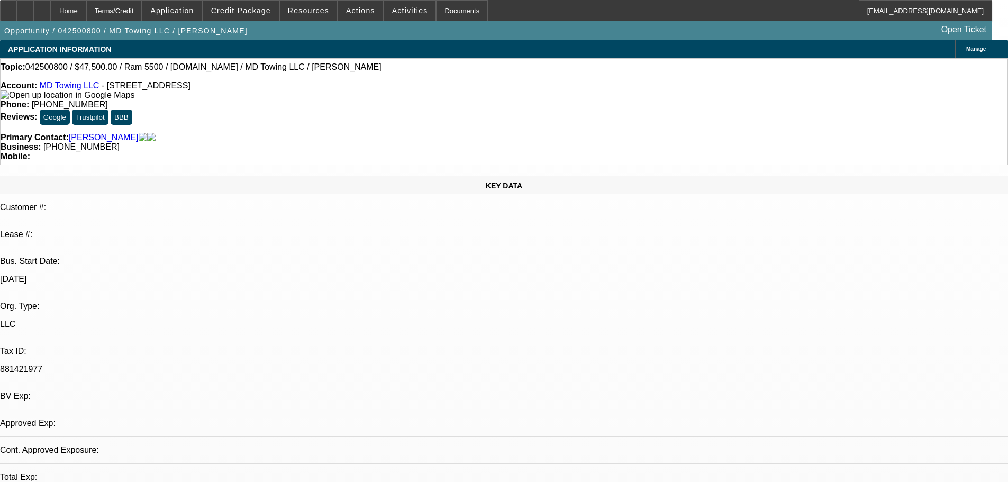
select select "2"
select select "0"
select select "6"
select select "0"
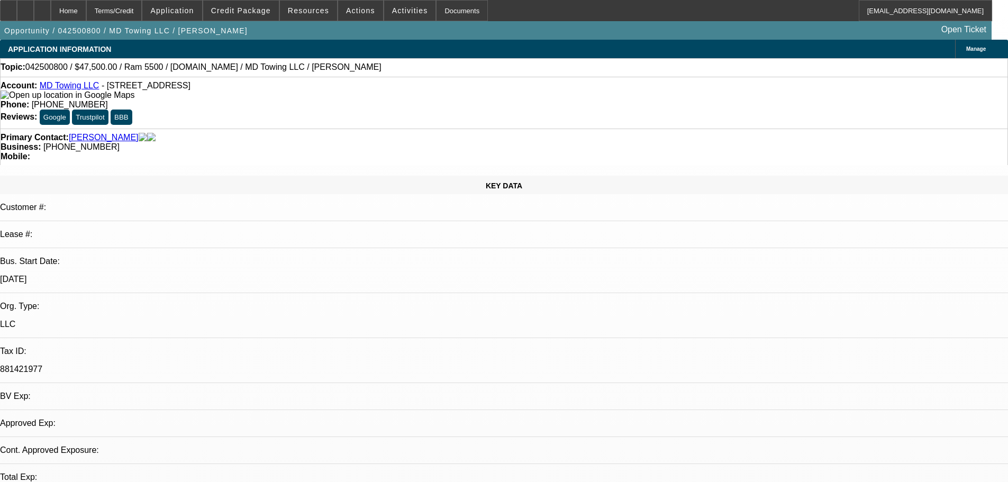
select select "2"
select select "0"
select select "6"
select select "0"
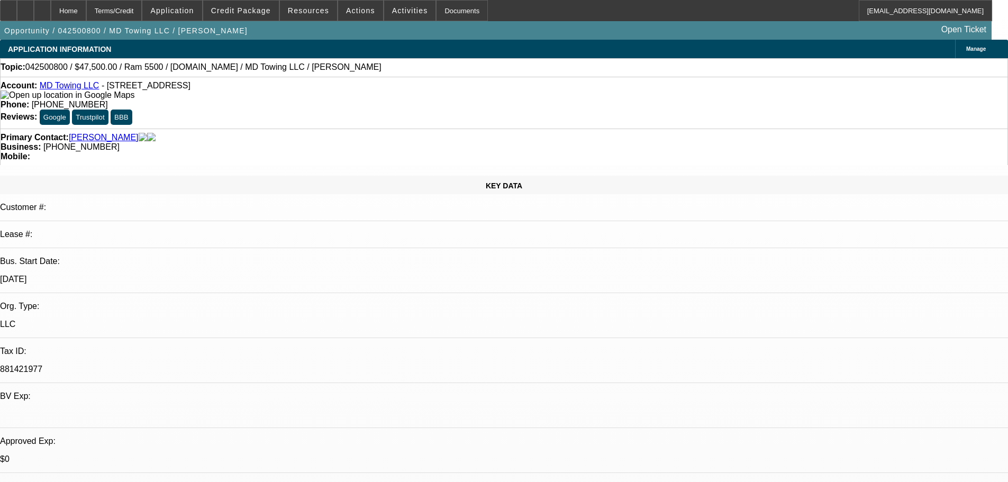
select select "0"
select select "6"
select select "0"
select select "2"
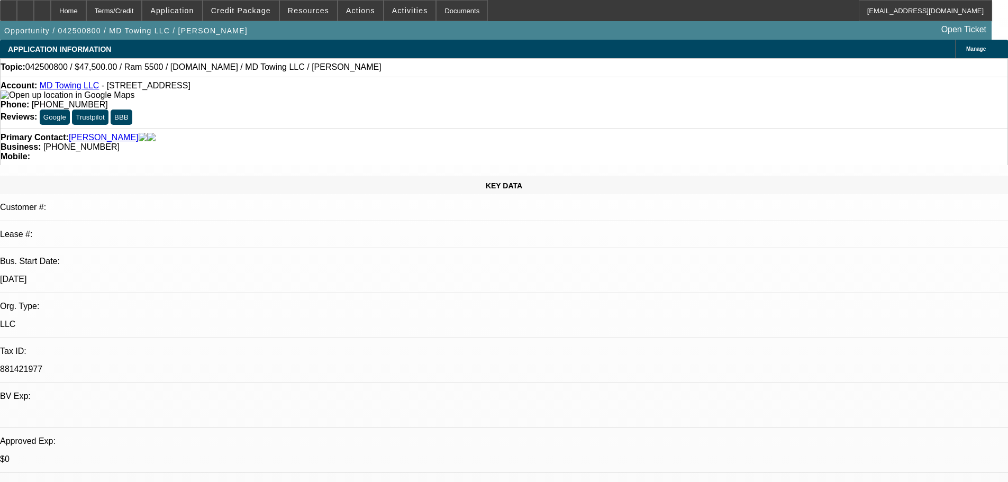
select select "2"
select select "0"
select select "6"
select select "0"
select select "2"
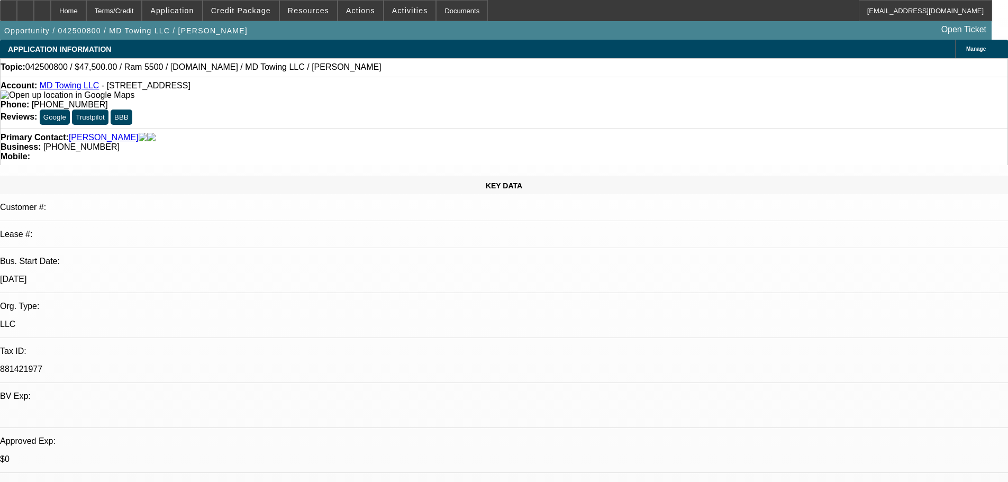
select select "2"
select select "0"
select select "6"
select select "0"
select select "2"
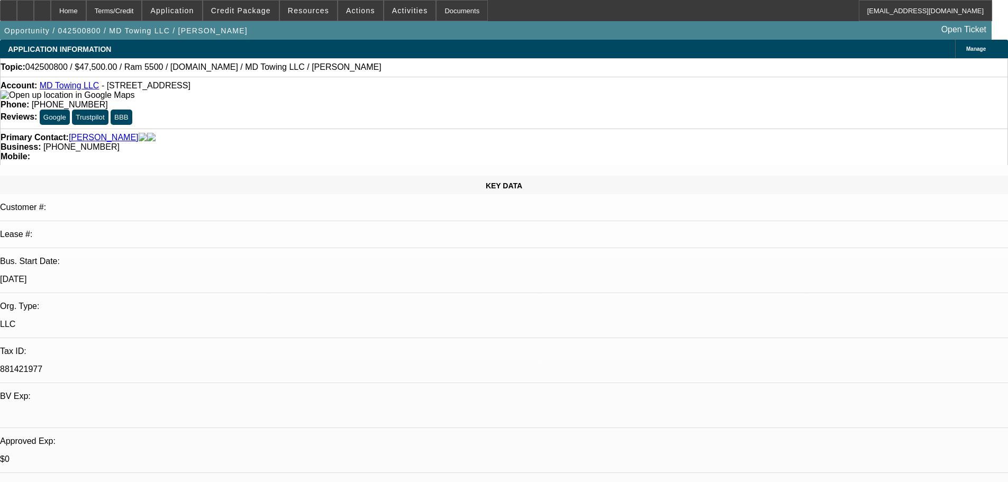
select select "2"
select select "0"
select select "6"
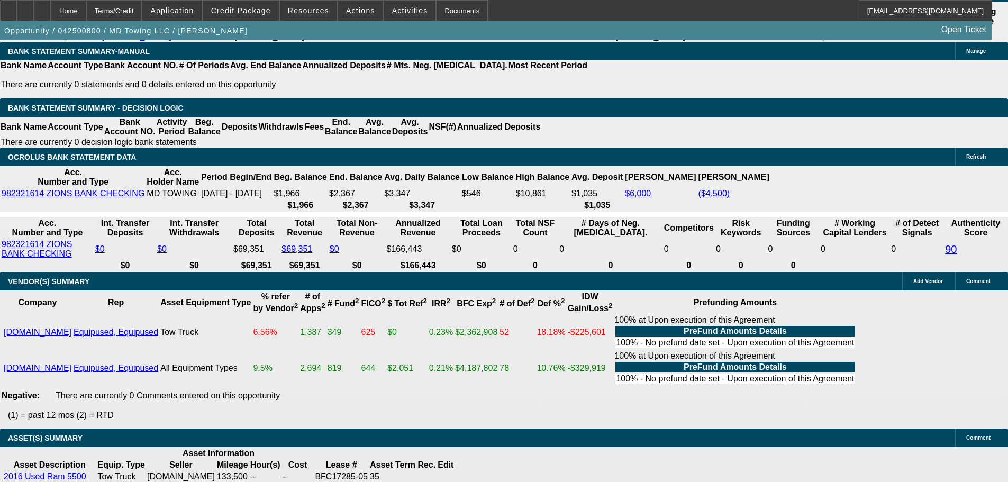
scroll to position [1834, 0]
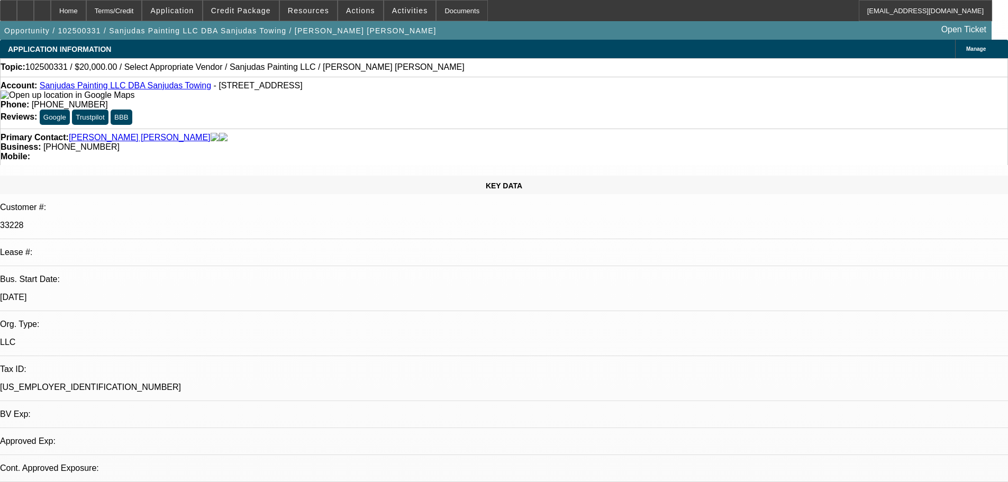
select select "0"
select select "2"
select select "0.1"
select select "2"
select select "1"
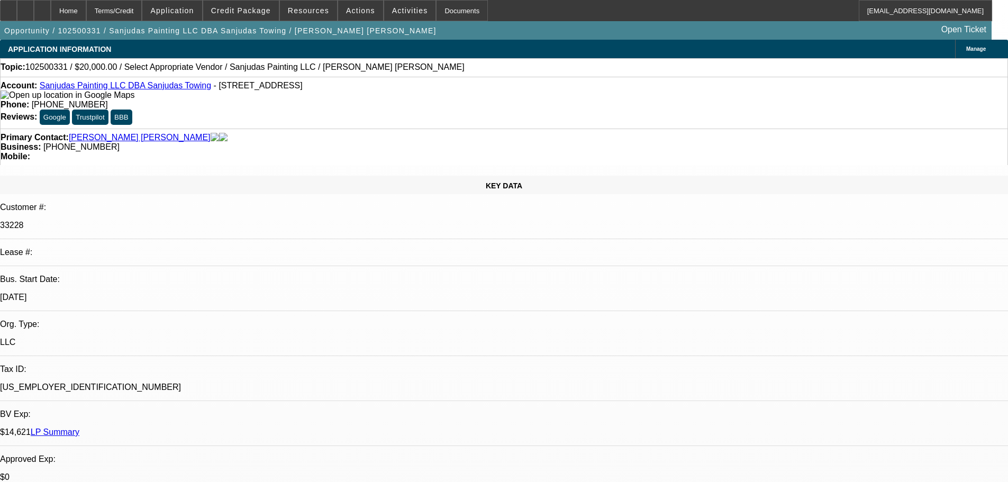
select select "4"
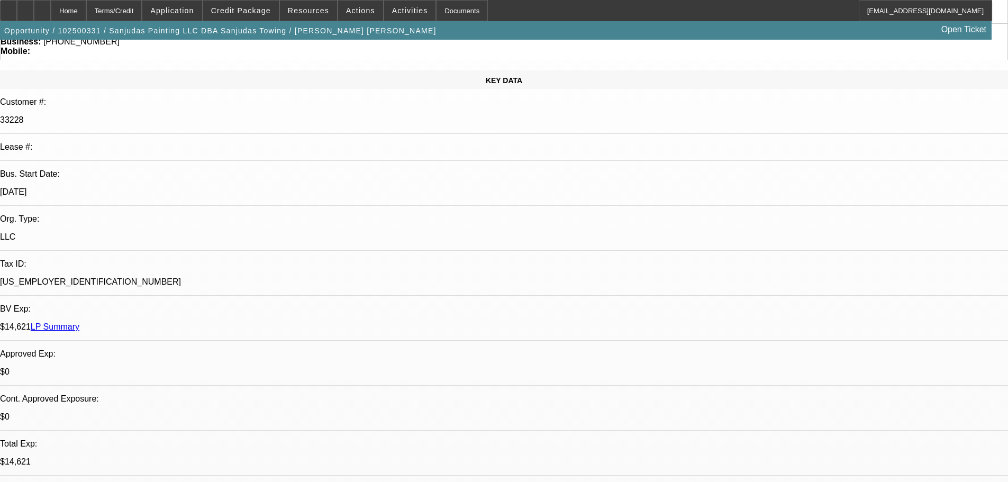
scroll to position [106, 0]
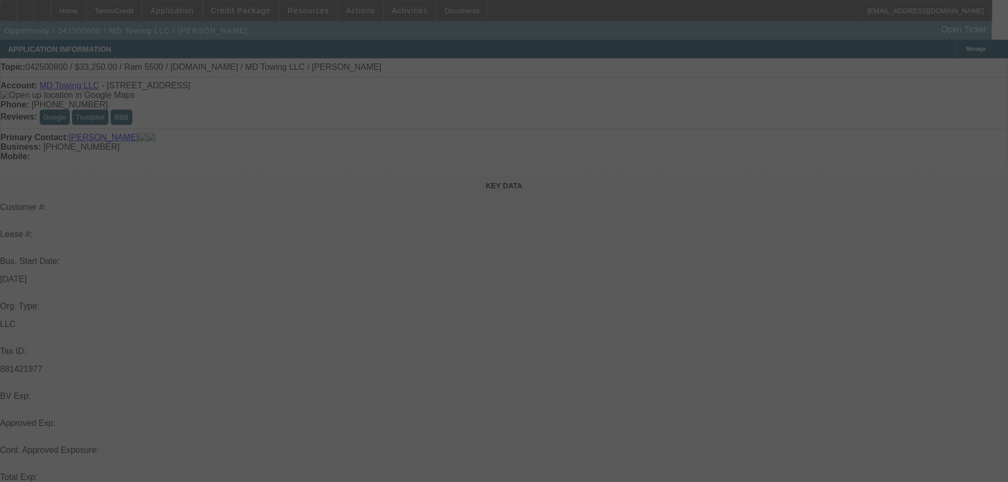
select select "0"
select select "6"
select select "0"
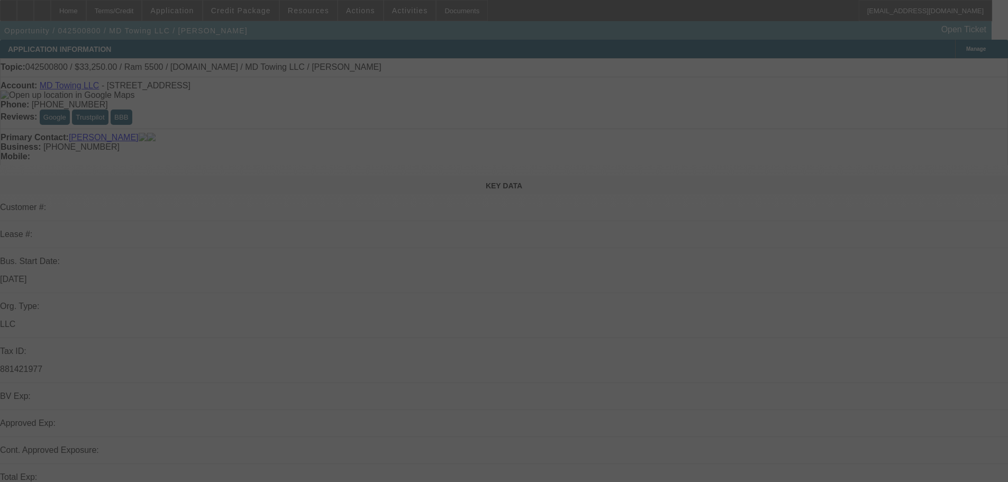
select select "2"
select select "0"
select select "6"
select select "0"
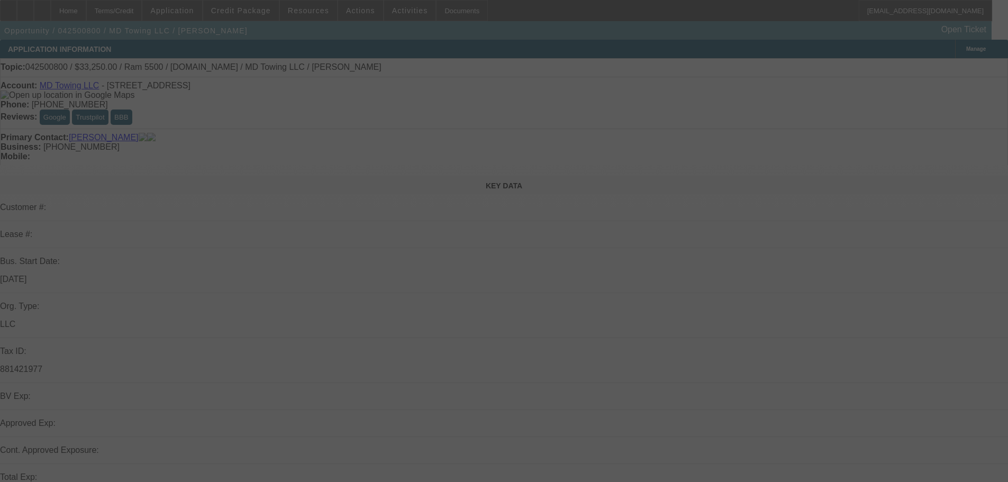
select select "2"
select select "0"
select select "6"
select select "0"
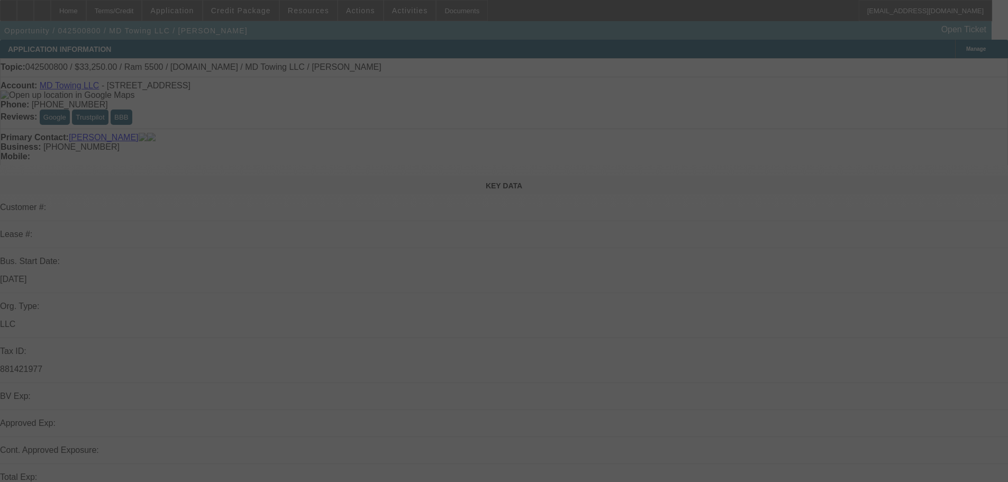
select select "2"
select select "0"
select select "6"
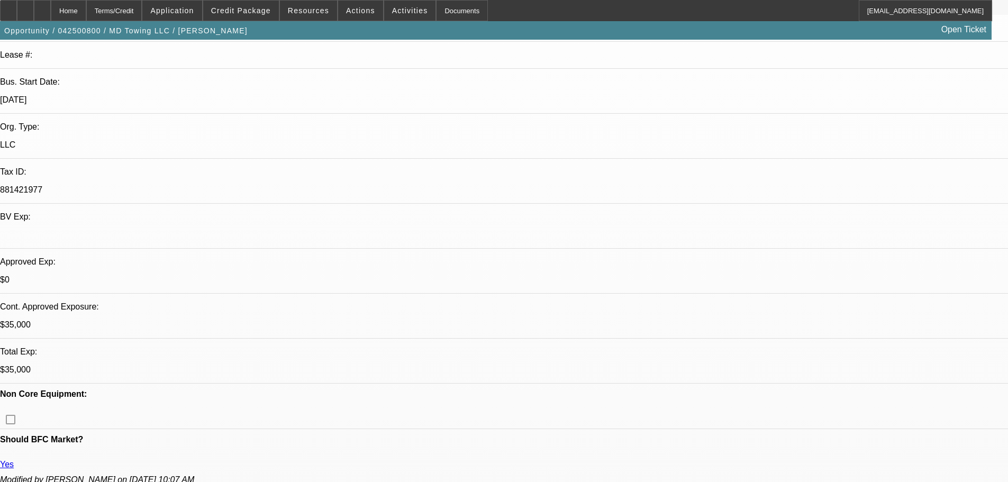
scroll to position [212, 0]
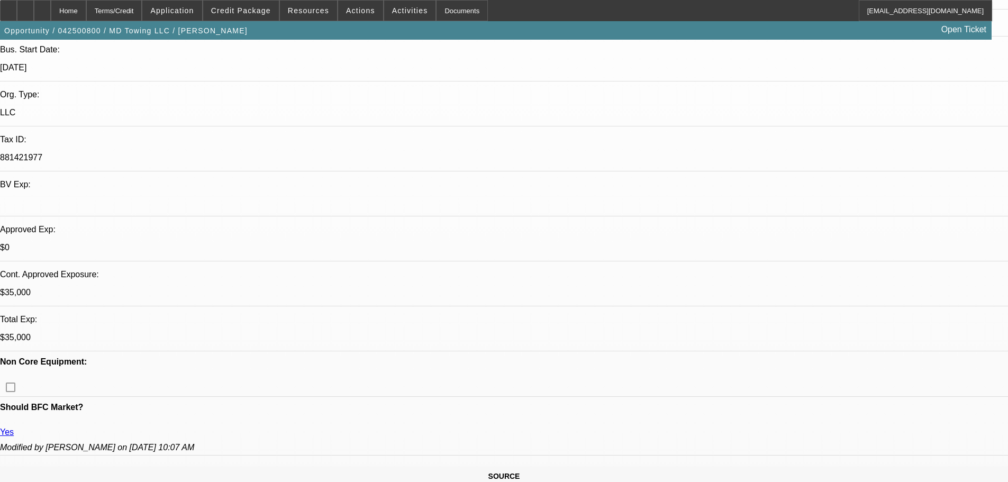
click at [270, 8] on span "Credit Package" at bounding box center [241, 10] width 60 height 8
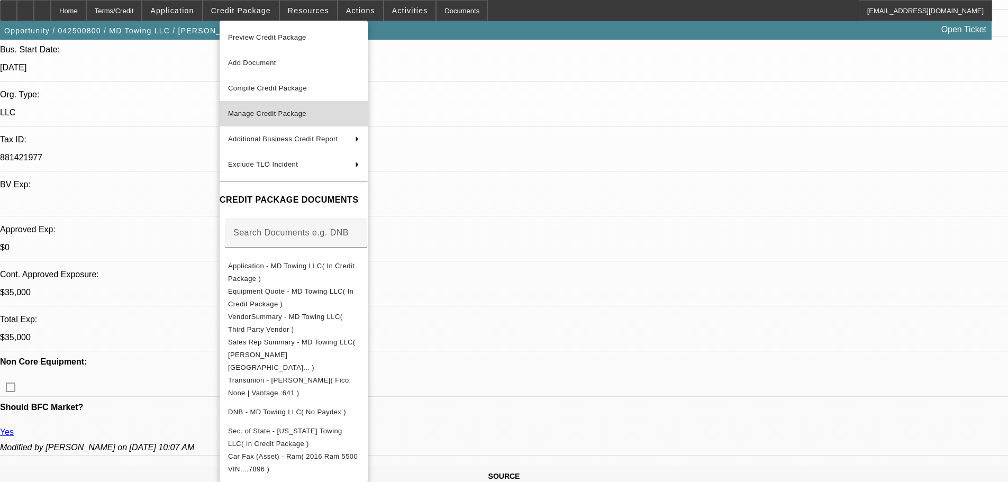
click at [291, 125] on button "Manage Credit Package" at bounding box center [294, 113] width 148 height 25
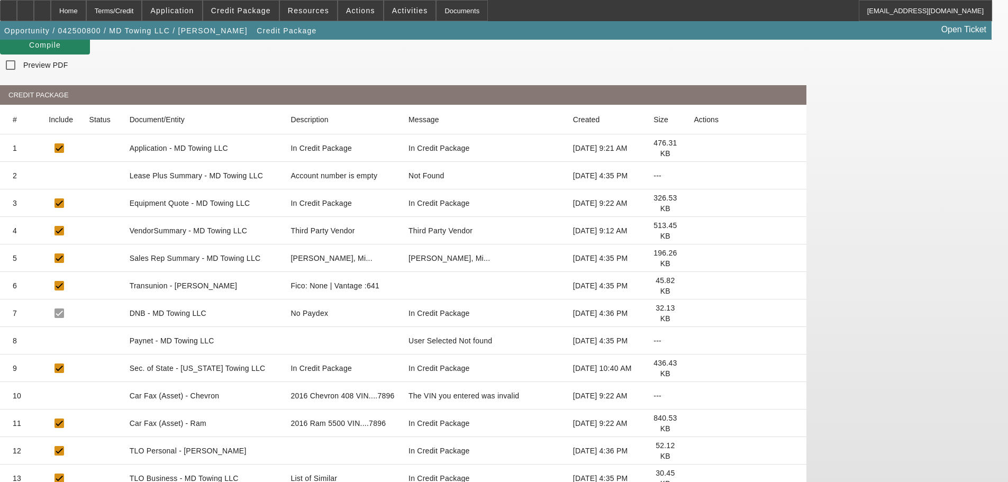
scroll to position [106, 0]
click at [694, 285] on icon at bounding box center [694, 285] width 0 height 0
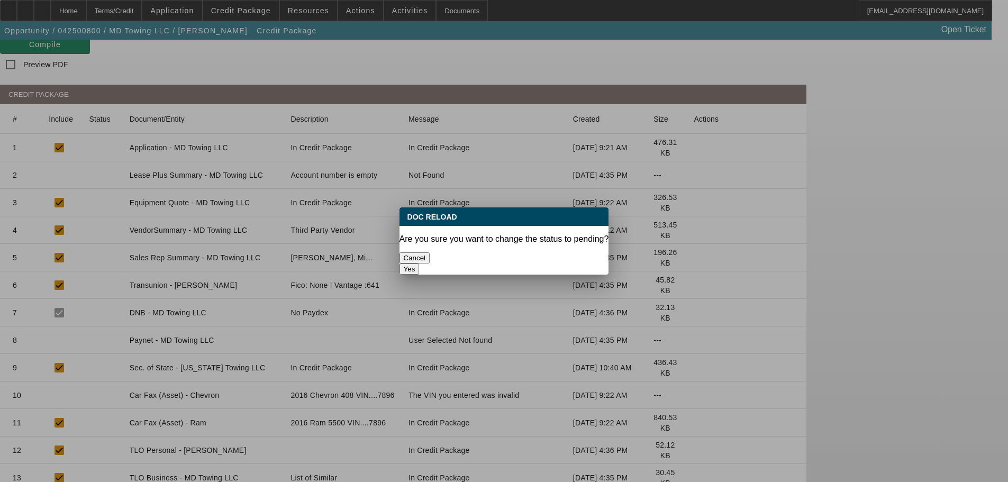
click at [420, 264] on button "Yes" at bounding box center [410, 269] width 20 height 11
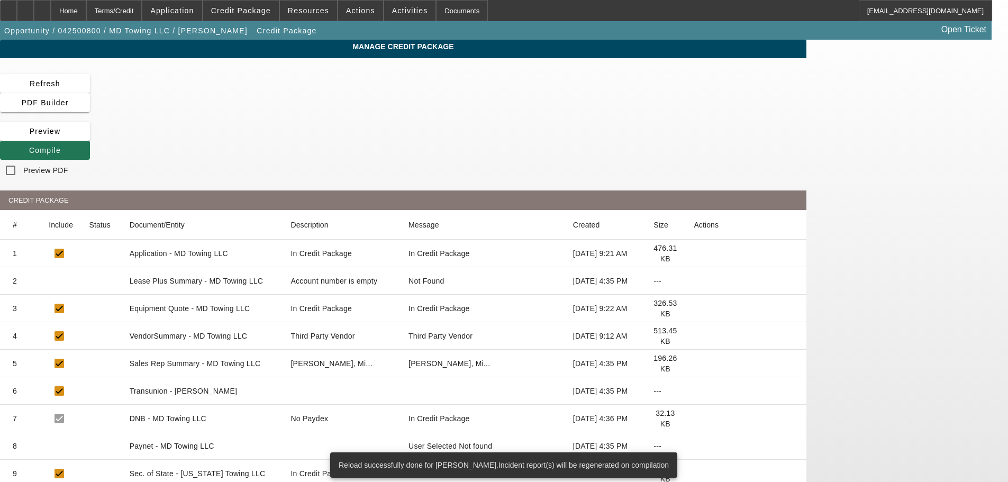
click at [61, 146] on span "Compile" at bounding box center [45, 150] width 32 height 8
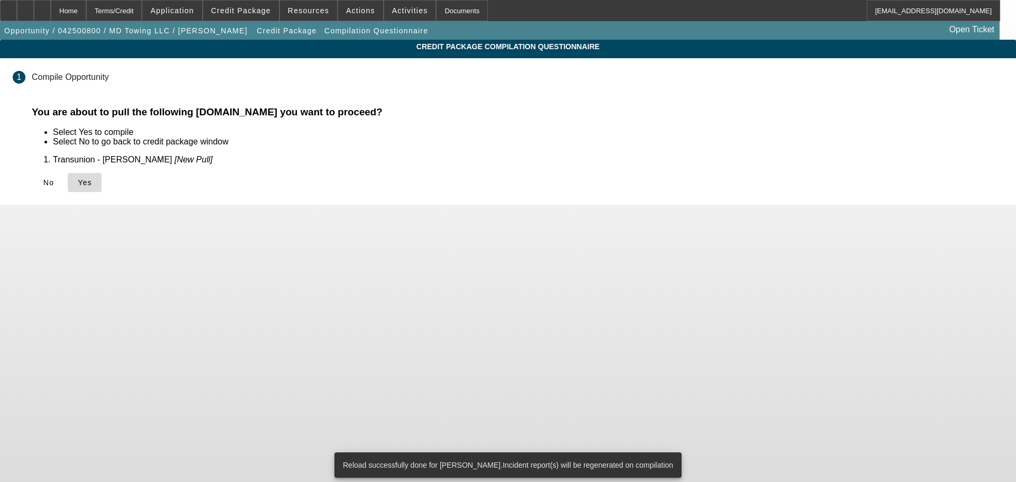
click at [102, 188] on span at bounding box center [85, 182] width 34 height 25
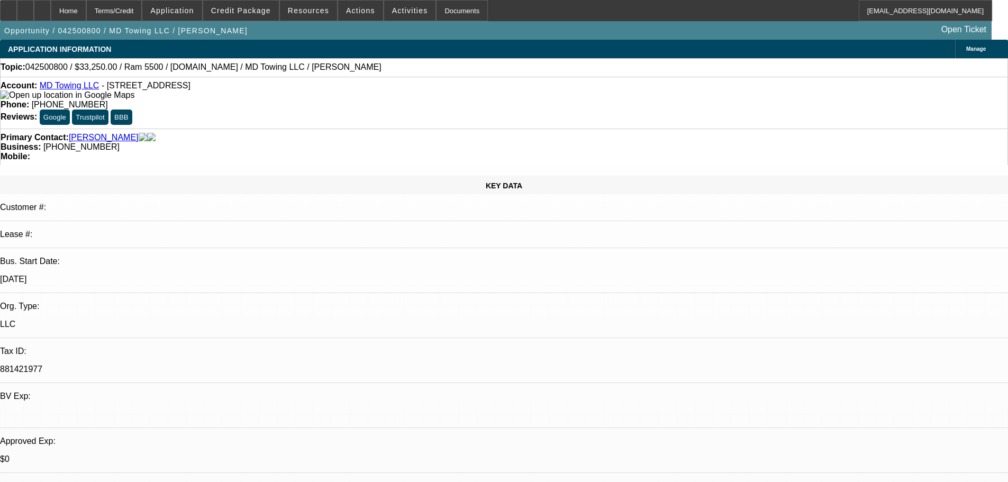
select select "0"
select select "6"
select select "0"
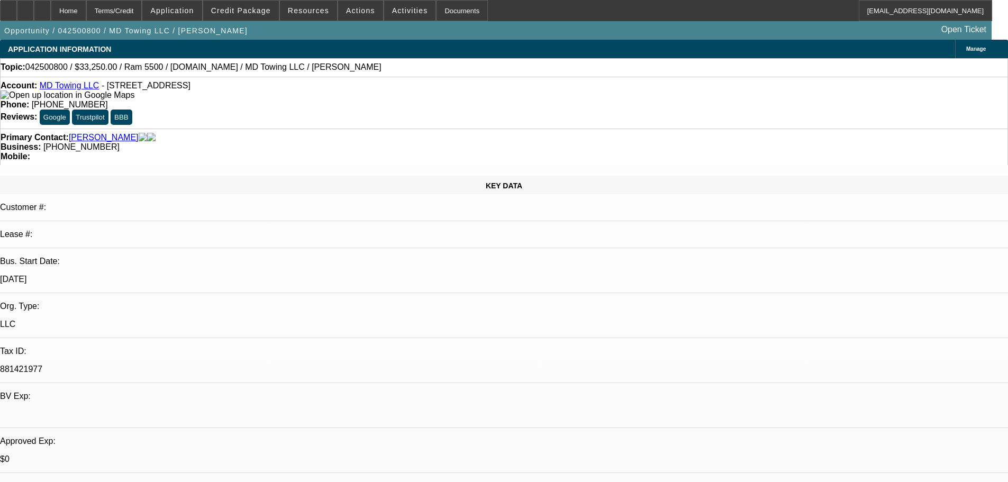
select select "2"
select select "0"
select select "6"
select select "0"
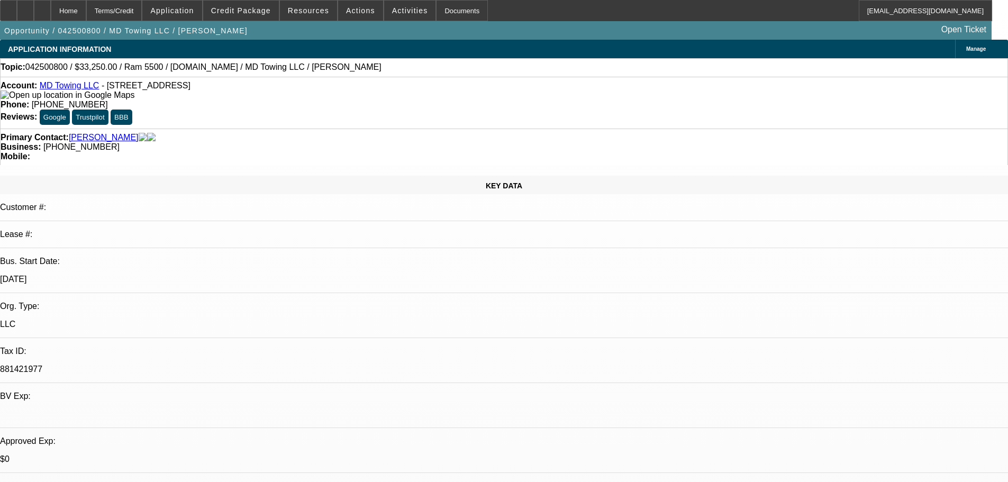
select select "2"
select select "0"
select select "6"
select select "0"
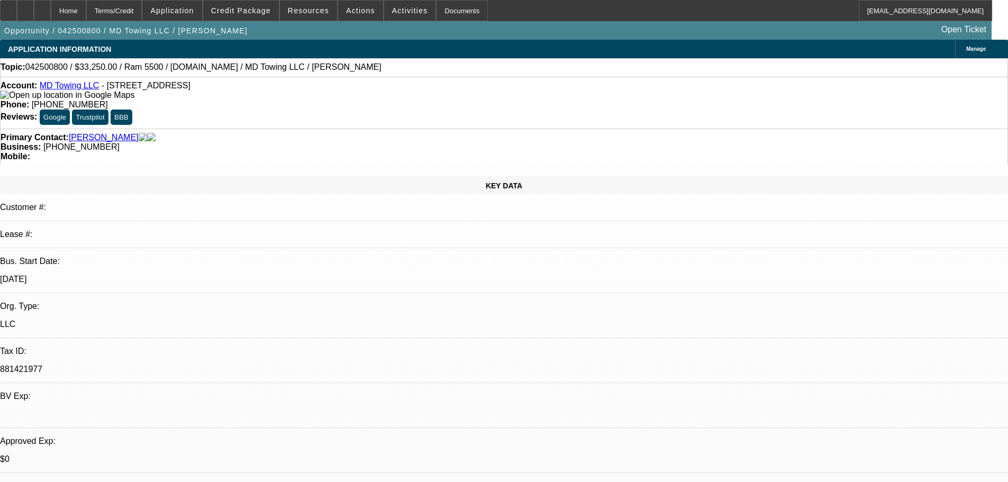
select select "2"
select select "0"
select select "6"
click at [42, 7] on icon at bounding box center [42, 7] width 0 height 0
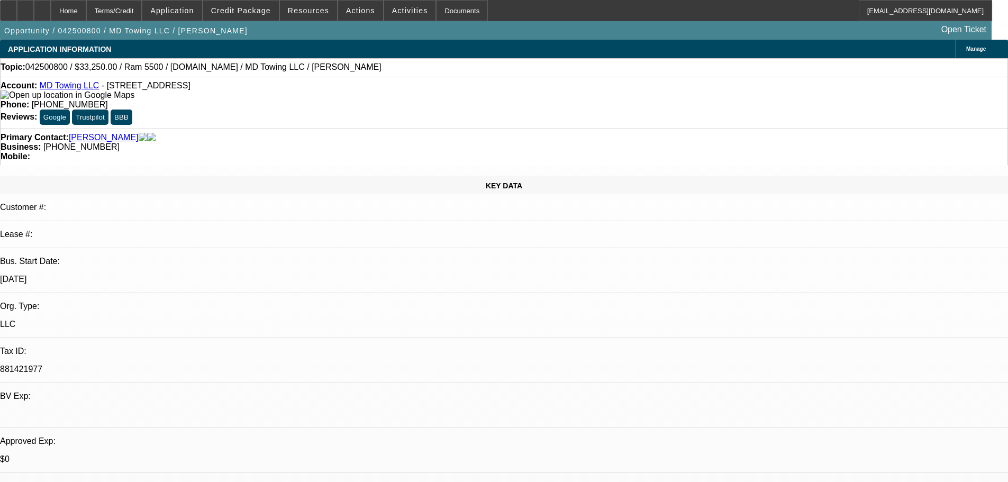
select select "0"
select select "6"
select select "0"
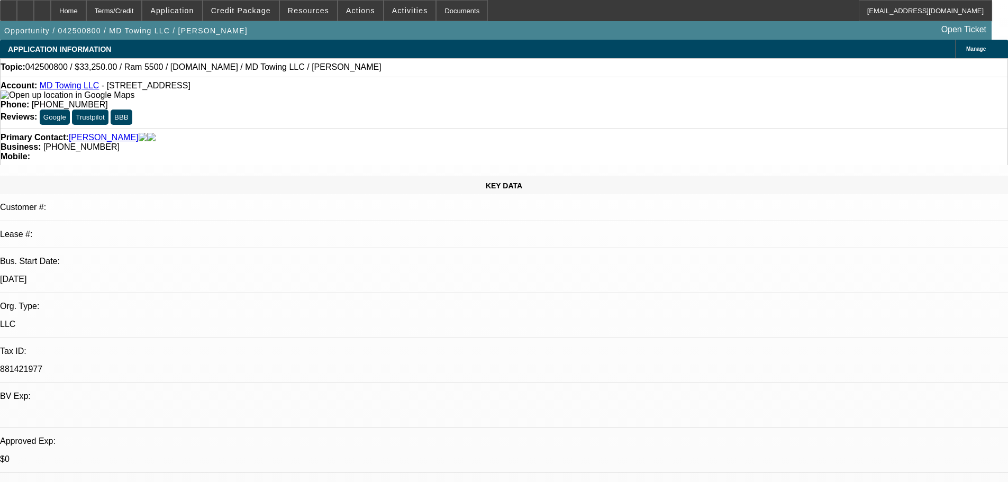
select select "2"
select select "0"
select select "6"
select select "0"
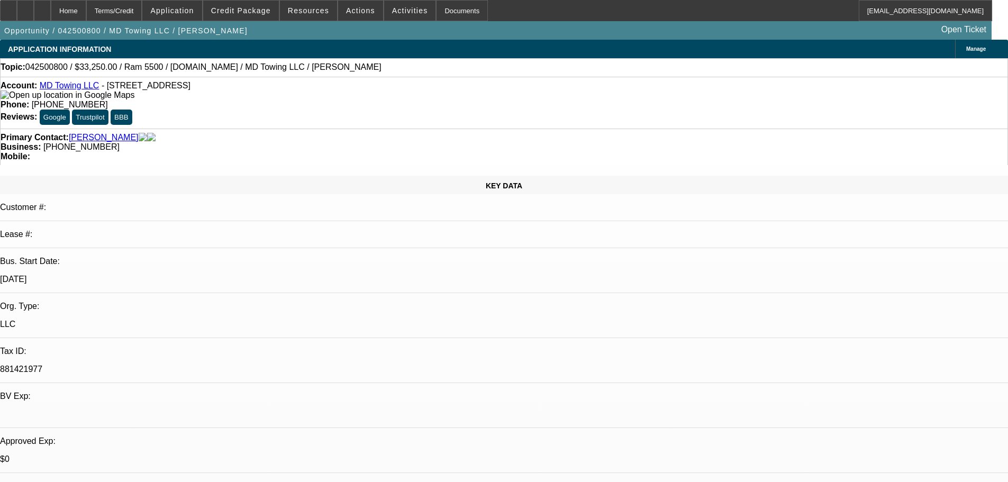
select select "2"
select select "0"
select select "6"
select select "0"
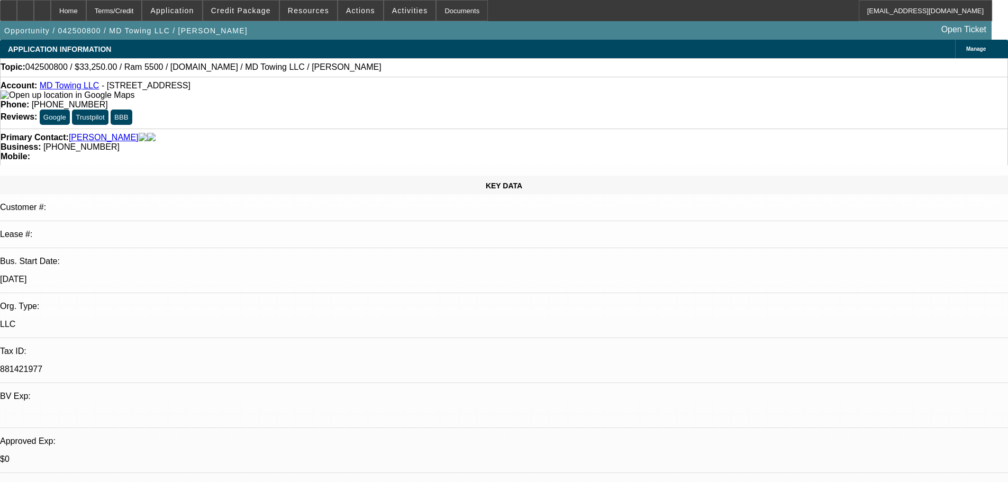
select select "2"
select select "0"
select select "6"
click at [51, 17] on div at bounding box center [42, 10] width 17 height 21
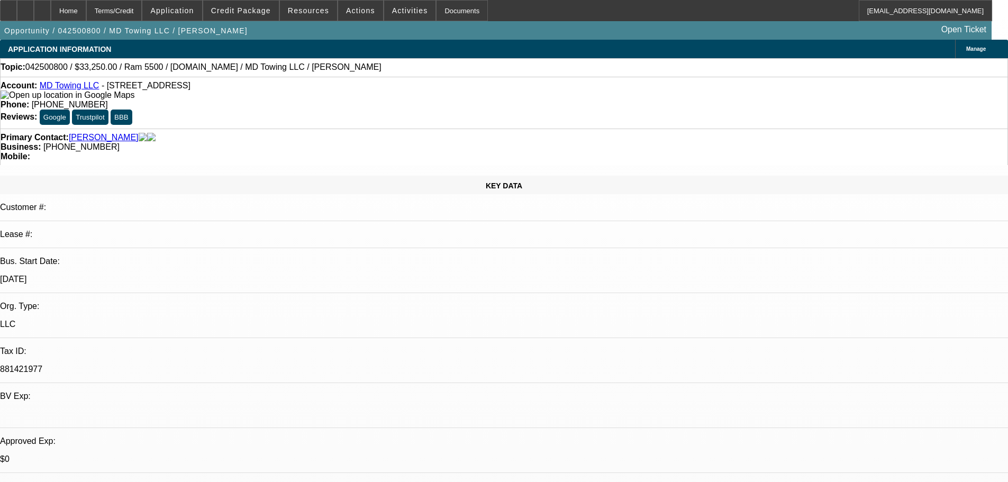
select select "0"
select select "2"
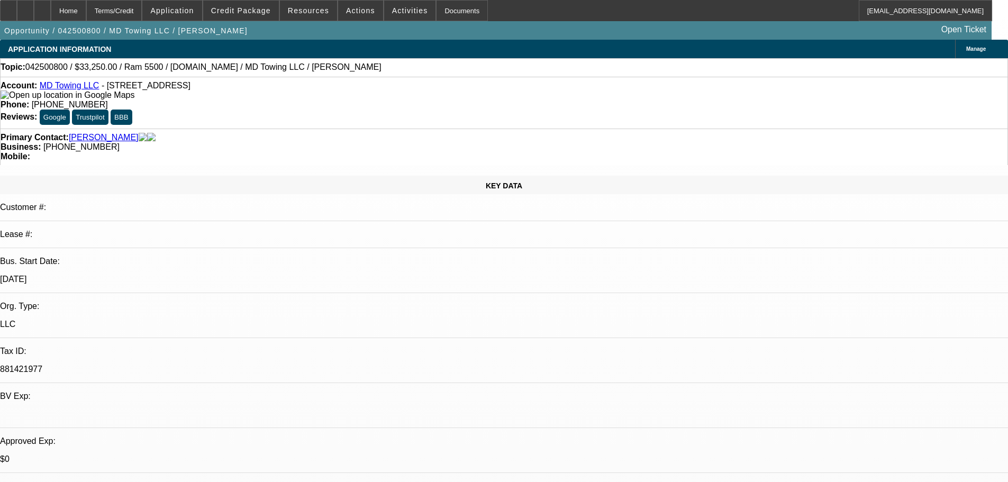
select select "0"
select select "2"
select select "0"
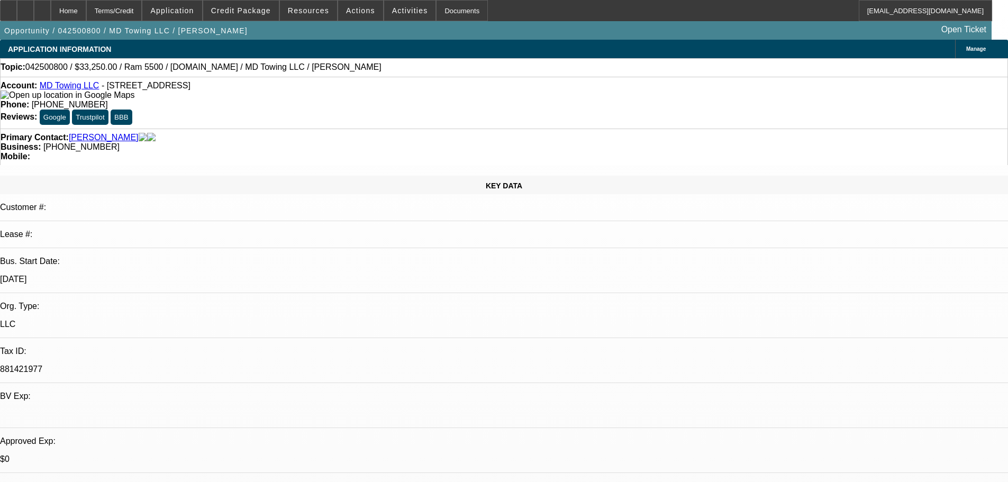
select select "2"
select select "0"
select select "1"
select select "6"
select select "2"
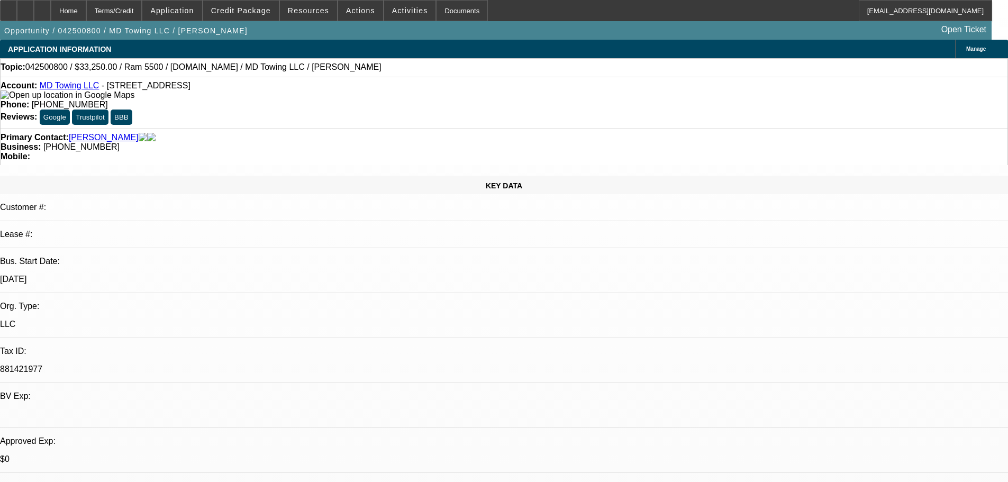
select select "6"
select select "2"
select select "6"
select select "2"
select select "6"
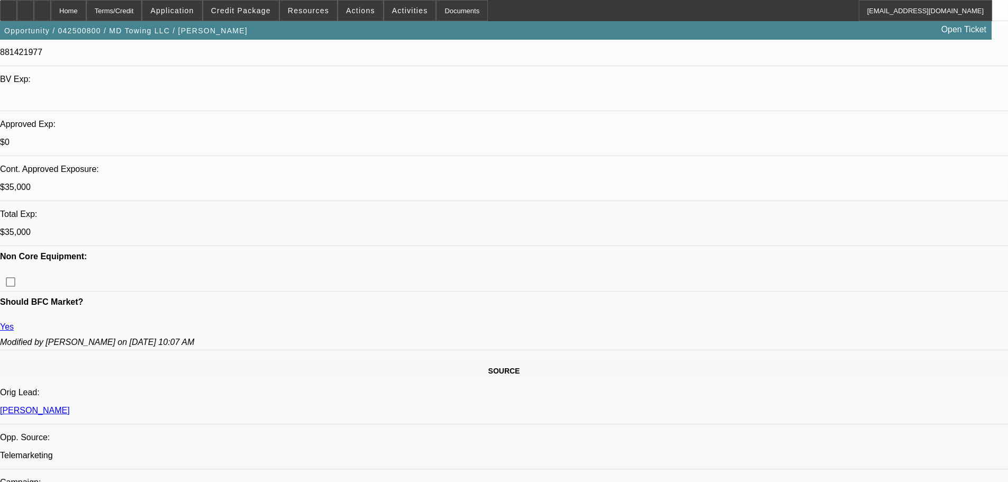
scroll to position [318, 0]
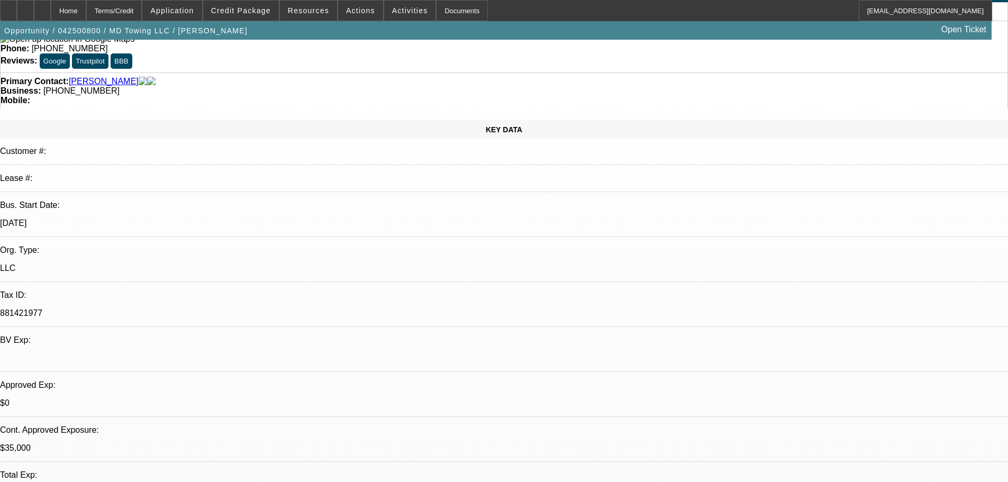
scroll to position [0, 0]
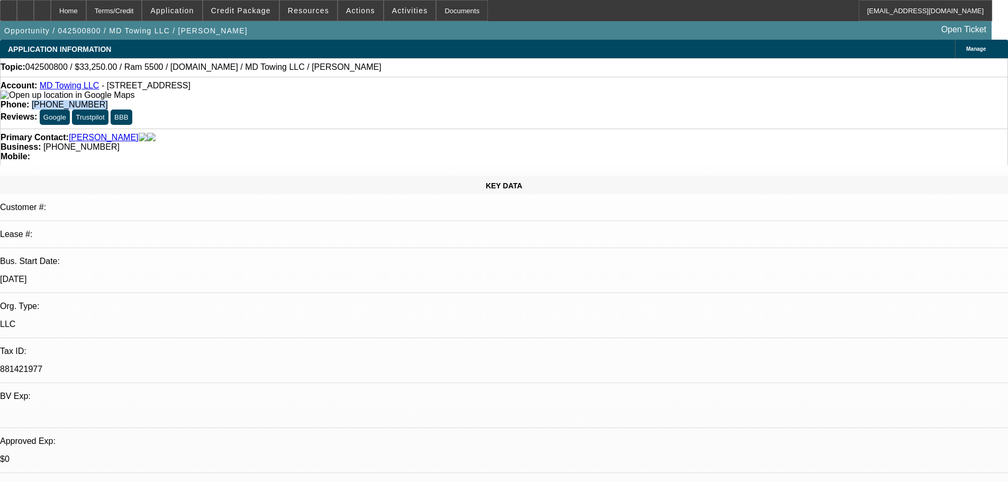
drag, startPoint x: 421, startPoint y: 88, endPoint x: 368, endPoint y: 92, distance: 52.5
click at [368, 100] on div "Phone: (801) 548-1747" at bounding box center [504, 105] width 1007 height 10
copy span "(801) 548-1747"
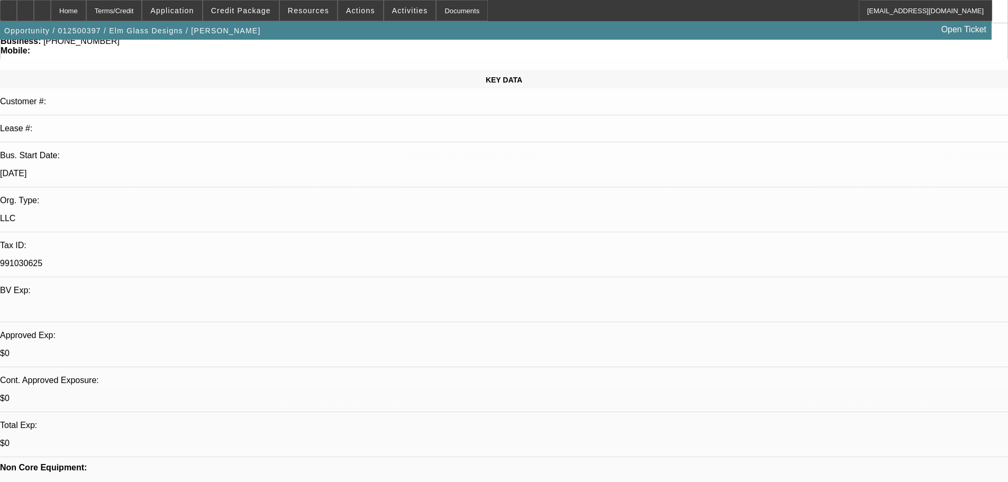
select select "0"
select select "2"
select select "0.1"
select select "4"
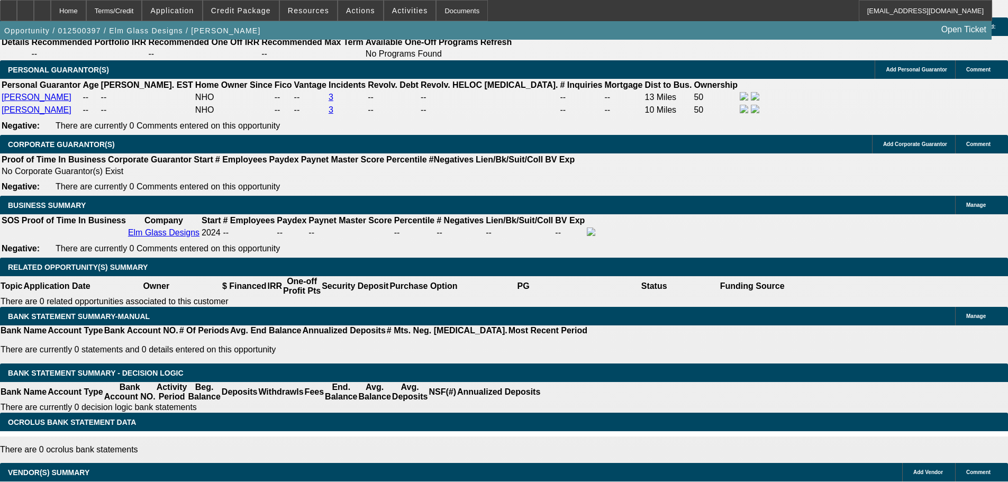
scroll to position [1443, 0]
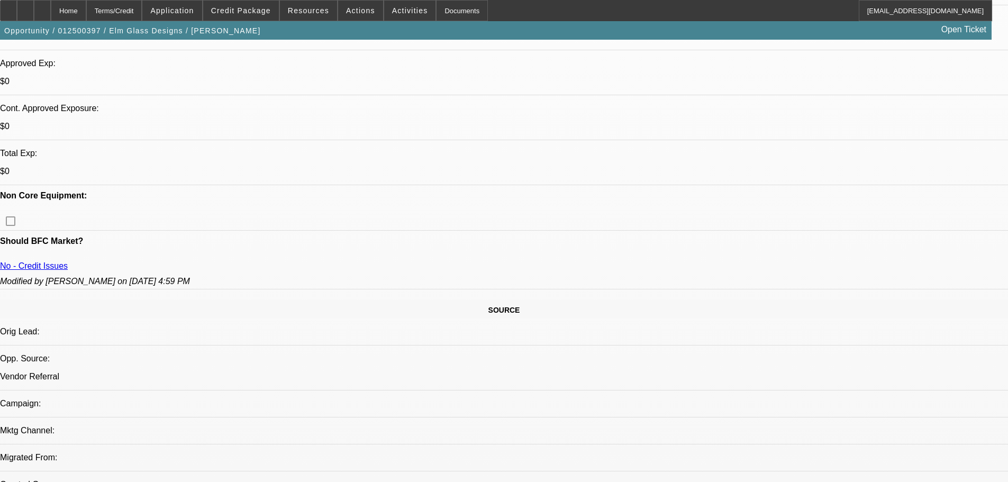
scroll to position [384, 0]
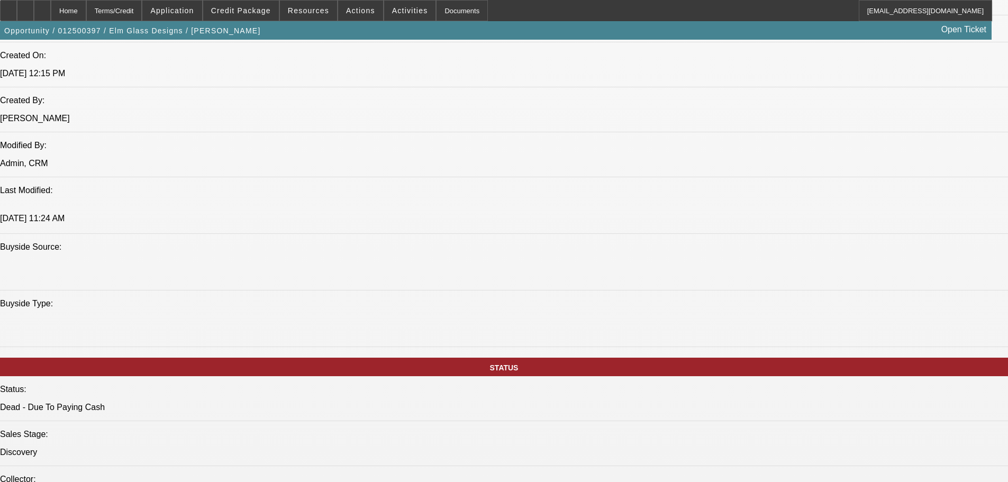
scroll to position [913, 0]
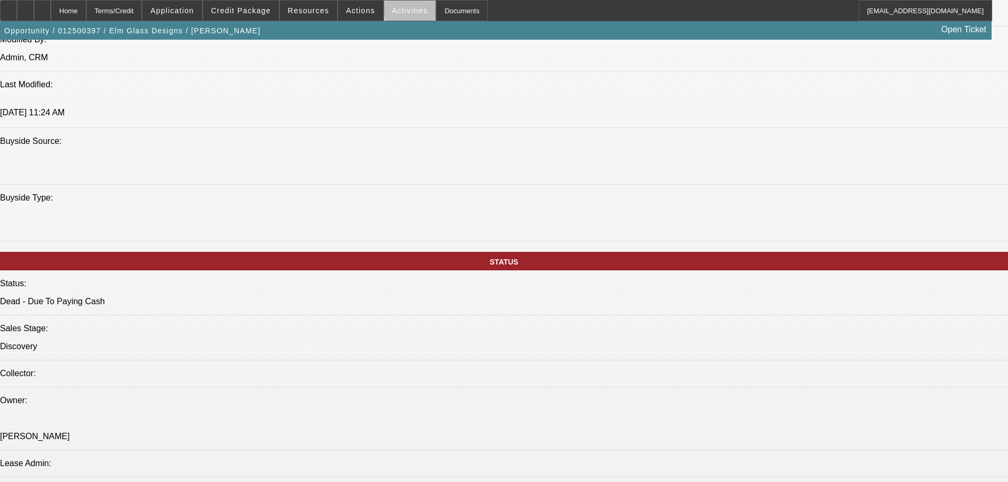
click at [406, 6] on span at bounding box center [410, 10] width 52 height 25
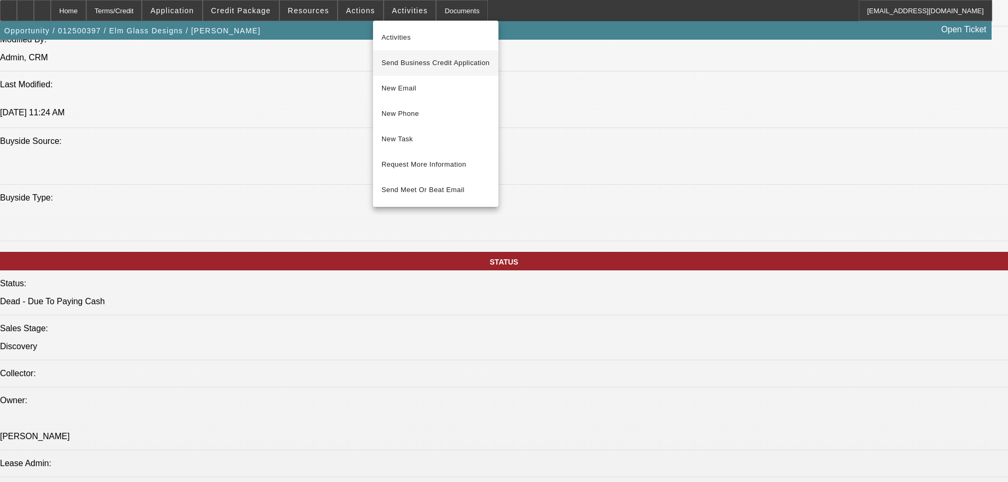
click at [443, 67] on span "Send Business Credit Application" at bounding box center [436, 63] width 109 height 13
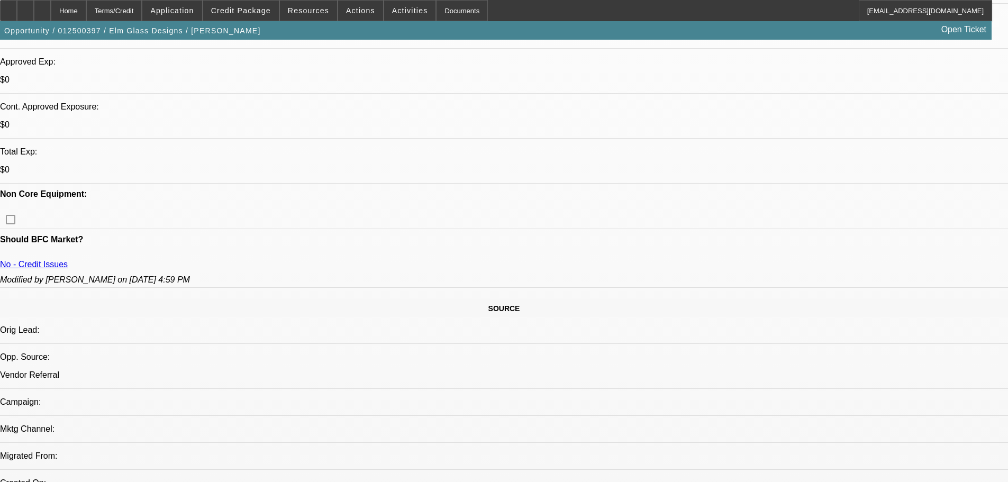
scroll to position [384, 0]
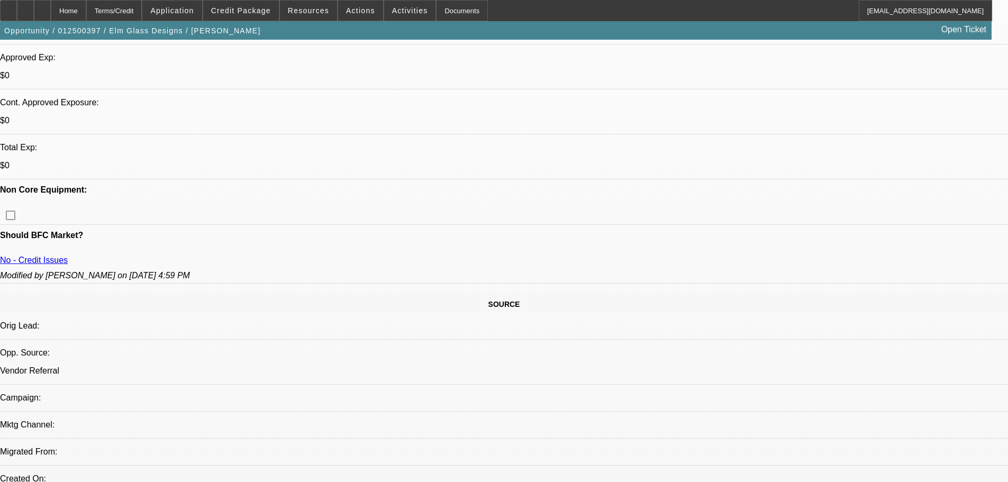
click at [411, 18] on span at bounding box center [410, 10] width 52 height 25
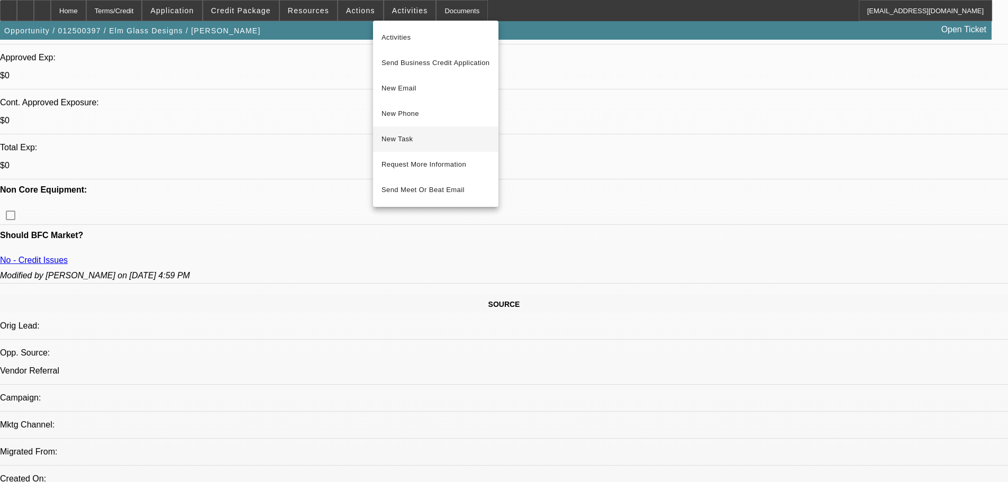
click at [430, 132] on button "New Task" at bounding box center [435, 139] width 125 height 25
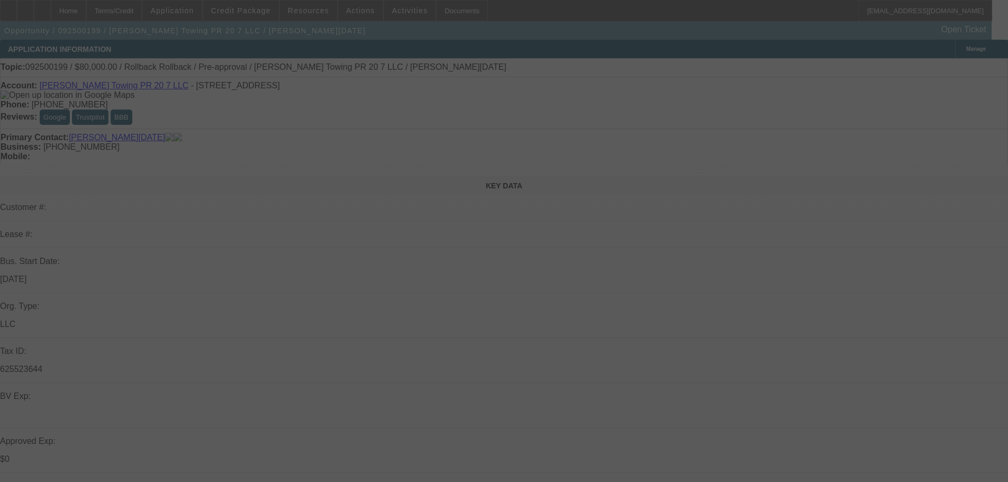
click at [964, 70] on div at bounding box center [504, 241] width 1008 height 482
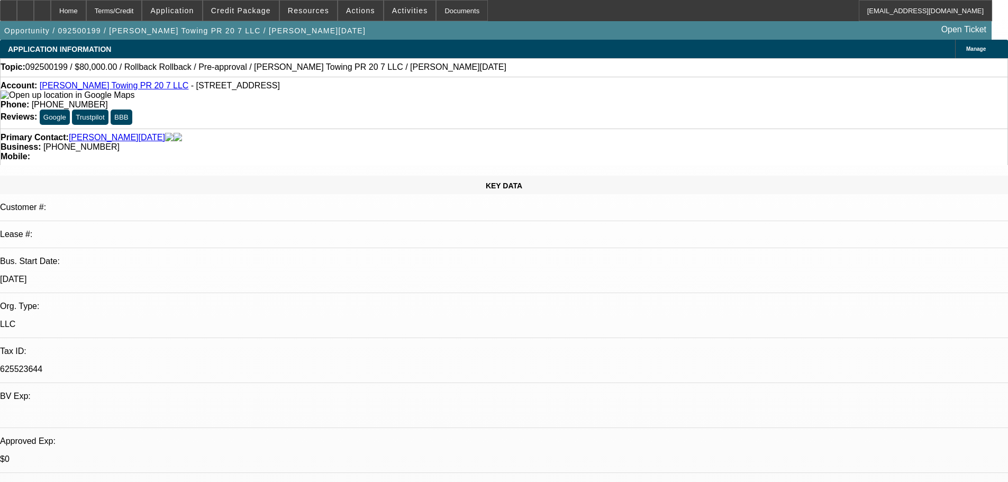
select select "0"
select select "0.1"
select select "0"
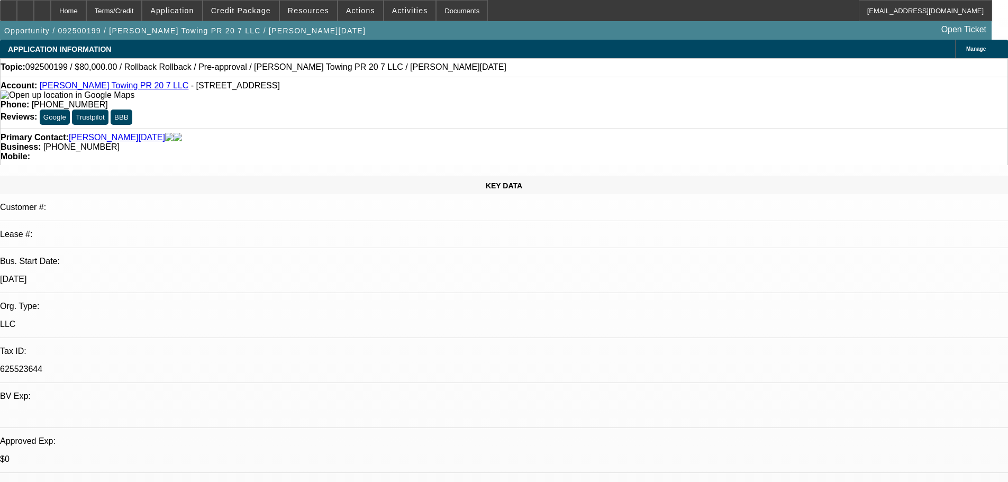
select select "0.1"
select select "0"
select select "0.1"
select select "0"
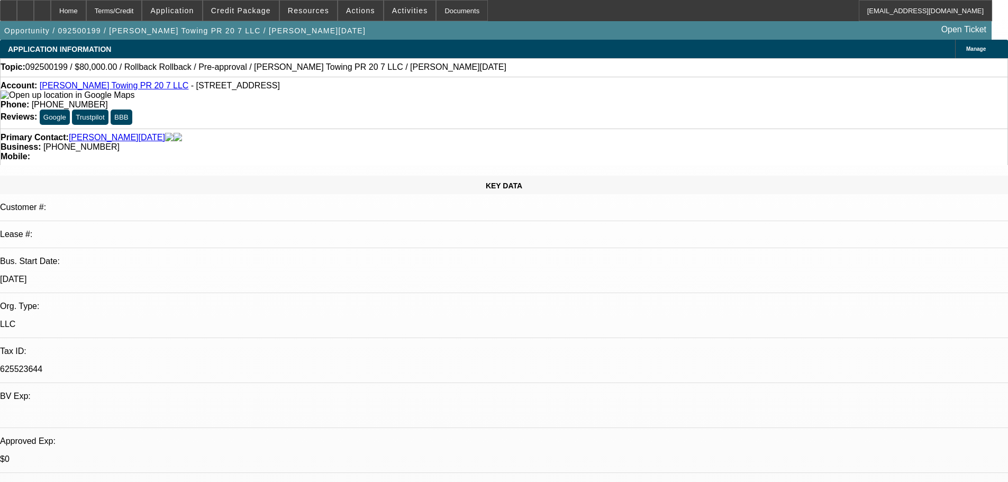
select select "0"
select select "0.1"
select select "1"
select select "3"
select select "4"
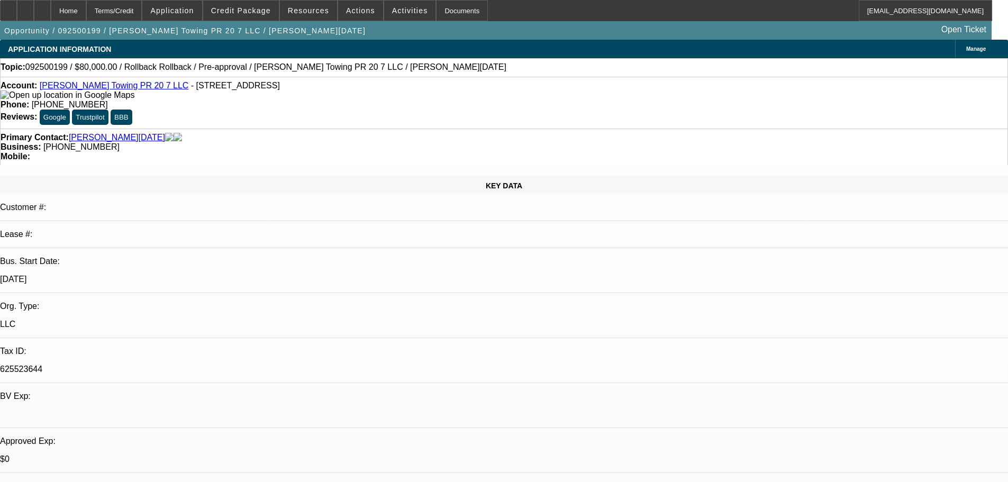
select select "1"
select select "3"
select select "4"
select select "1"
select select "3"
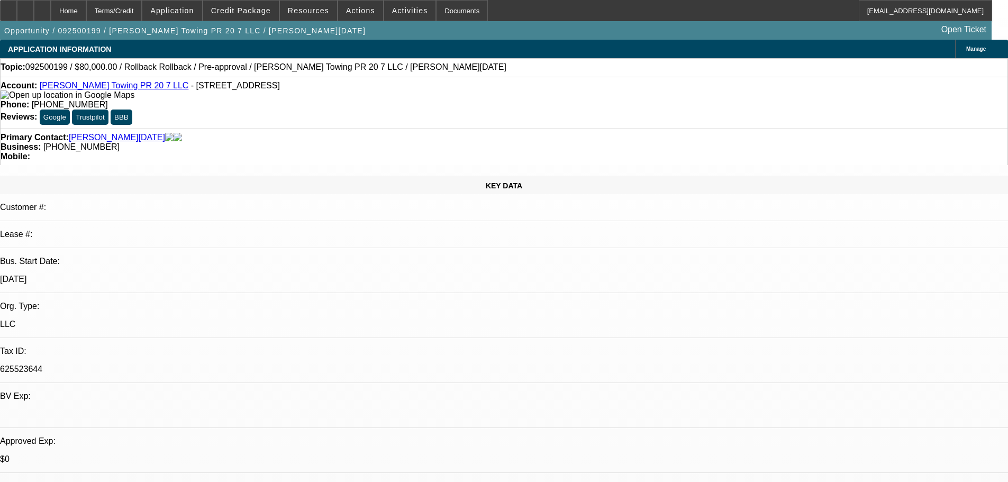
select select "4"
select select "1"
select select "3"
select select "4"
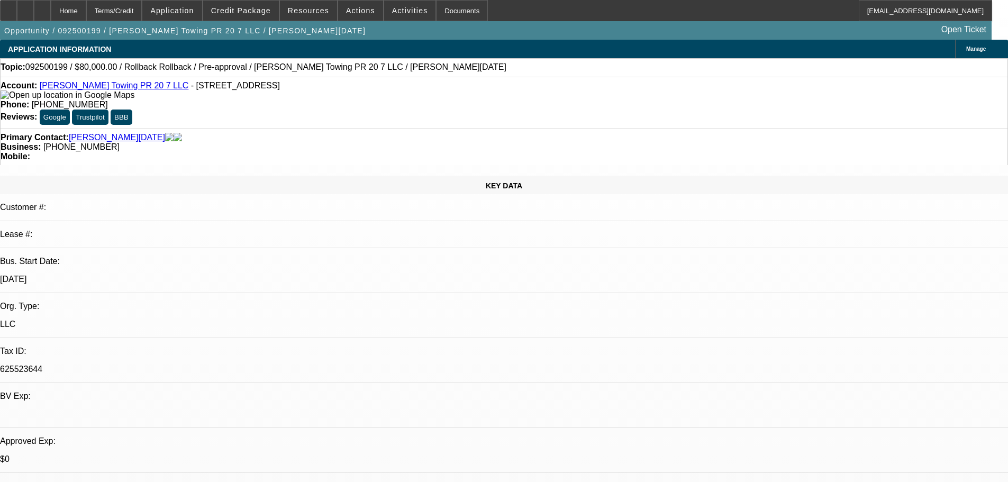
drag, startPoint x: 419, startPoint y: 81, endPoint x: 369, endPoint y: 92, distance: 50.9
click at [369, 100] on div "Phone: [PHONE_NUMBER]" at bounding box center [504, 105] width 1007 height 10
copy span "[PHONE_NUMBER]"
